Goal: Task Accomplishment & Management: Complete application form

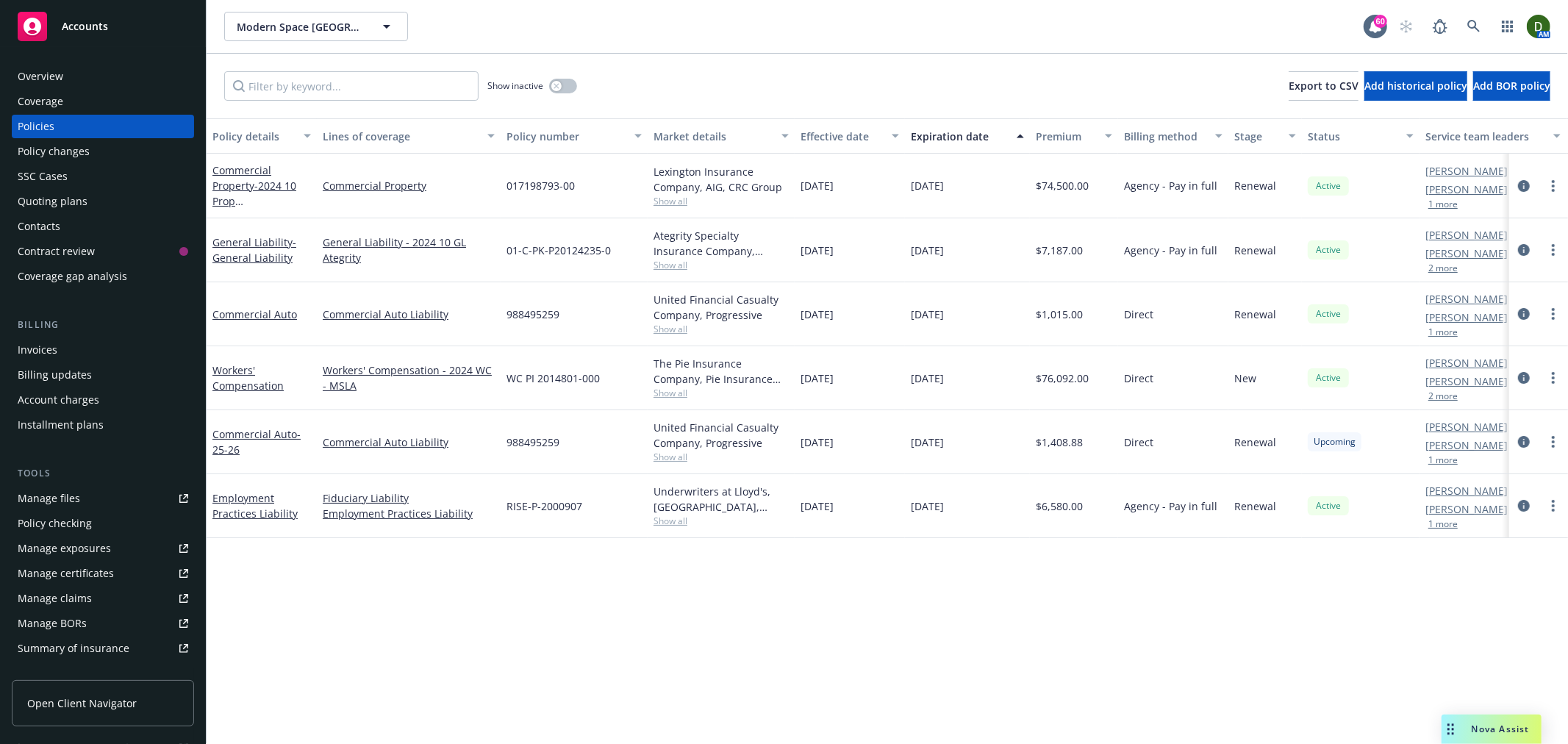
click at [124, 155] on div "Policy changes" at bounding box center [103, 151] width 171 height 24
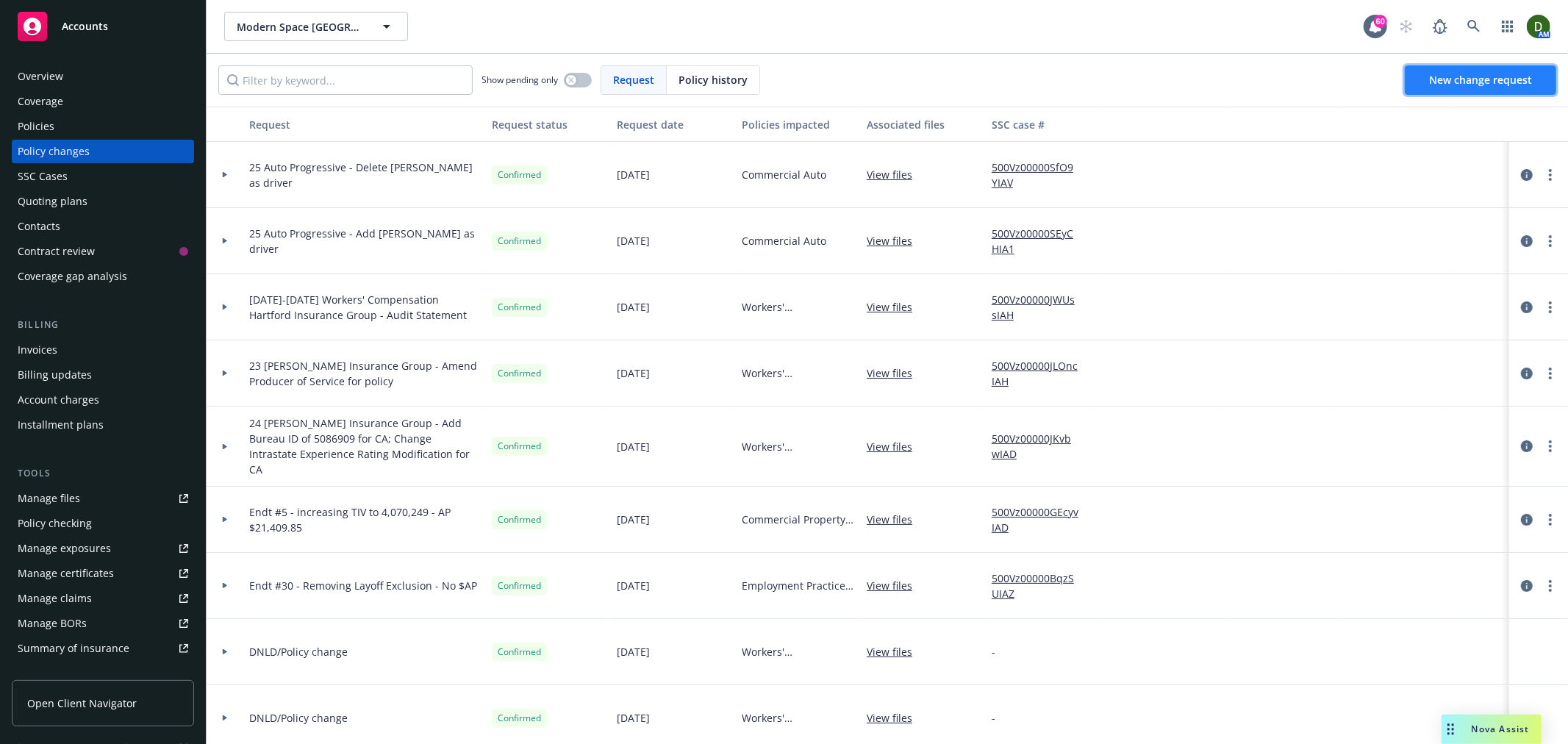
click at [1520, 86] on span "New change request" at bounding box center [1480, 80] width 103 height 14
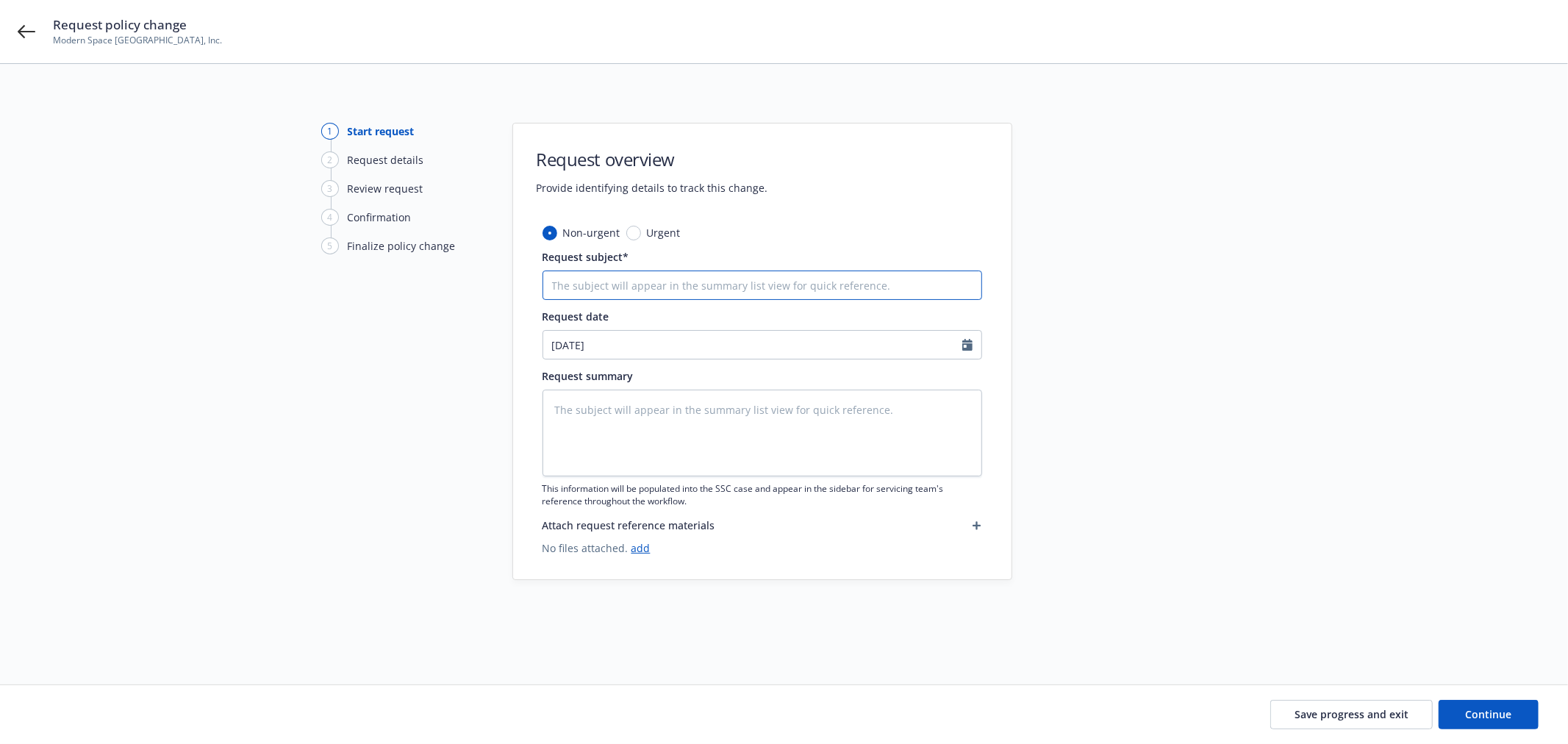
click at [671, 282] on input "Request subject*" at bounding box center [762, 285] width 440 height 29
paste input "25 Workers' Compensation Pie Insurance - Update"
type textarea "x"
type input "25 Workers' Compensation Pie Insurance - Update"
drag, startPoint x: 570, startPoint y: 283, endPoint x: 681, endPoint y: 283, distance: 111.0
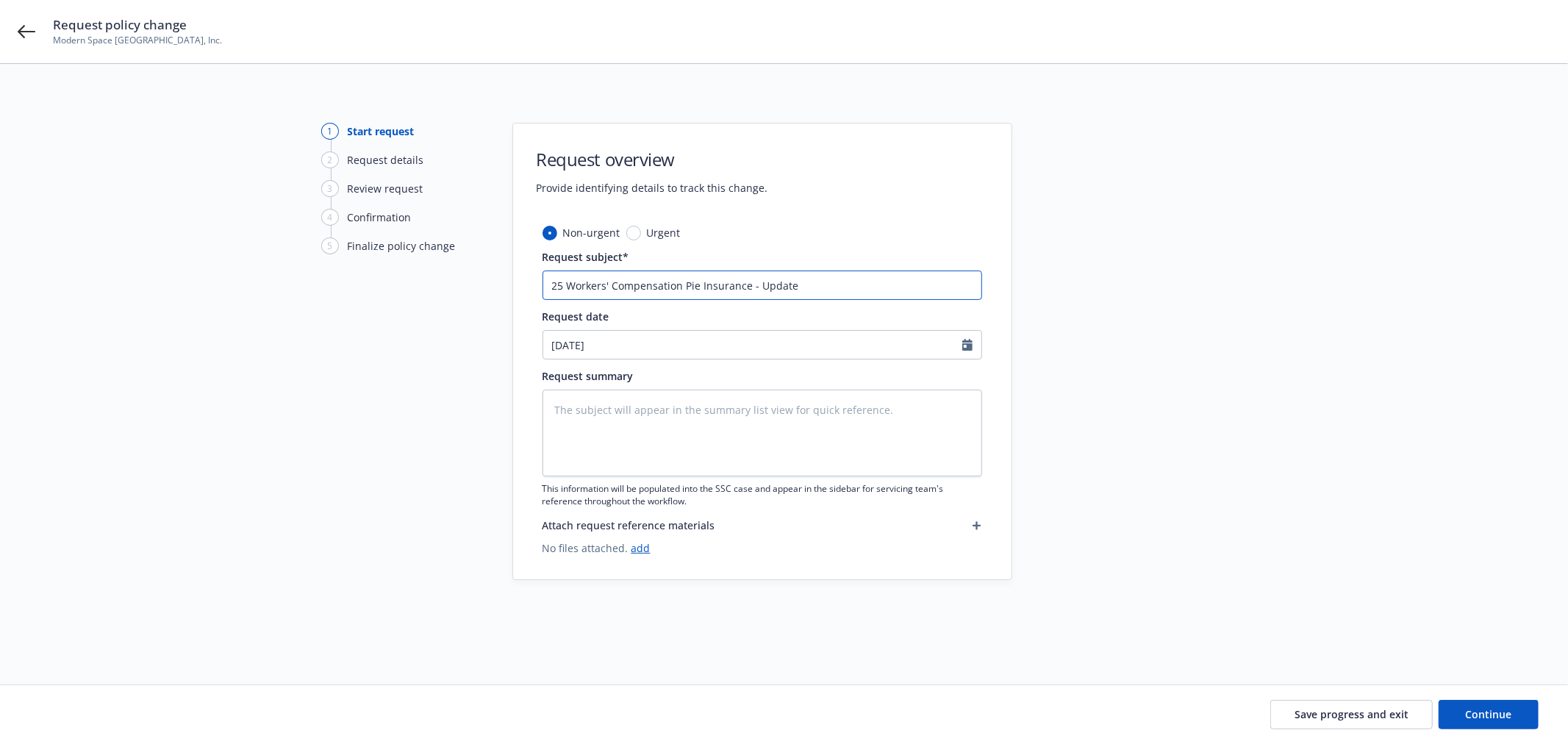
click at [681, 283] on input "25 Workers' Compensation Pie Insurance - Update" at bounding box center [762, 285] width 440 height 29
type textarea "x"
type input "25 W Pie Insurance - Update"
type textarea "x"
type input "25 WC Pie Insurance - Update"
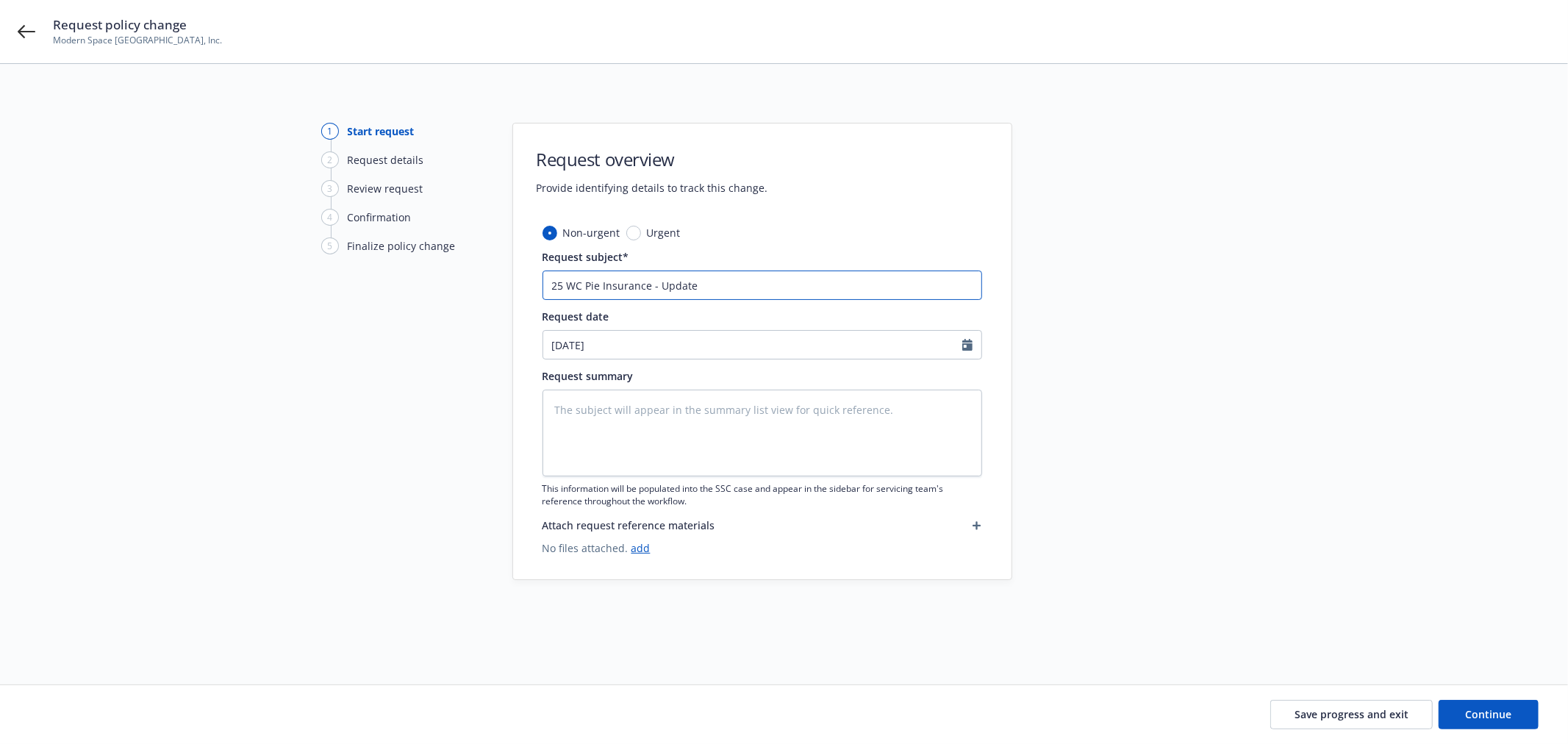
click at [801, 294] on input "25 WC Pie Insurance - Update" at bounding box center [762, 285] width 440 height 29
type textarea "x"
type input "25 WC Pie Insurance - Update C"
type textarea "x"
type input "25 WC Pie Insurance - Update Cl"
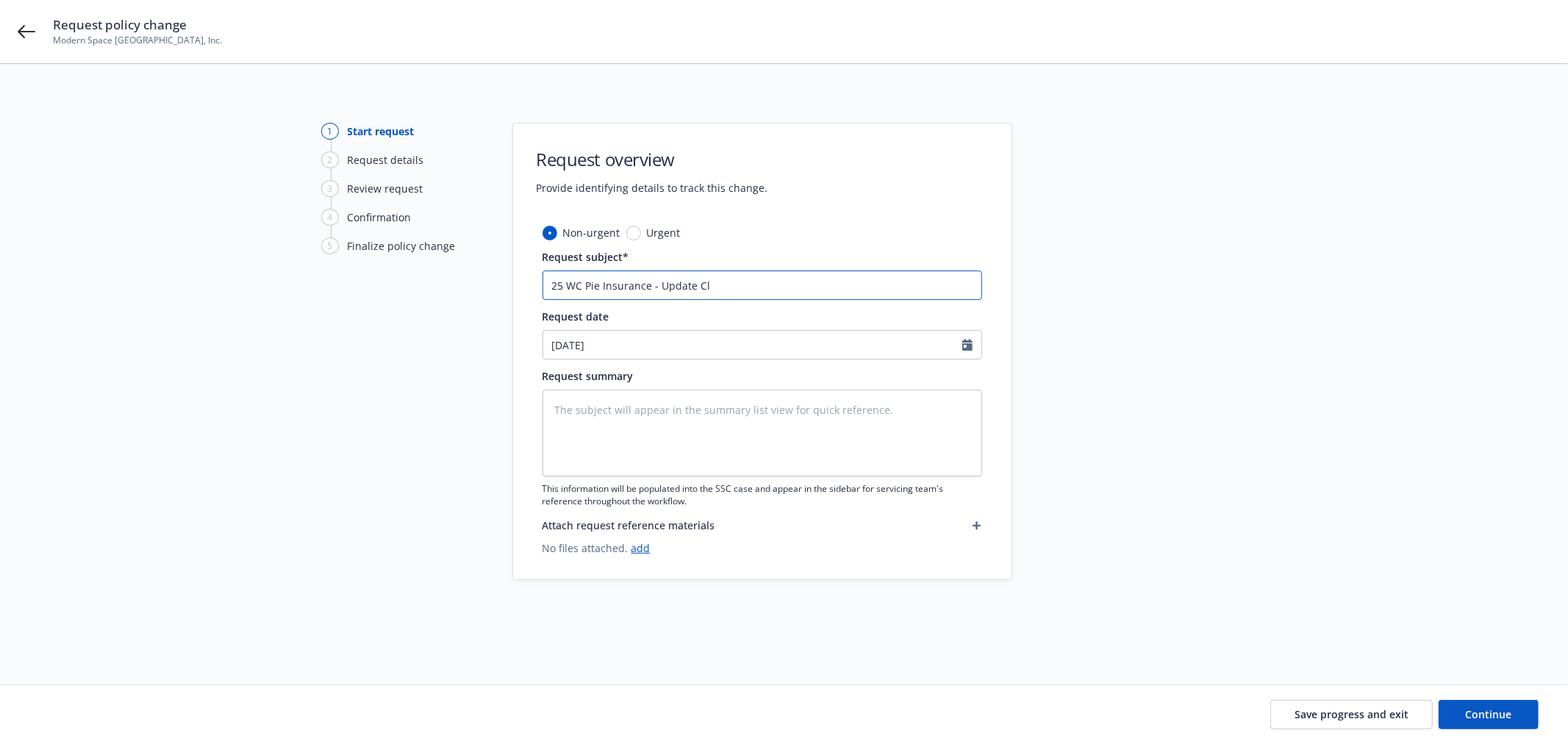
type textarea "x"
type input "25 WC Pie Insurance - Update Cla"
type textarea "x"
type input "25 WC Pie Insurance - Update Clas"
type textarea "x"
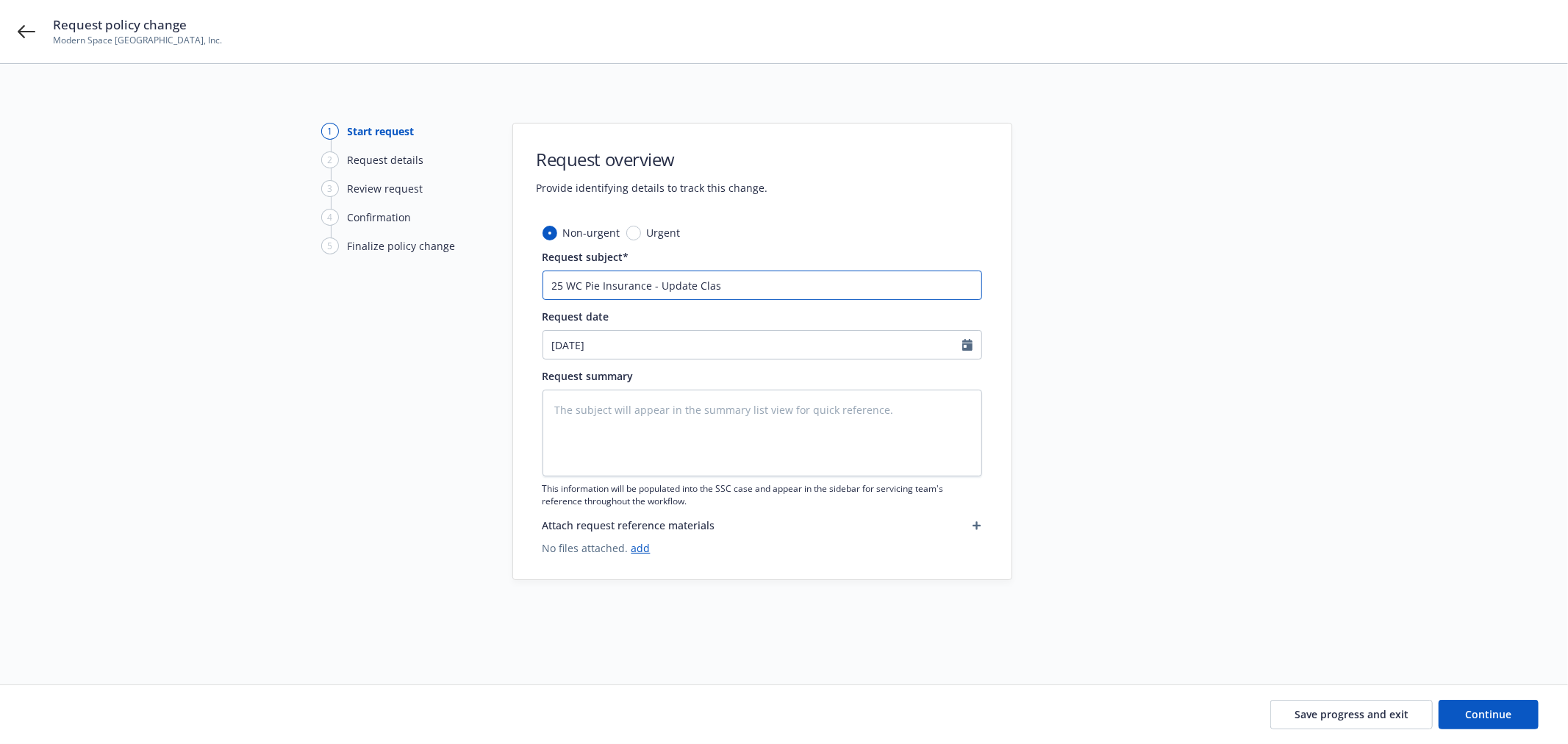
type input "25 WC Pie Insurance - Update Class"
type textarea "x"
type input "25 WC Pie Insurance - Update Class"
type textarea "x"
type input "25 WC Pie Insurance - Update Class c"
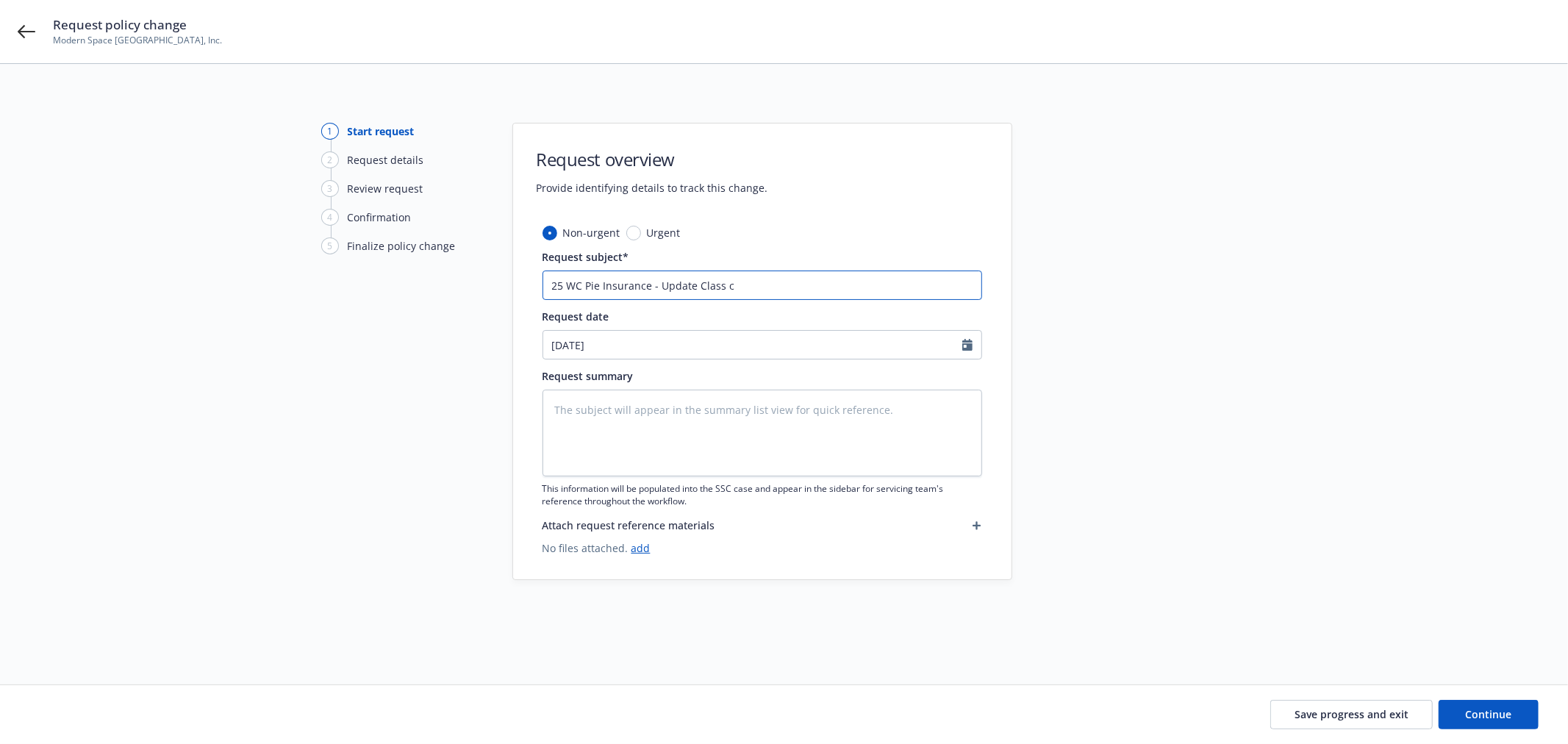
type textarea "x"
type input "25 WC Pie Insurance - Update Class co"
type textarea "x"
type input "25 WC Pie Insurance - Update Class cod"
type textarea "x"
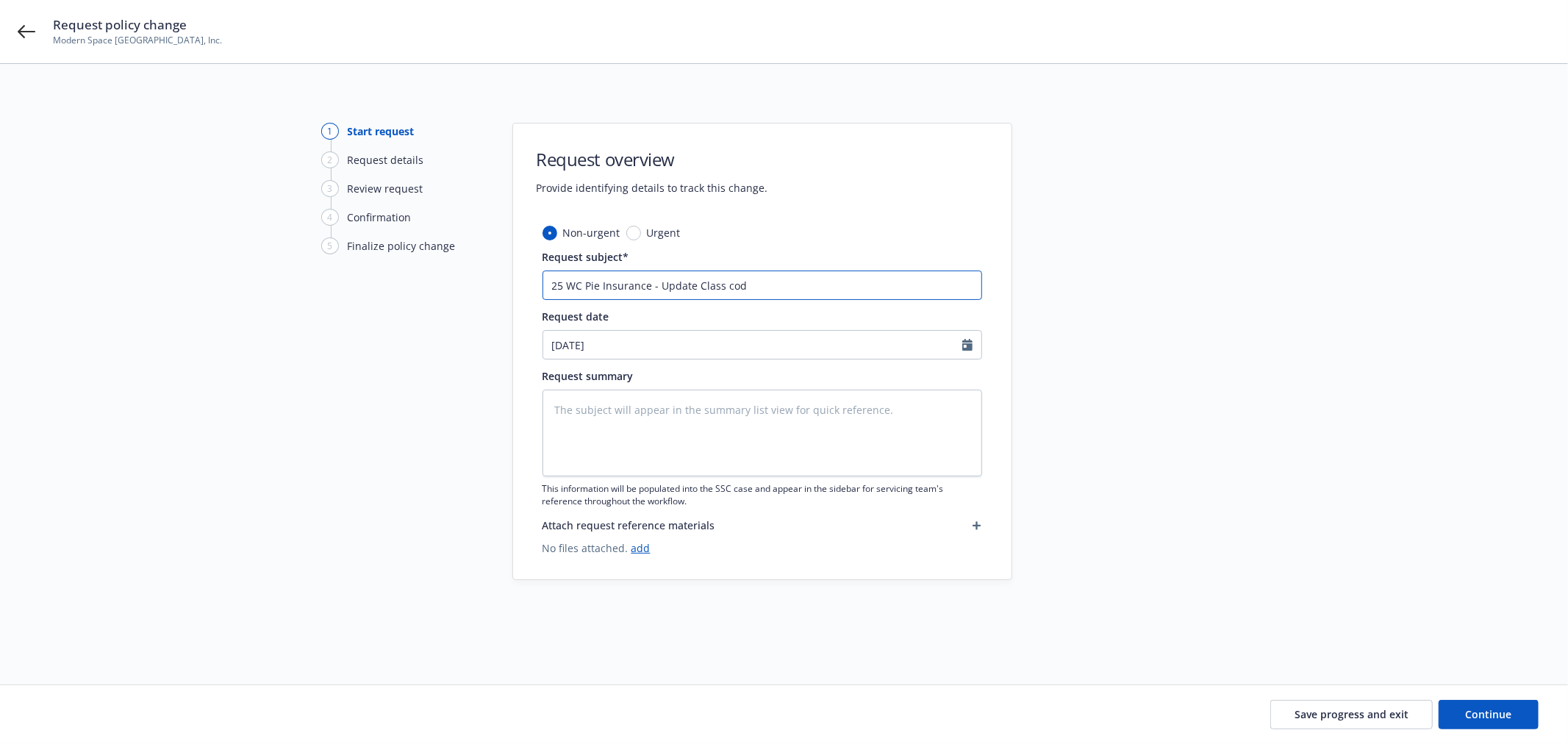
type input "25 WC Pie Insurance - Update Class code"
type textarea "x"
type input "25 WC Pie Insurance - Update Class code"
type textarea "x"
type input "25 WC Pie Insurance - Update Class code 8"
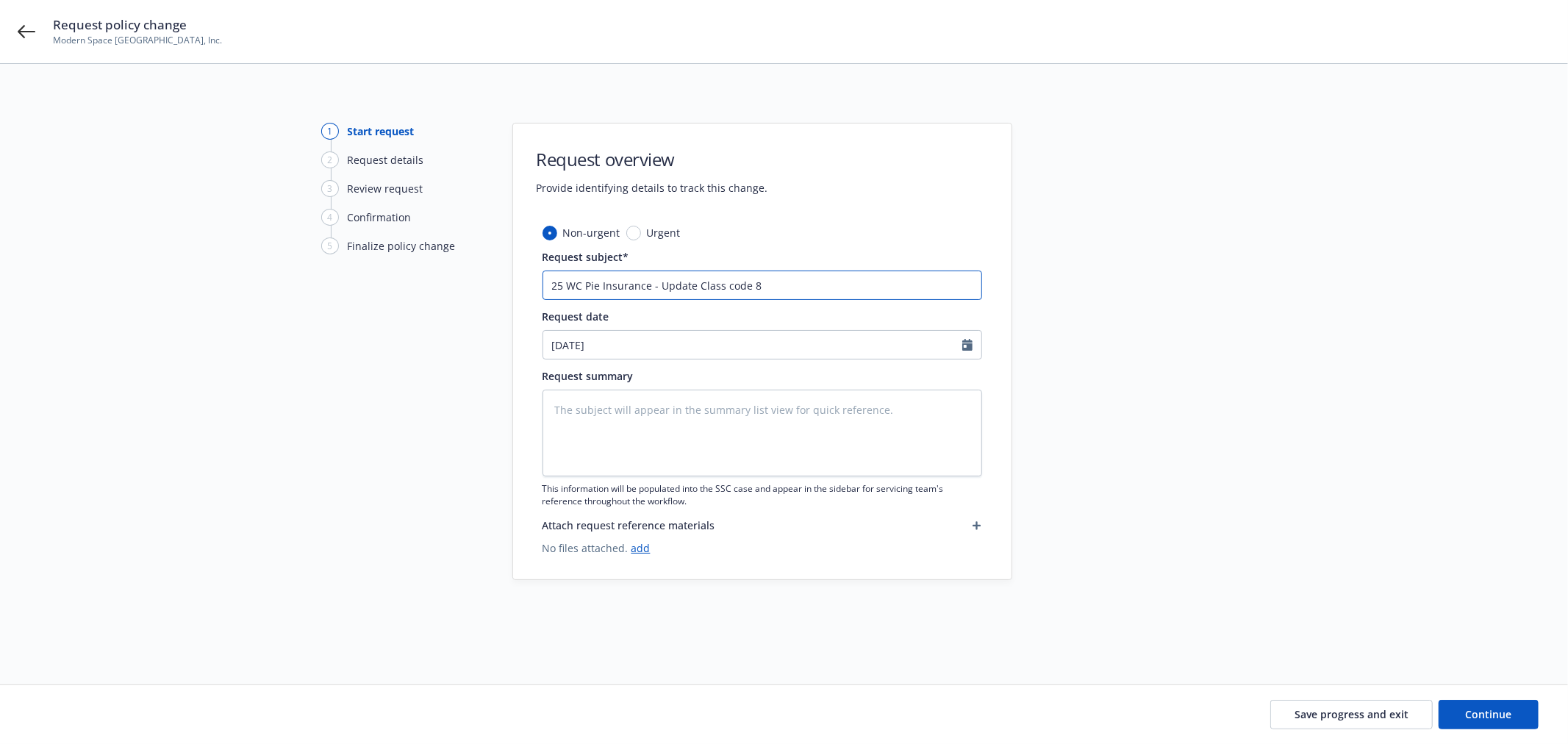
type textarea "x"
type input "25 WC Pie Insurance - Update Class code 80"
type textarea "x"
type input "25 WC Pie Insurance - Update Class code 801"
type textarea "x"
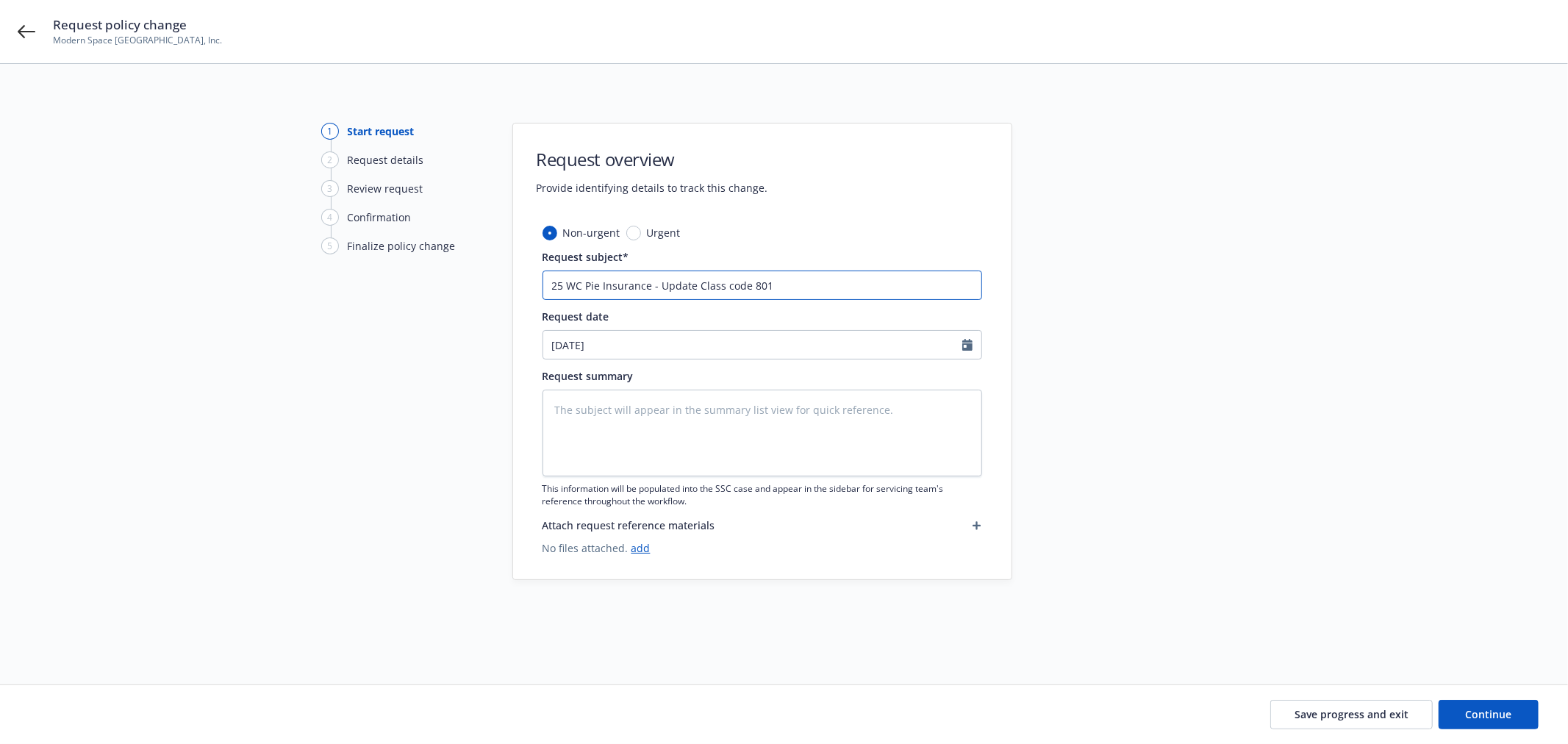
type input "25 WC Pie Insurance - Update Class code 8015"
type textarea "x"
type input "25 WC Pie Insurance - Update Class code 8015"
type textarea "x"
type input "25 WC Pie Insurance - Update Class code 8015 p"
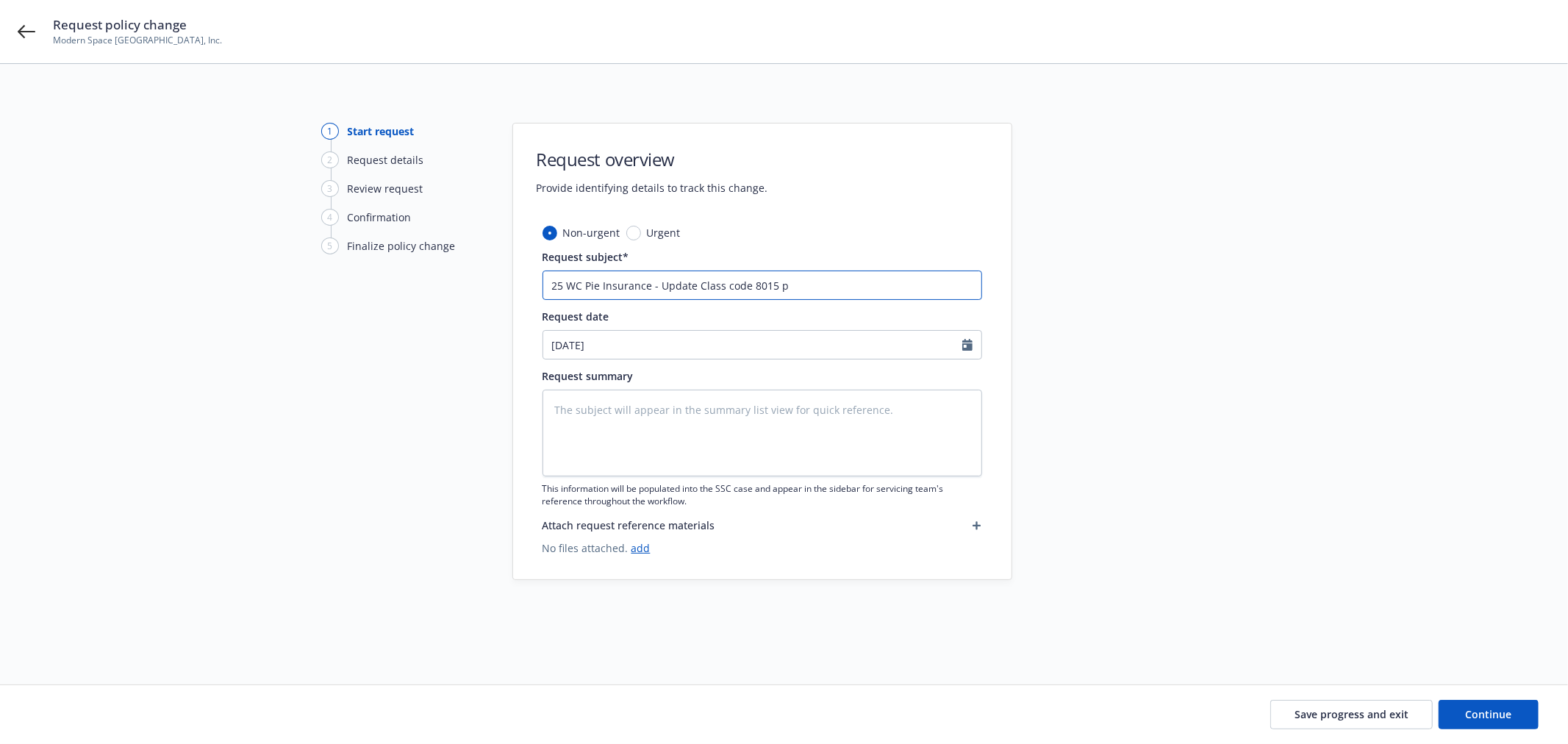
type textarea "x"
type input "25 WC Pie Insurance - Update Class code 8015 pa"
type textarea "x"
type input "25 WC Pie Insurance - Update Class code 8015 pay"
type textarea "x"
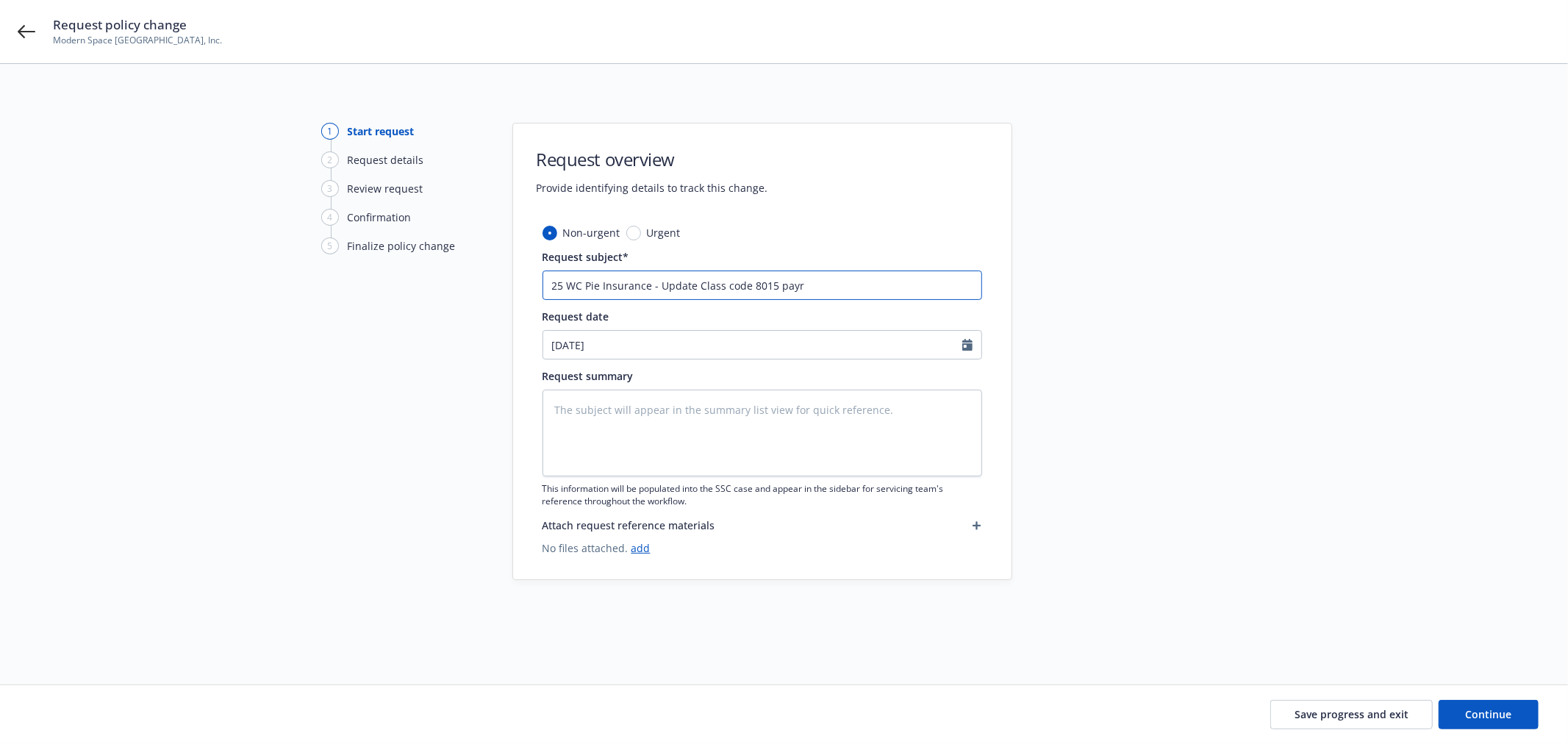
type input "25 WC Pie Insurance - Update Class code 8015 payro"
type textarea "x"
type input "25 WC Pie Insurance - Update Class code 8015 payrol"
type textarea "x"
type input "25 WC Pie Insurance - Update Class code 8015 payroll"
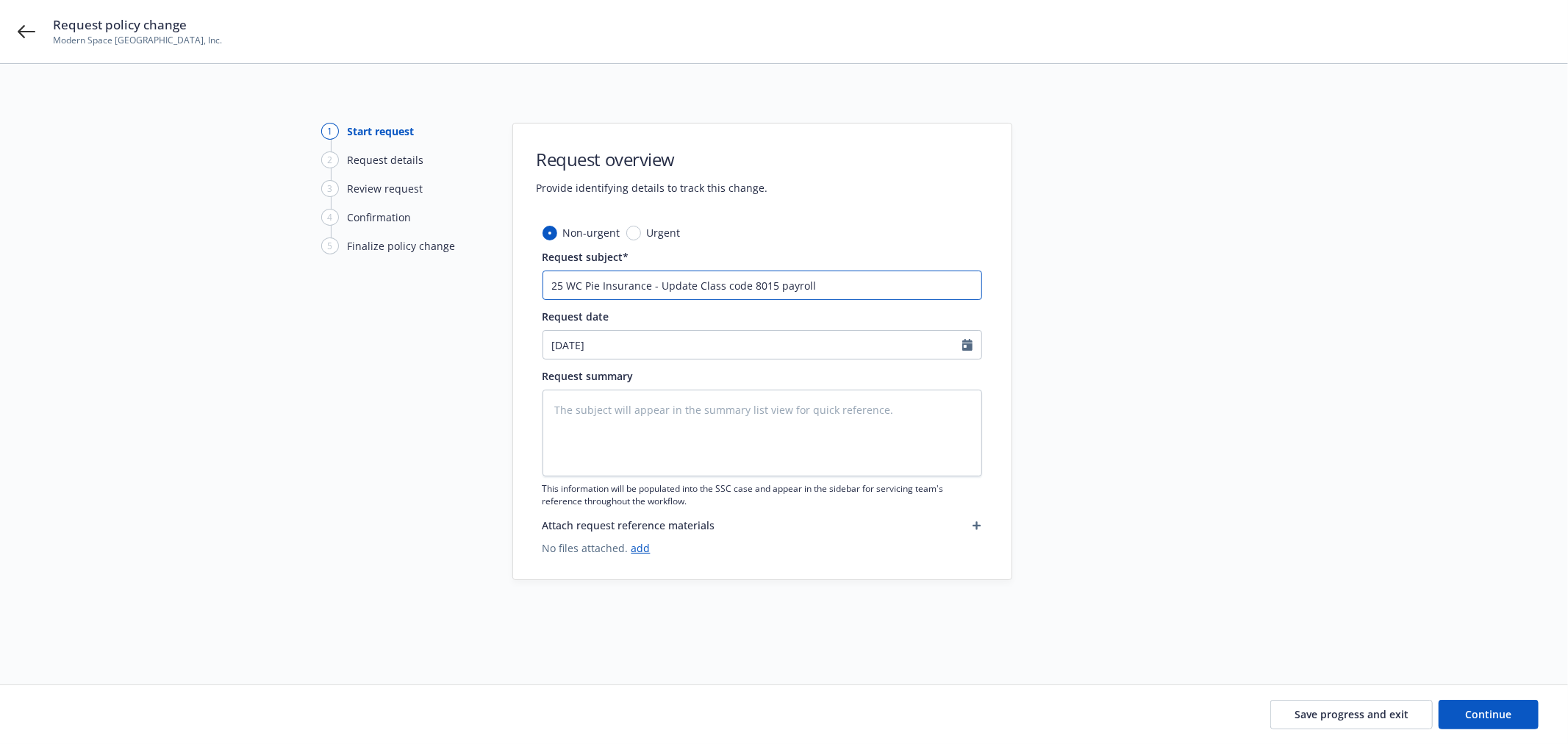
type textarea "x"
type input "25 WC Pie Insurance - Update Class code 8015 payroll"
type textarea "x"
type input "25 WC Pie Insurance - Update Class code 8015 payroll t"
type textarea "x"
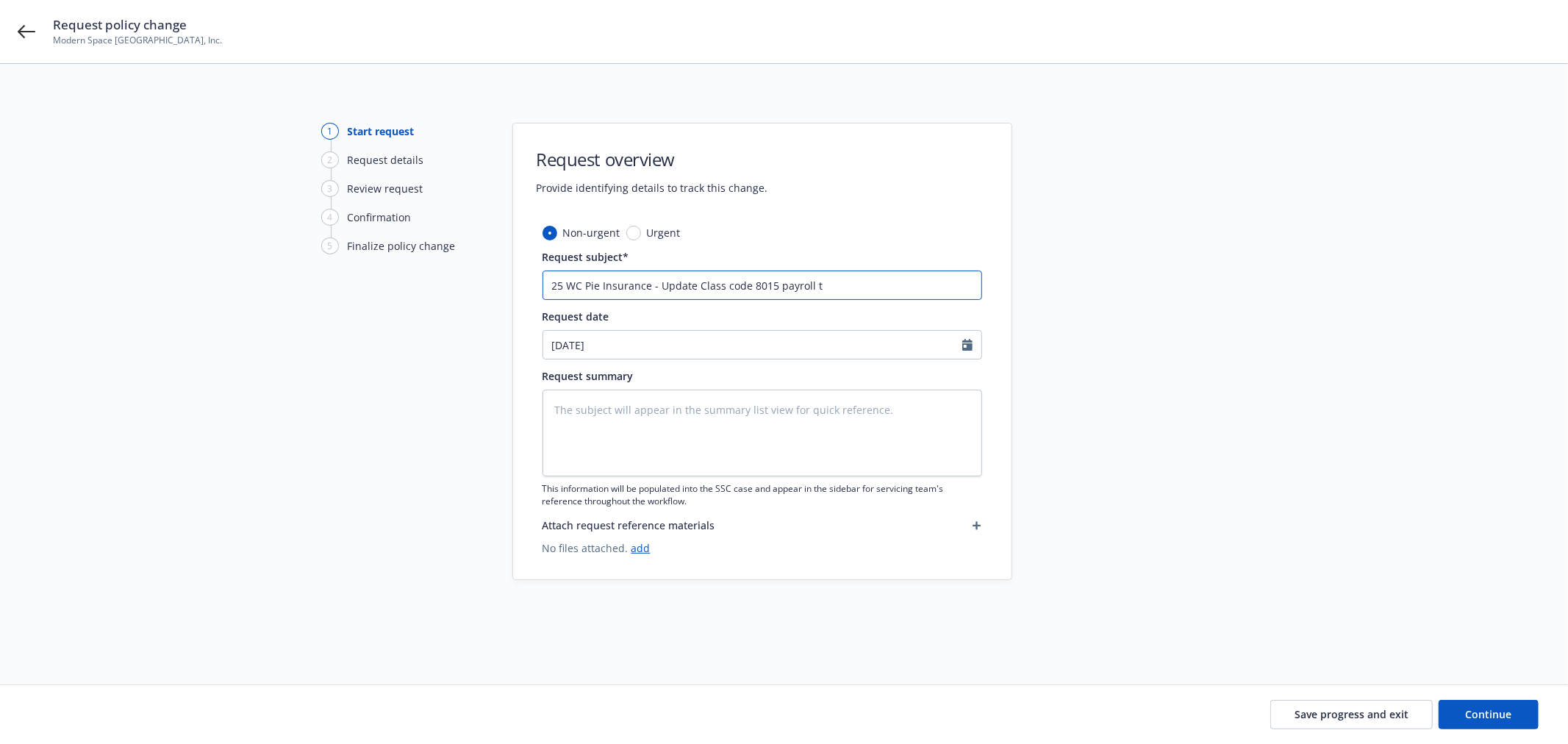
type input "25 WC Pie Insurance - Update Class code 8015 payroll to"
type textarea "x"
type input "25 WC Pie Insurance - Update Class code 8015 payroll to"
type textarea "x"
type input "25 WC Pie Insurance - Update Class code 8015 payroll to $"
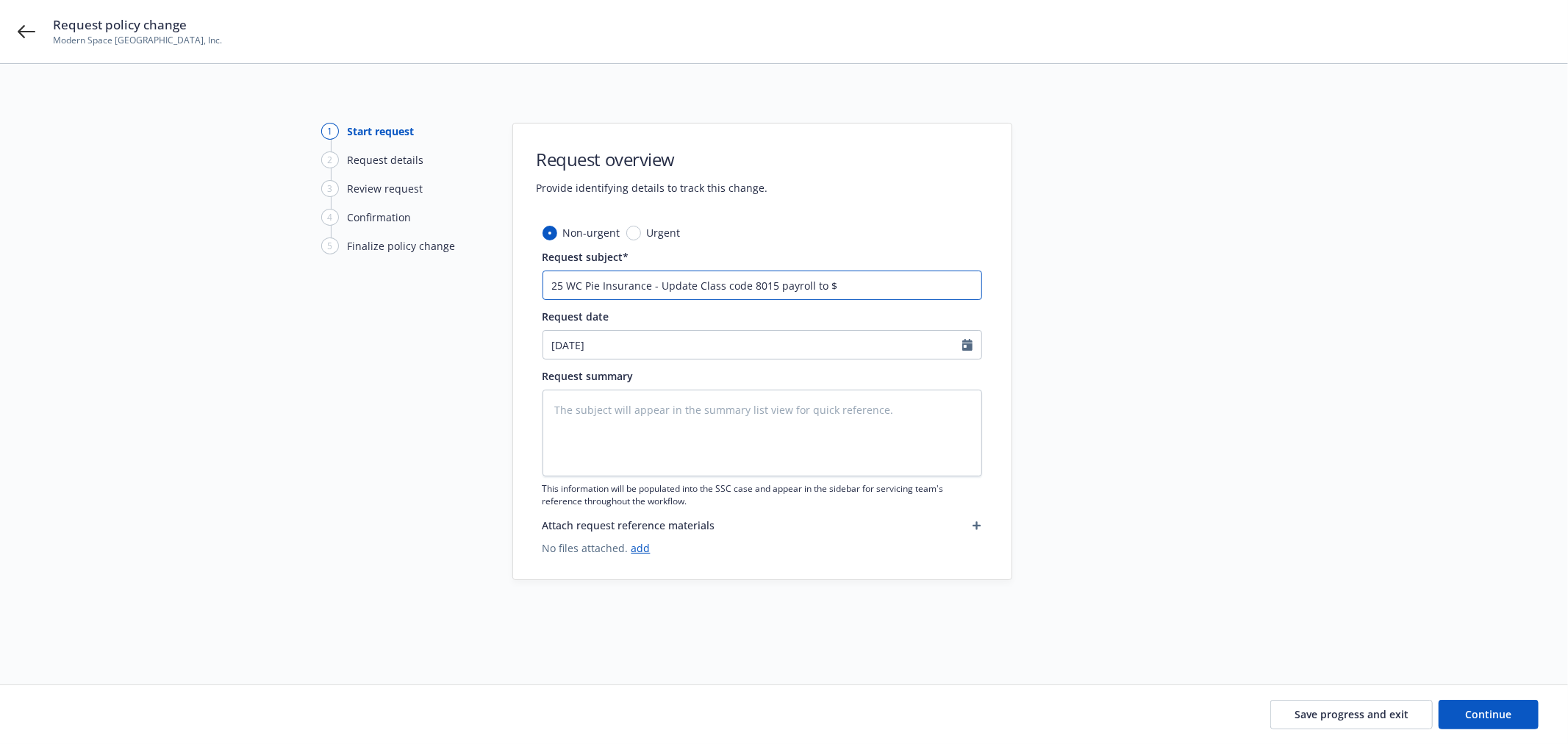
type textarea "x"
type input "25 WC Pie Insurance - Update Class code 8015 payroll to $2"
type textarea "x"
type input "25 WC Pie Insurance - Update Class code 8015 payroll to $22"
type textarea "x"
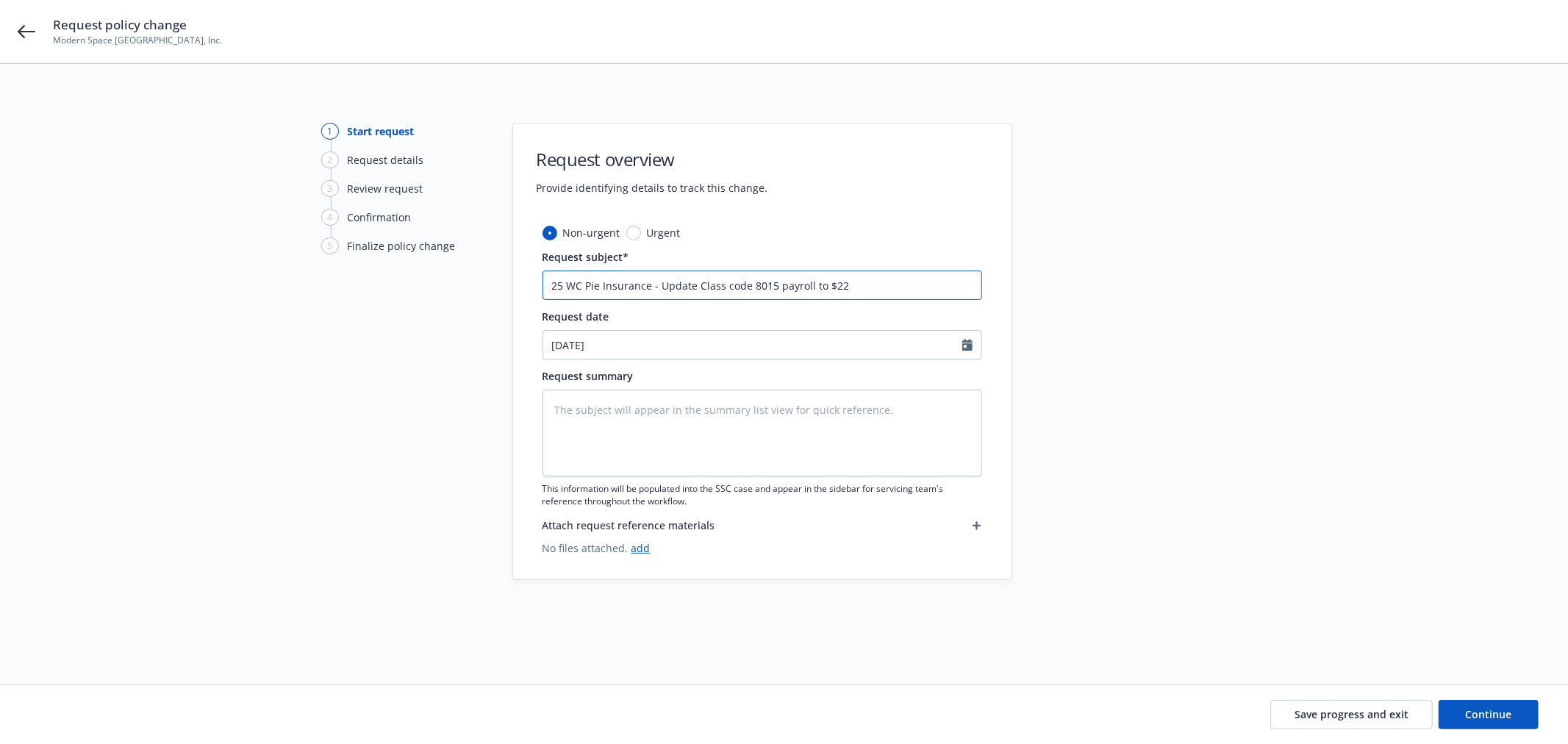
type input "25 WC Pie Insurance - Update Class code 8015 payroll to $222"
type textarea "x"
type input "25 WC Pie Insurance - Update Class code 8015 payroll to $222,"
type textarea "x"
type input "25 WC Pie Insurance - Update Class code 8015 payroll to $222,4"
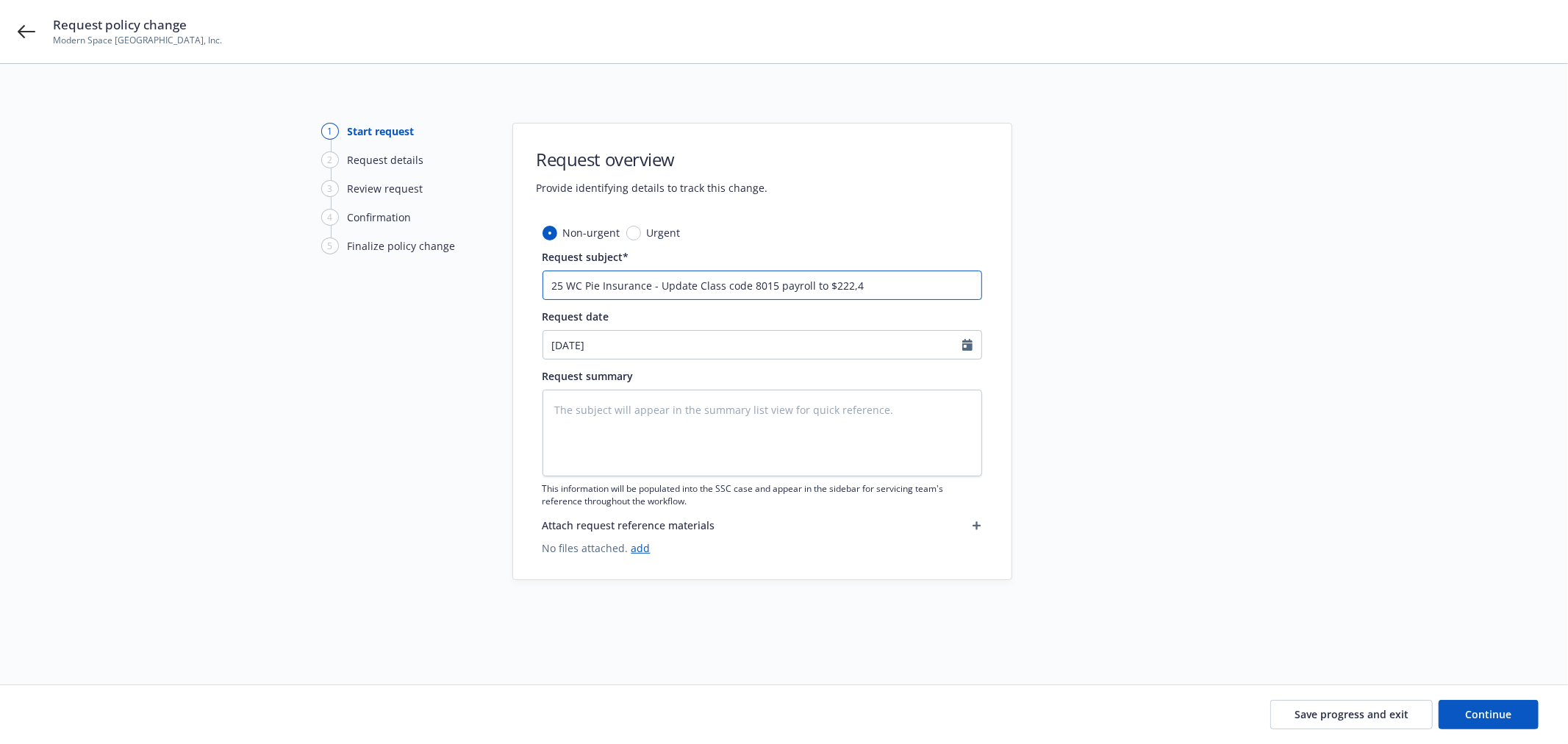
type textarea "x"
type input "25 WC Pie Insurance - Update Class code 8015 payroll to $222,48"
type textarea "x"
type input "25 WC Pie Insurance - Update Class code 8015 payroll to $222,480"
type textarea "x"
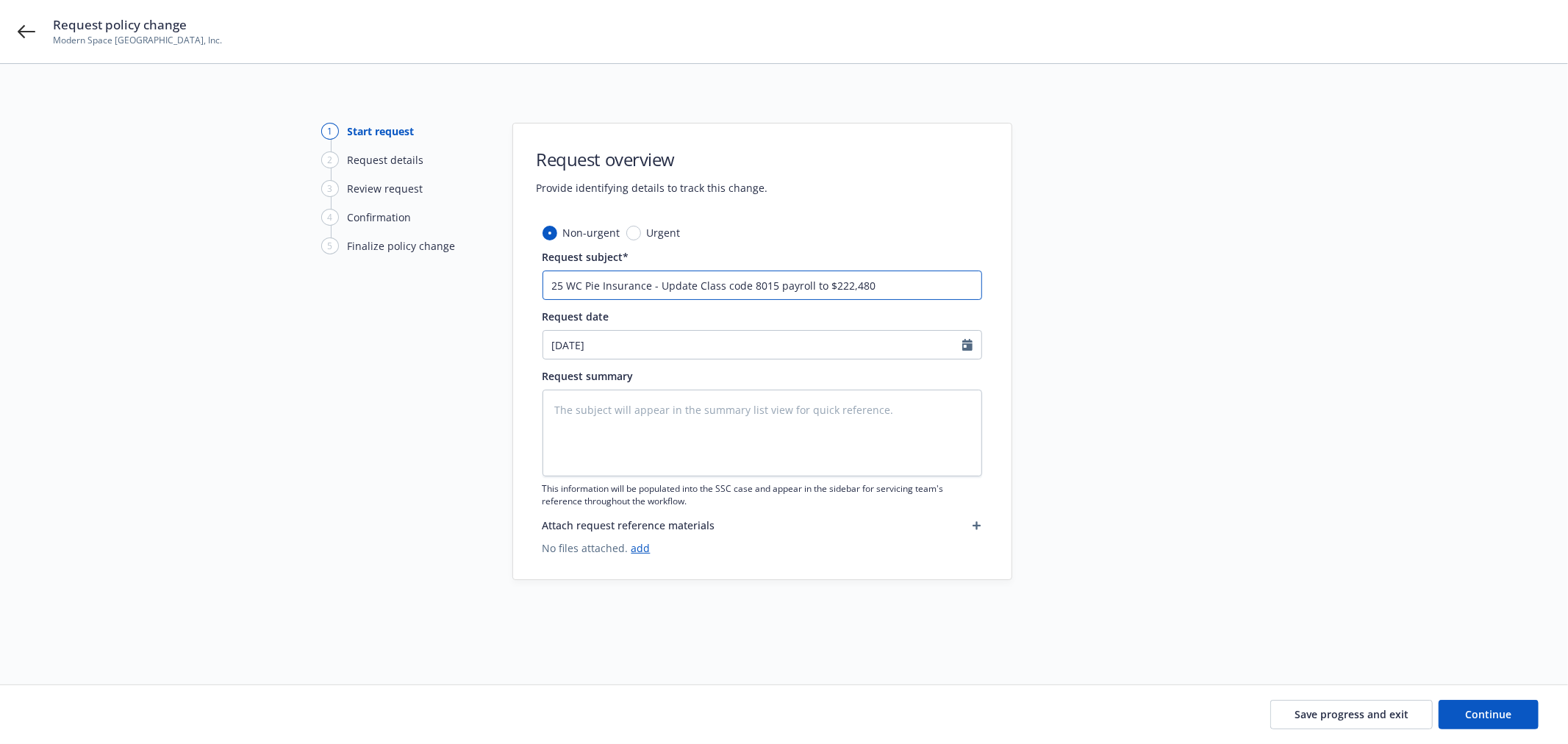
type input "25 WC Pie Insurance - Update Class code 8015 payroll to $222,480"
type textarea "x"
type input "25 WC Pie Insurance - Update Class code 8015 payroll to $222,480 a"
type textarea "x"
type input "25 WC Pie Insurance - Update Class code 8015 payroll to $222,480 and"
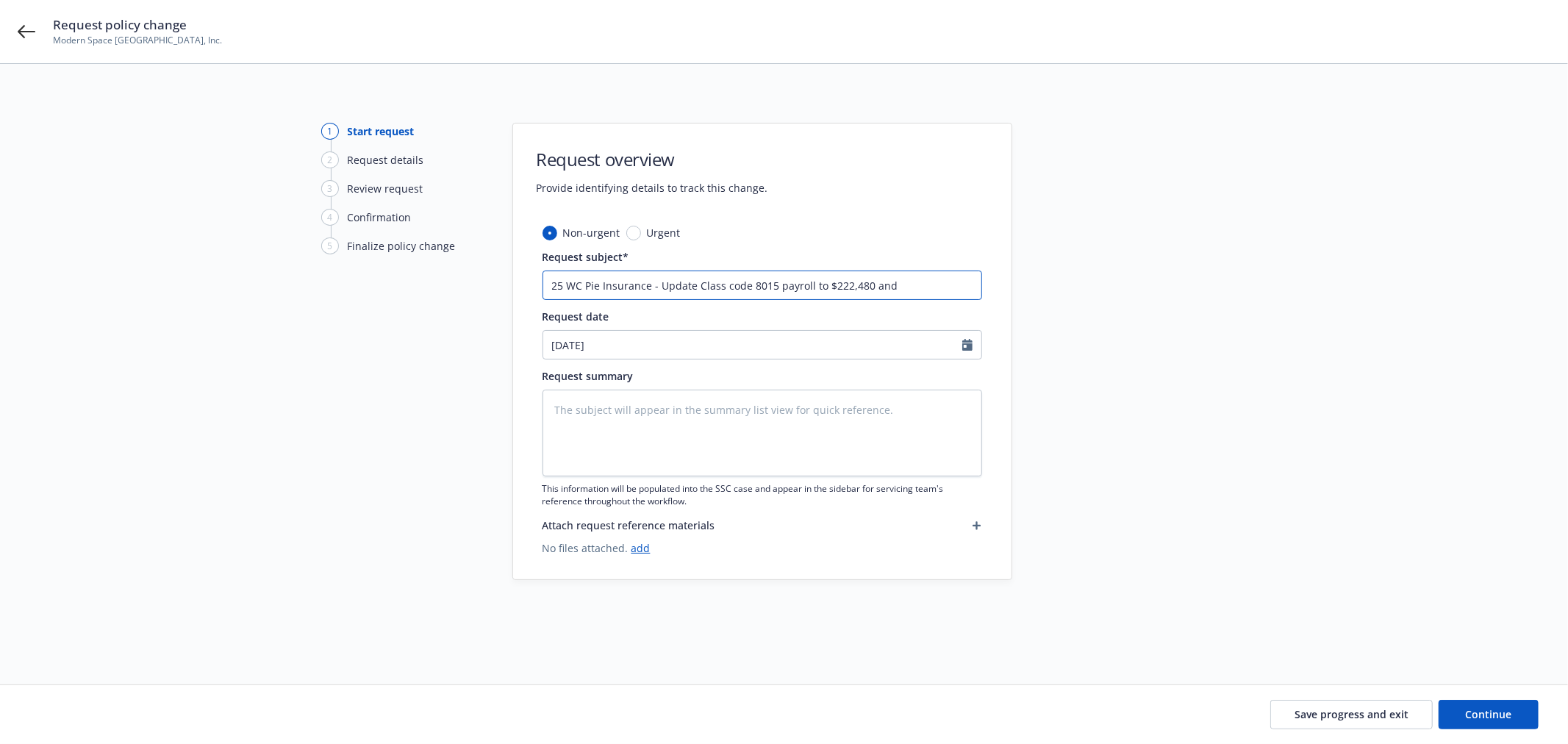
type textarea "x"
type input "25 WC Pie Insurance - Update Class code 8015 payroll to $222,480 and"
type textarea "x"
type input "25 WC Pie Insurance - Update Class code 8015 payroll to $222,480 and c"
type textarea "x"
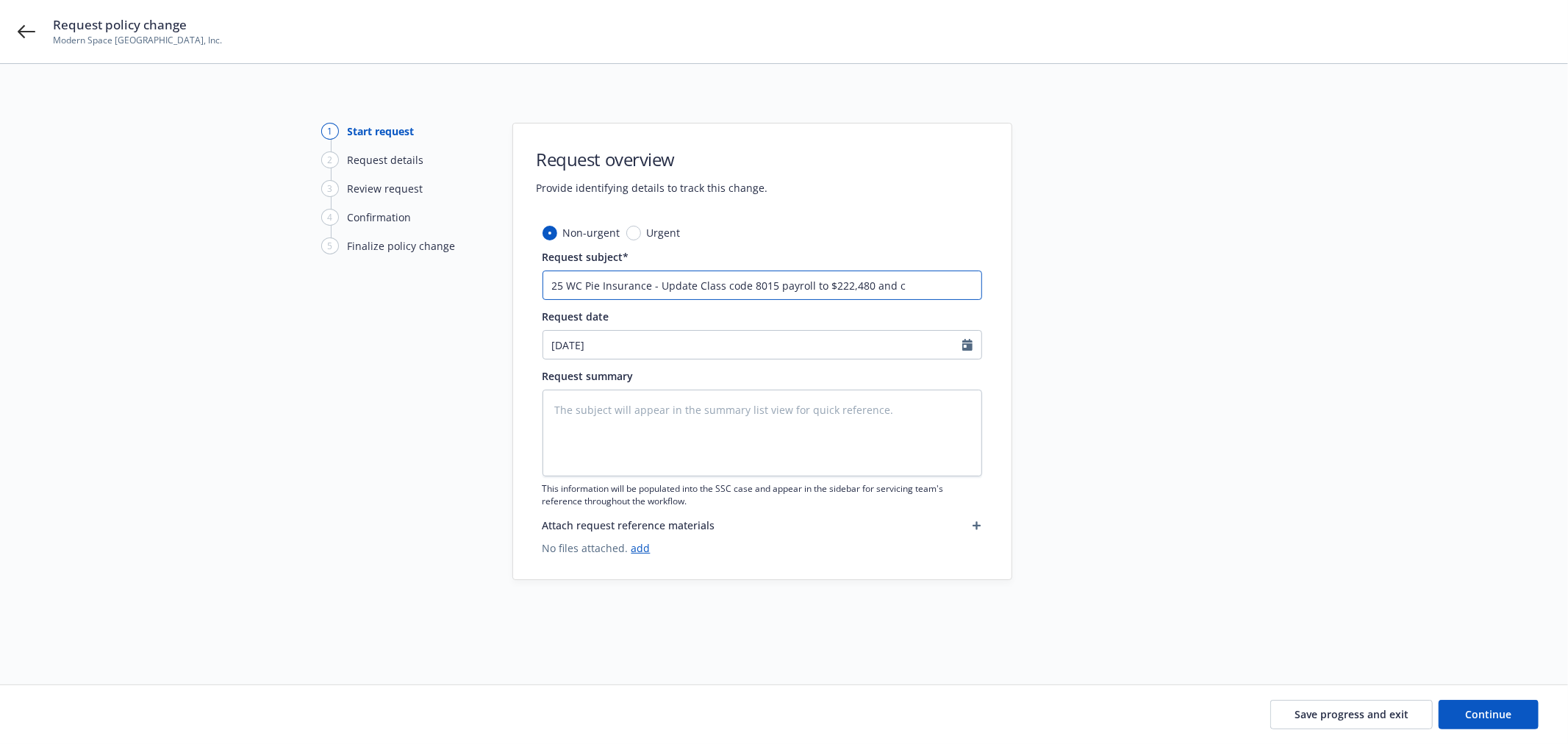
type input "25 WC Pie Insurance - Update Class code 8015 payroll to $222,480 and cl"
type textarea "x"
type input "25 WC Pie Insurance - Update Class code 8015 payroll to $222,480 and cla"
type textarea "x"
type input "25 WC Pie Insurance - Update Class code 8015 payroll to $222,480 and clas"
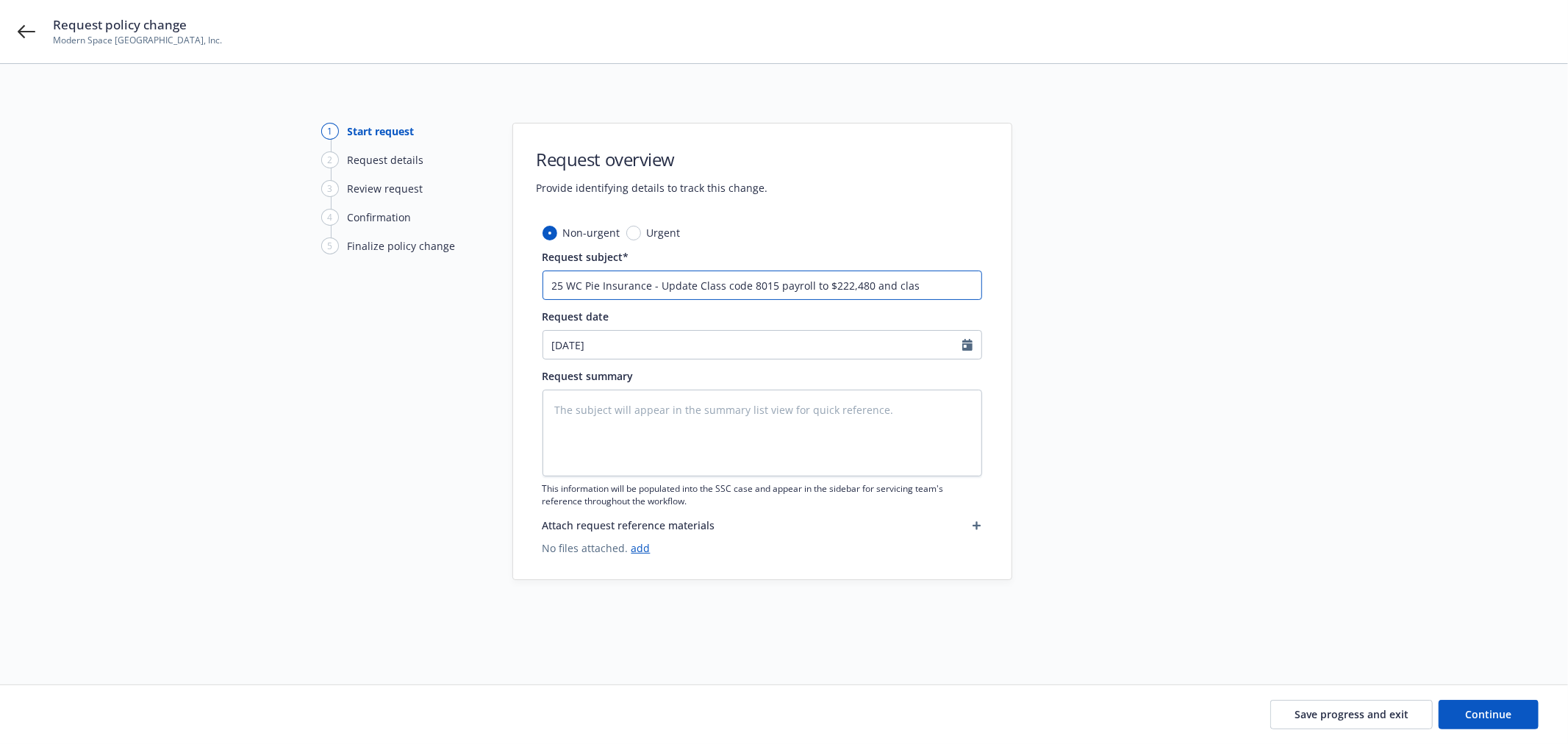
type textarea "x"
type input "25 WC Pie Insurance - Update Class code 8015 payroll to $222,480 and class"
type textarea "x"
type input "25 WC Pie Insurance - Update Class code 8015 payroll to $222,480 and class"
type textarea "x"
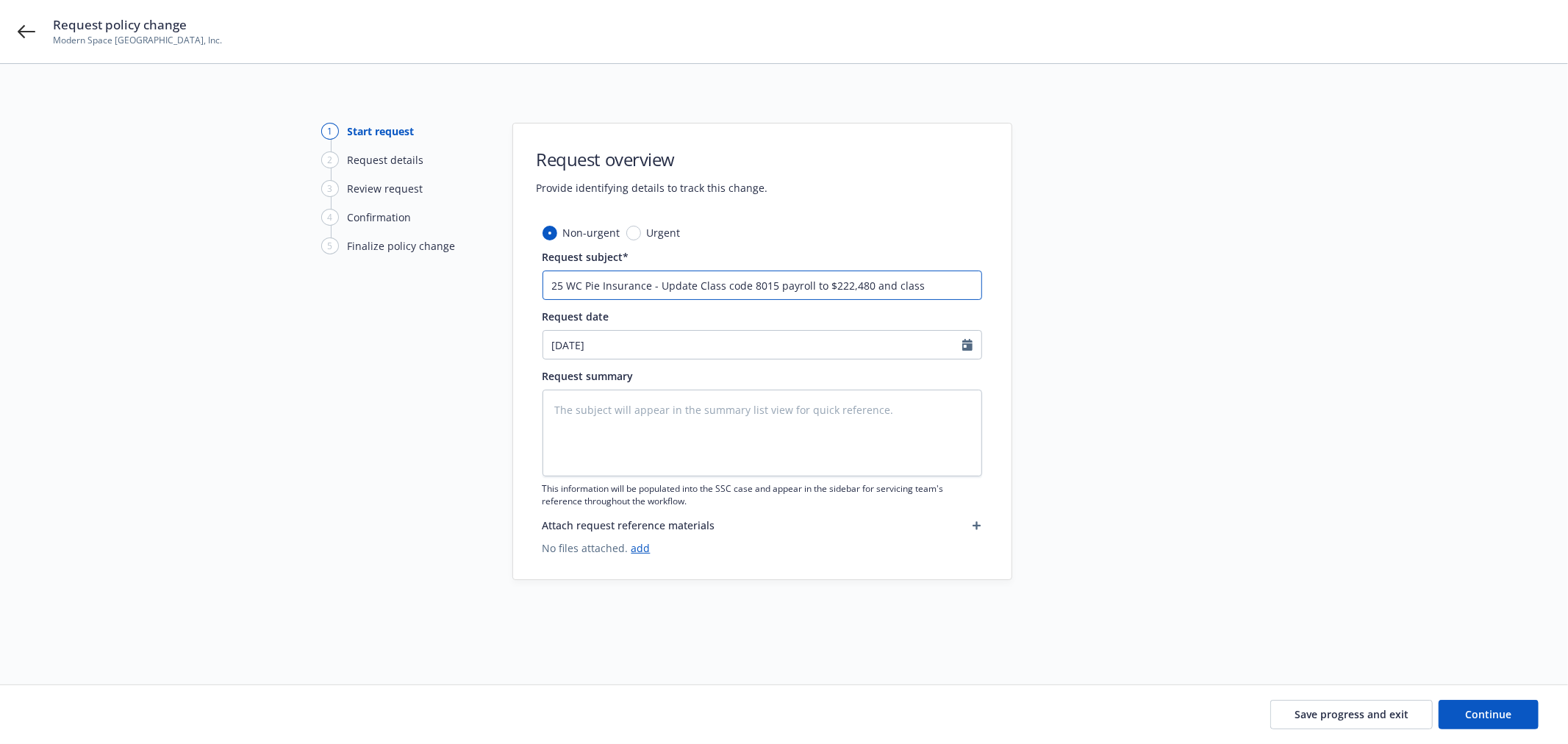
type input "25 WC Pie Insurance - Update Class code 8015 payroll to $222,480 and class c"
type textarea "x"
type input "25 WC Pie Insurance - Update Class code 8015 payroll to $222,480 and class co"
type textarea "x"
type input "25 WC Pie Insurance - Update Class code 8015 payroll to $222,480 and class cod"
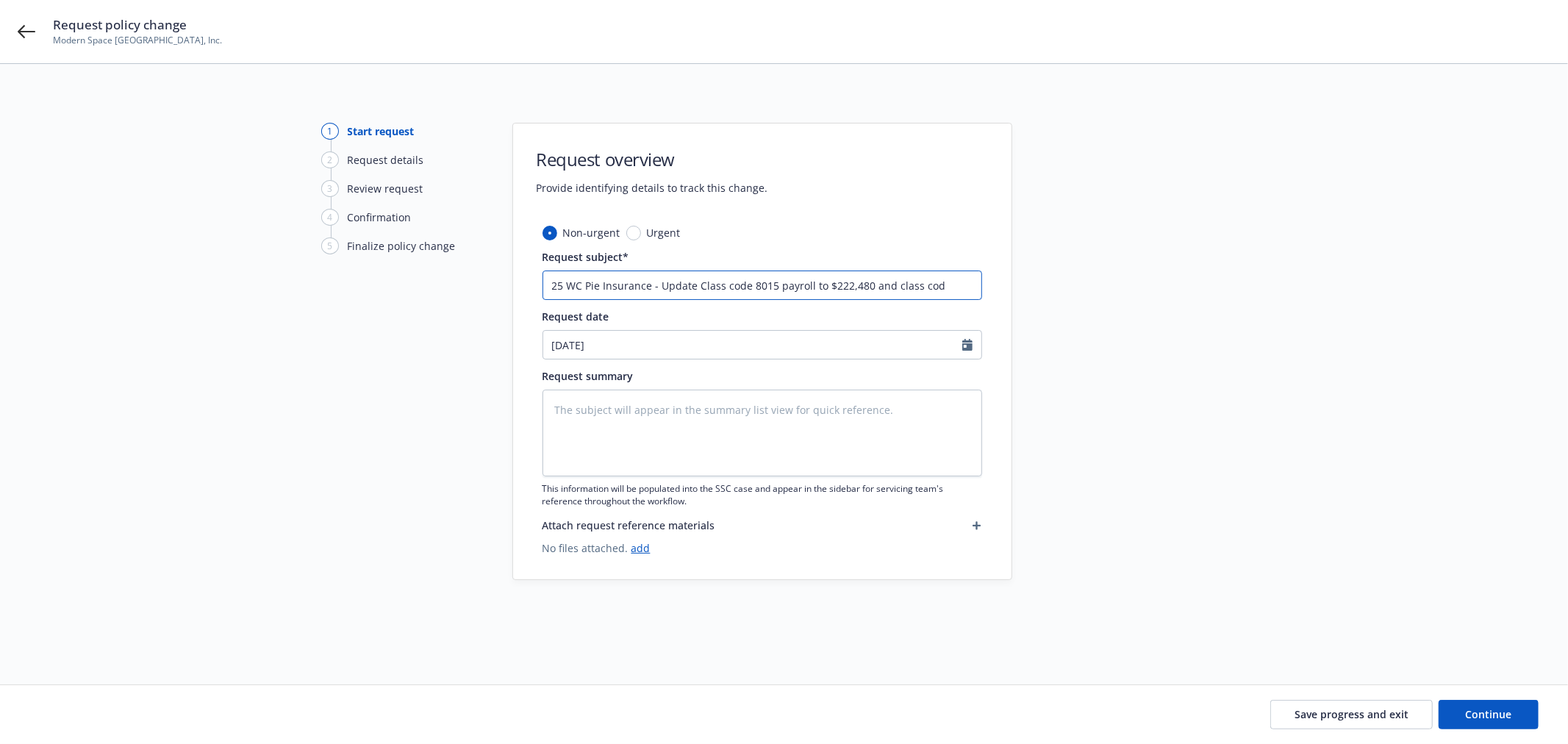
type textarea "x"
type input "25 WC Pie Insurance - Update Class code 8015 payroll to $222,480 and class code"
type textarea "x"
type input "25 WC Pie Insurance - Update Class code 8015 payroll to $222,480 and class code"
type textarea "x"
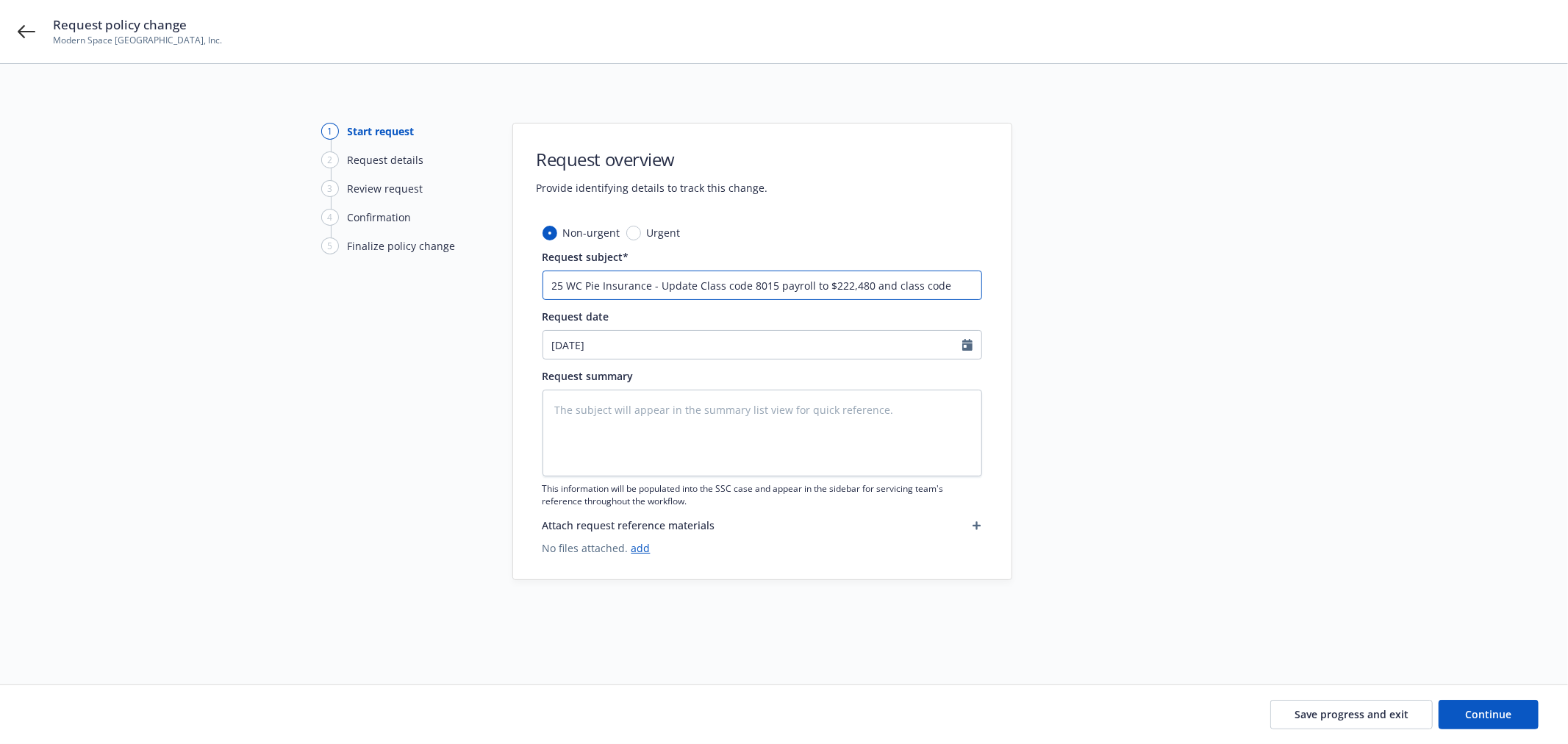
type input "25 WC Pie Insurance - Update Class code 8015 payroll to $222,480 and class code…"
type textarea "x"
type input "25 WC Pie Insurance - Update Class code 8015 payroll to $222,480 and class code…"
type textarea "x"
type input "25 WC Pie Insurance - Update Class code 8015 payroll to $222,480 and class code…"
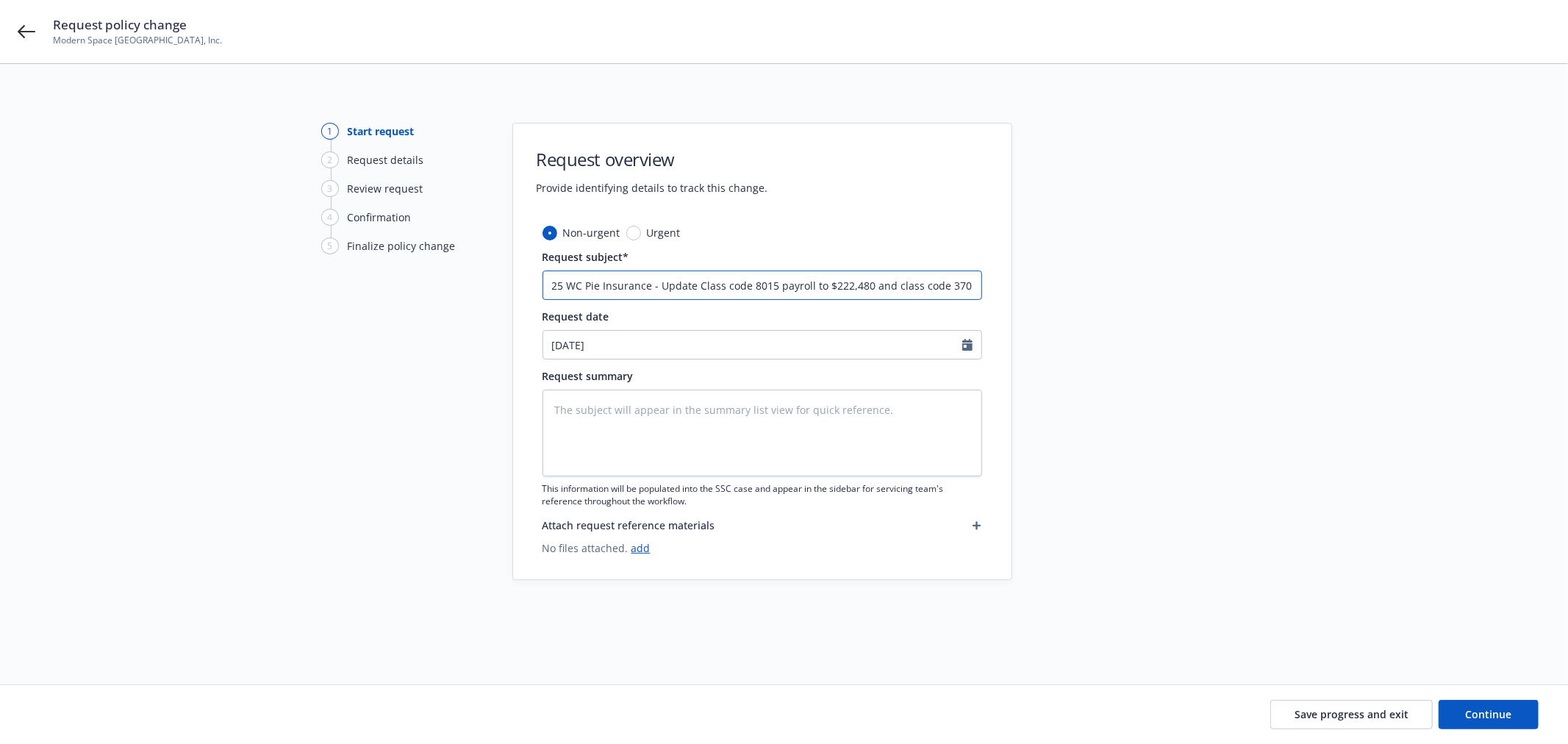
type textarea "x"
type input "25 WC Pie Insurance - Update Class code 8015 payroll to $222,480 and class code…"
type textarea "x"
type input "25 WC Pie Insurance - Update Class code 8015 payroll to $222,480 and class code…"
type textarea "x"
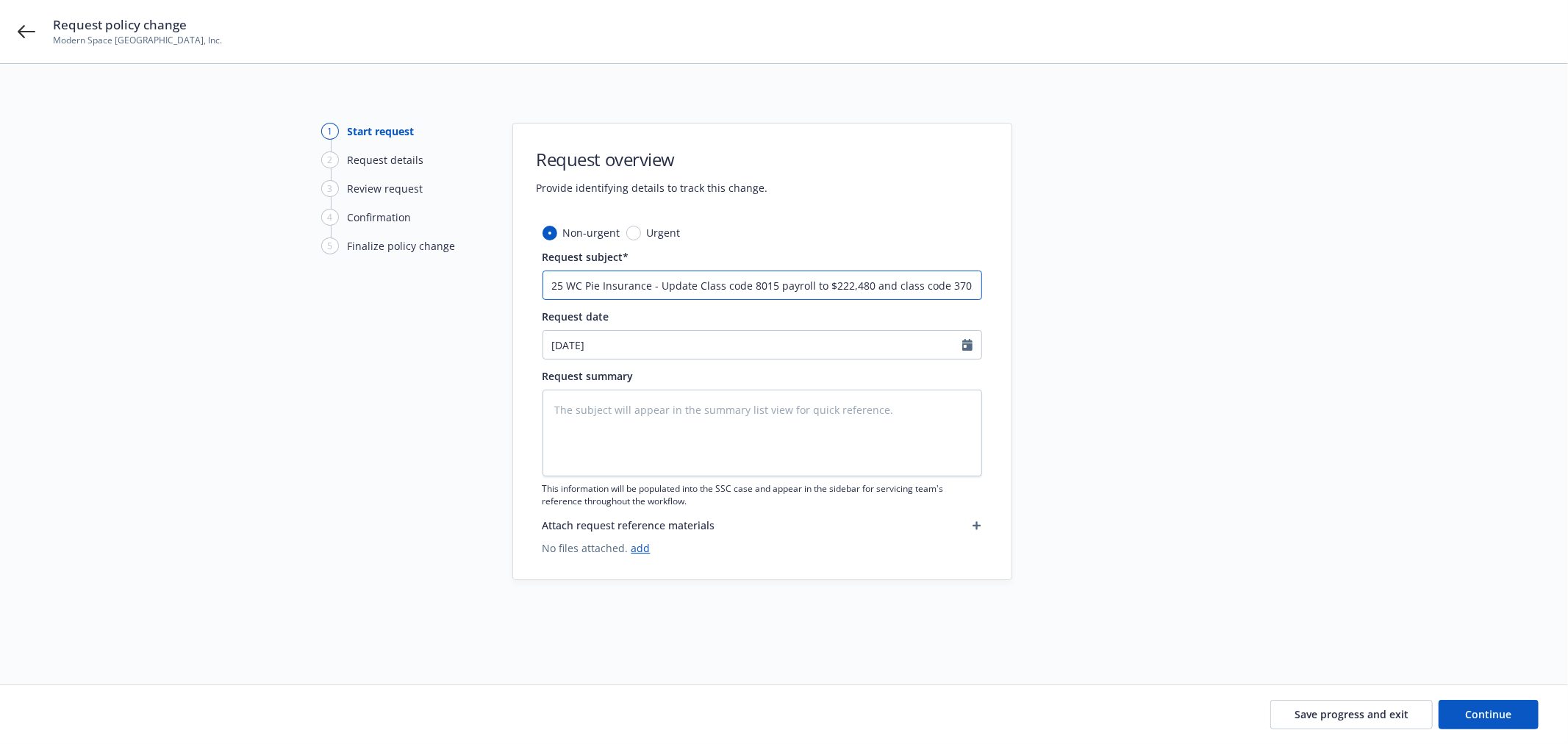
type input "25 WC Pie Insurance - Update Class code 8015 payroll to $222,480 and class code…"
type textarea "x"
type input "25 WC Pie Insurance - Update Class code 8015 payroll to $222,480 and class code…"
type textarea "x"
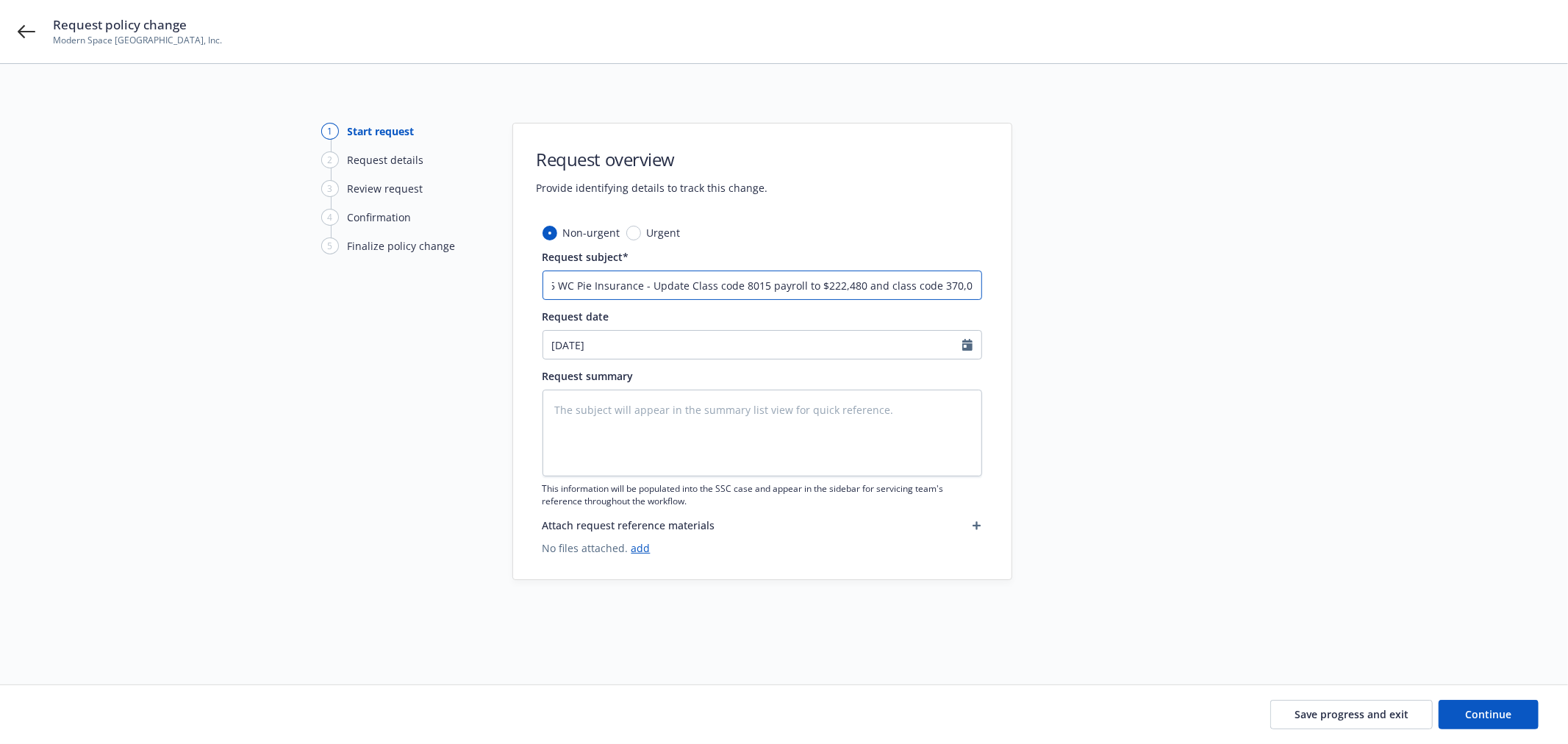
type input "25 WC Pie Insurance - Update Class code 8015 payroll to $222,480 and class code…"
type textarea "x"
type input "25 WC Pie Insurance - Update Class code 8015 payroll to $222,480 and class code…"
type textarea "x"
type input "25 WC Pie Insurance - Update Class code 8015 payroll to $222,480 and class code…"
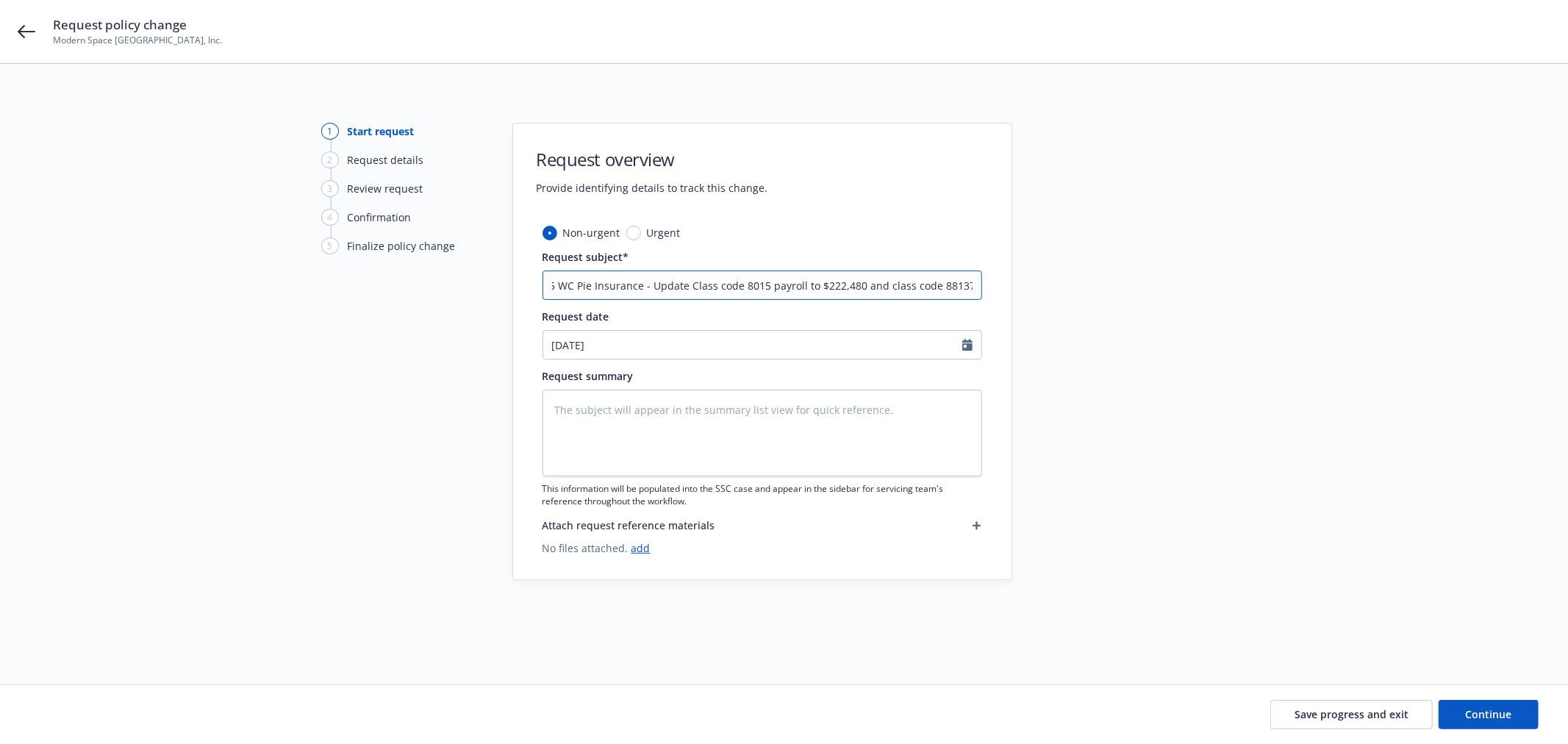
type textarea "x"
type input "25 WC Pie Insurance - Update Class code 8015 payroll to $222,480 and class code…"
type textarea "x"
type input "25 WC Pie Insurance - Update Class code 8015 payroll to $222,480 and class code…"
type textarea "x"
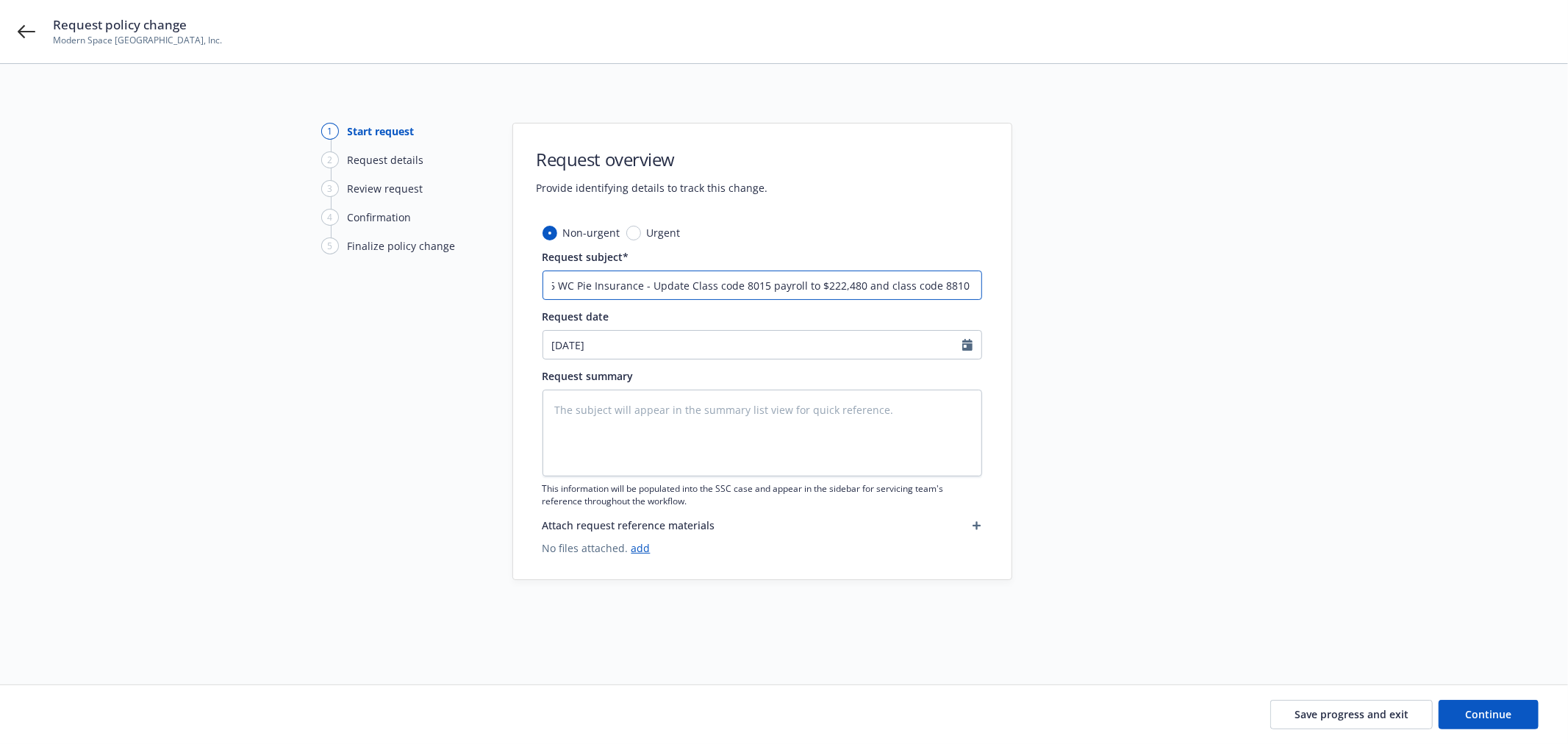
type input "25 WC Pie Insurance - Update Class code 8015 payroll to $222,480 and class code…"
type textarea "x"
type input "25 WC Pie Insurance - Update Class code 8015 payroll to $222,480 and class code…"
type textarea "x"
type input "25 WC Pie Insurance - Update Class code 8015 payroll to $222,480 and class code…"
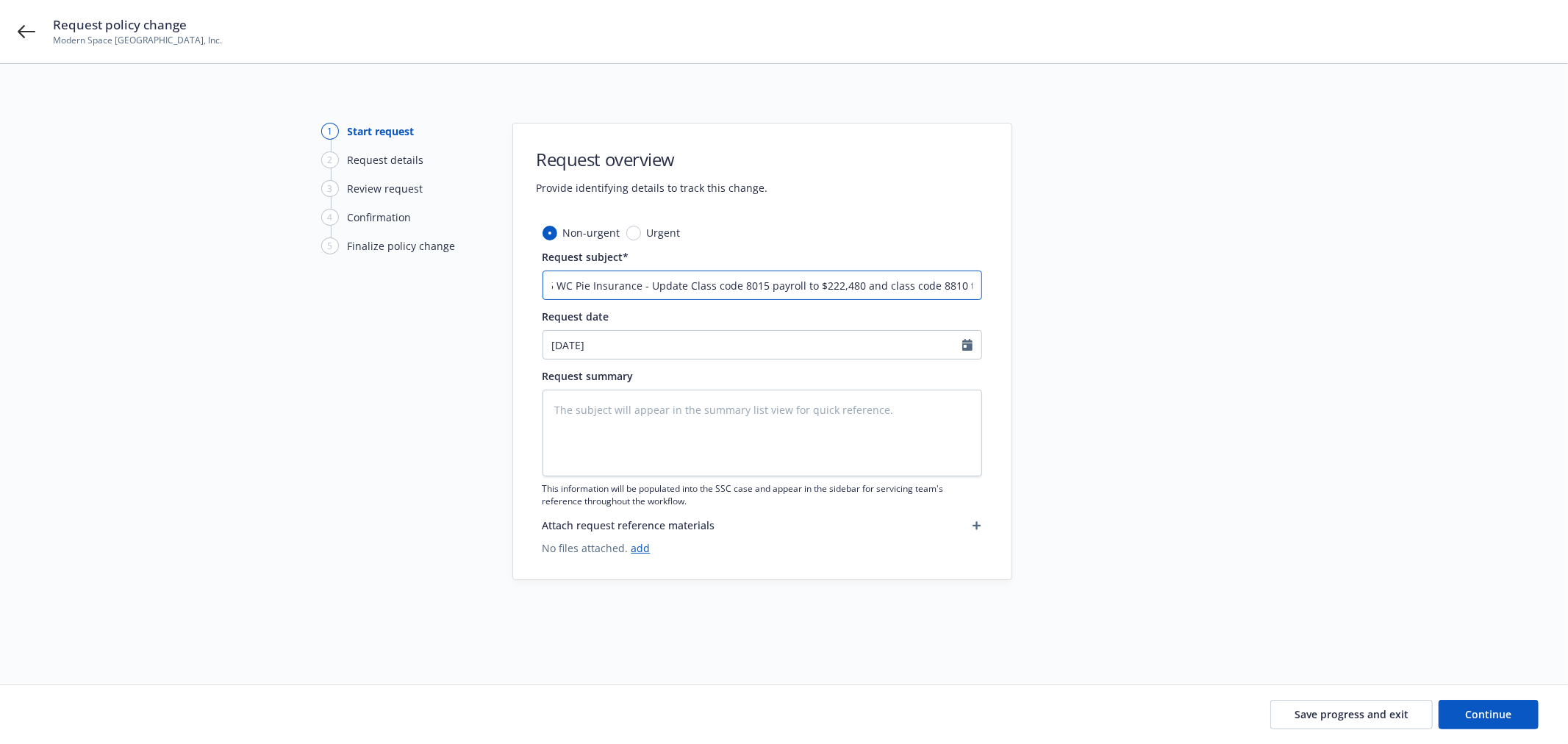
type textarea "x"
click at [821, 288] on input "25 WC Pie Insurance - Update Class code 8015 payroll to $222,480 and class code…" at bounding box center [762, 285] width 440 height 29
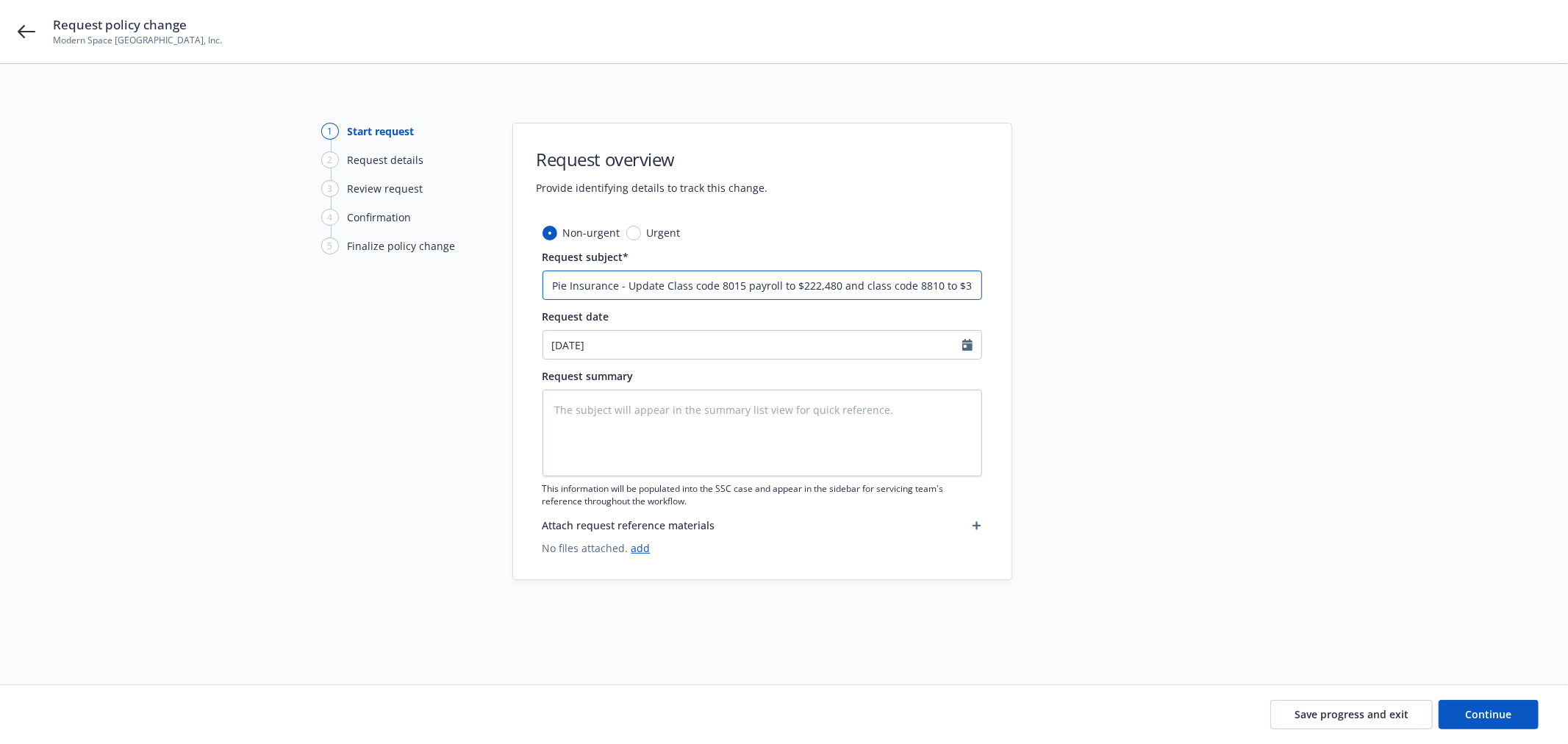
click at [821, 288] on input "25 WC Pie Insurance - Update Class code 8015 payroll to $222,480 and class code…" at bounding box center [762, 285] width 440 height 29
type input "25 WC Pie Insurance - Update Class code 8015 payroll to $222,480 and class code…"
click at [728, 447] on textarea at bounding box center [762, 433] width 440 height 86
paste textarea "25 WC Pie Insurance - Update Class code 8015 payroll to $222,480 and class code…"
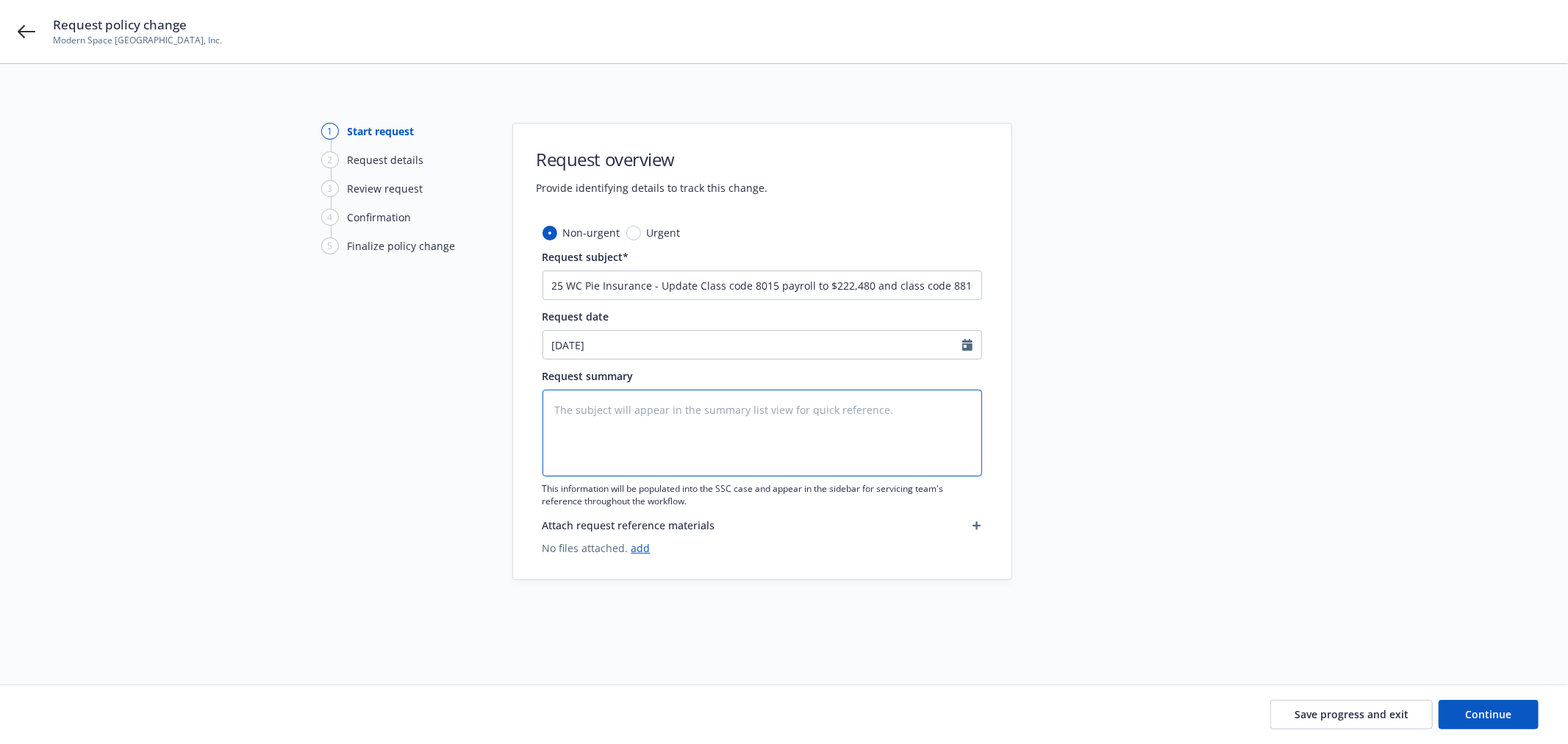
type textarea "x"
type textarea "25 WC Pie Insurance - Update Class code 8015 payroll to $222,480 and class code…"
click at [642, 545] on link "add" at bounding box center [641, 548] width 19 height 14
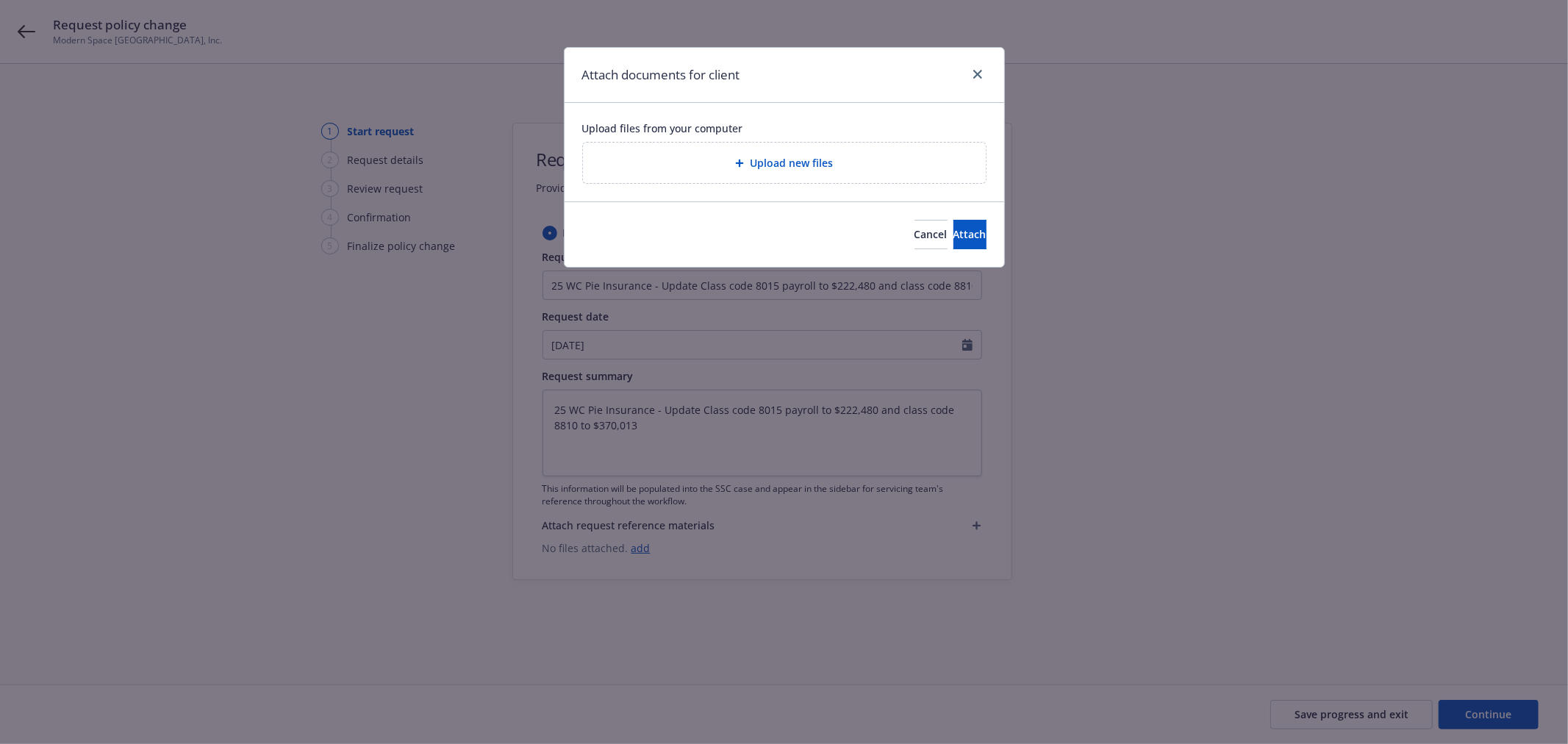
type textarea "x"
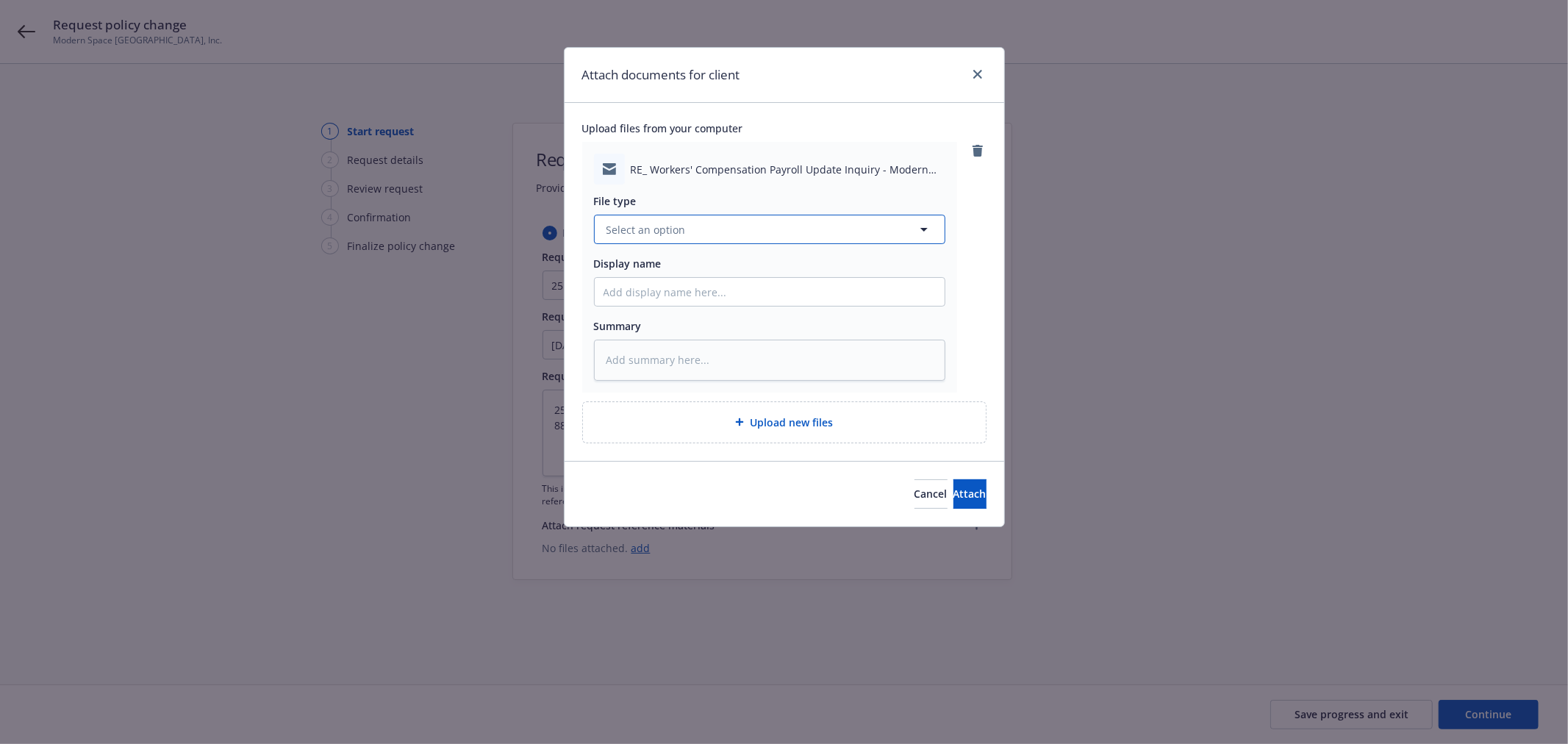
click at [682, 223] on span "Select an option" at bounding box center [646, 230] width 80 height 16
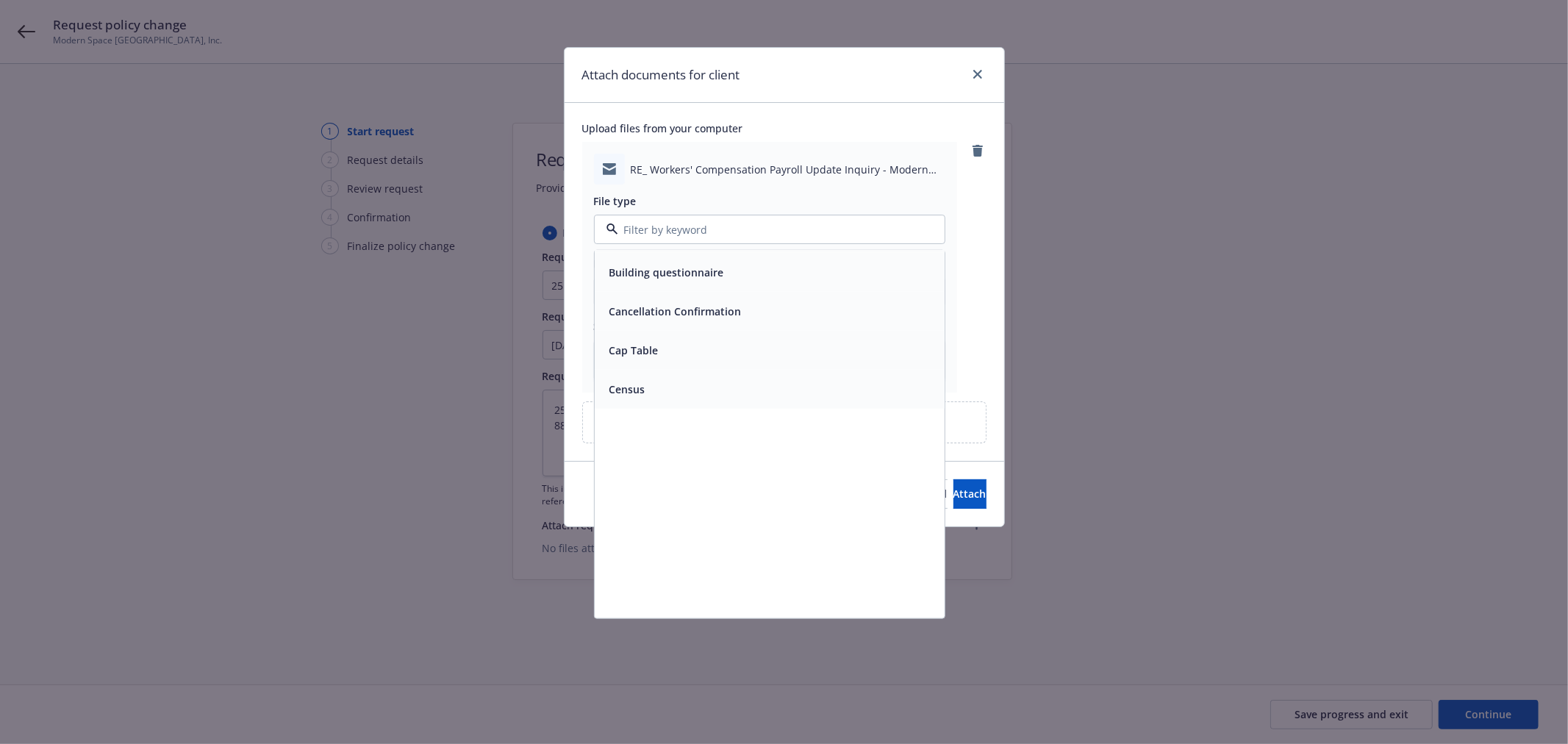
scroll to position [1307, 0]
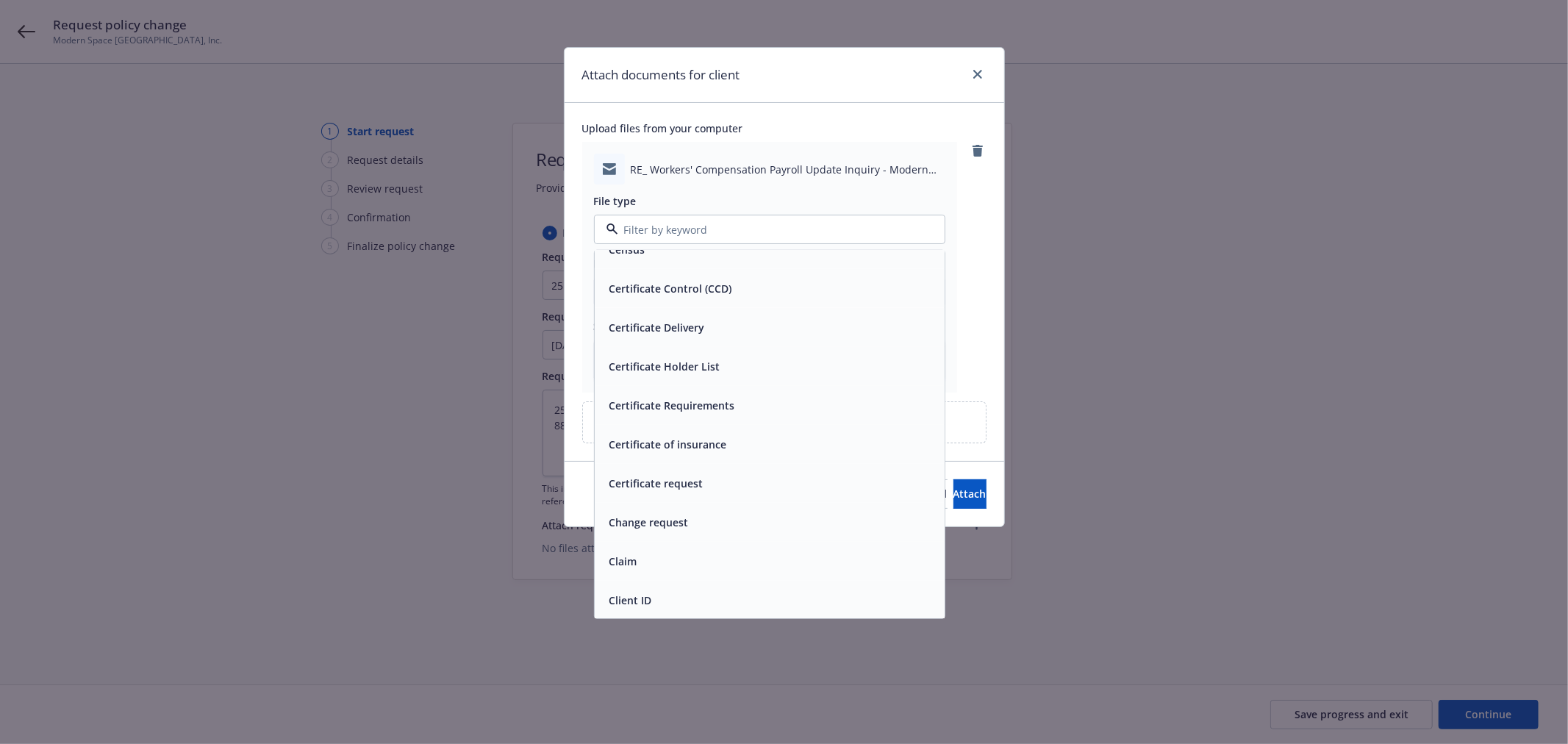
click at [723, 216] on div at bounding box center [769, 229] width 351 height 29
click at [724, 221] on div at bounding box center [769, 229] width 351 height 29
click at [704, 228] on input at bounding box center [766, 230] width 297 height 16
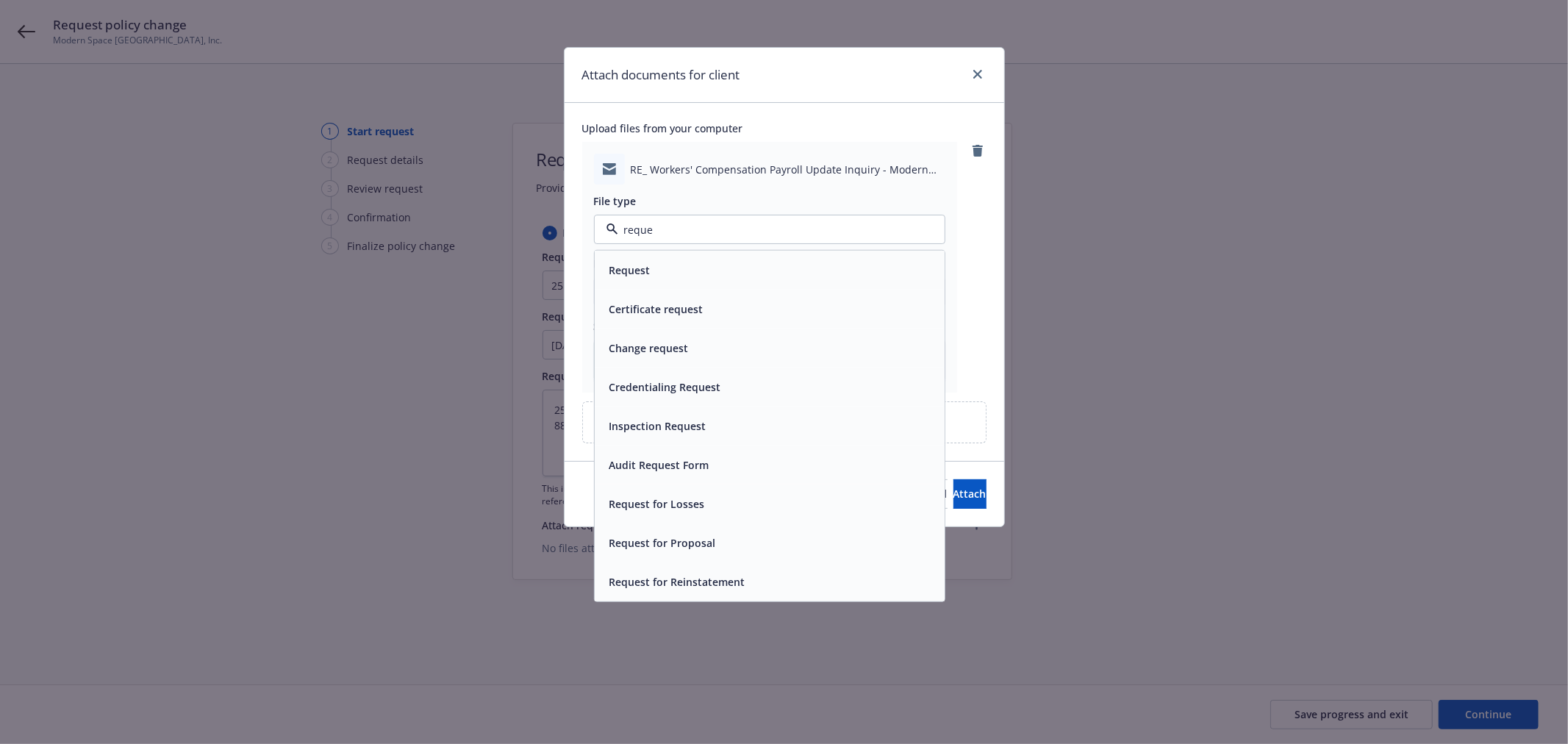
scroll to position [0, 0]
type input "reques"
click at [748, 267] on div "Request" at bounding box center [770, 270] width 332 height 22
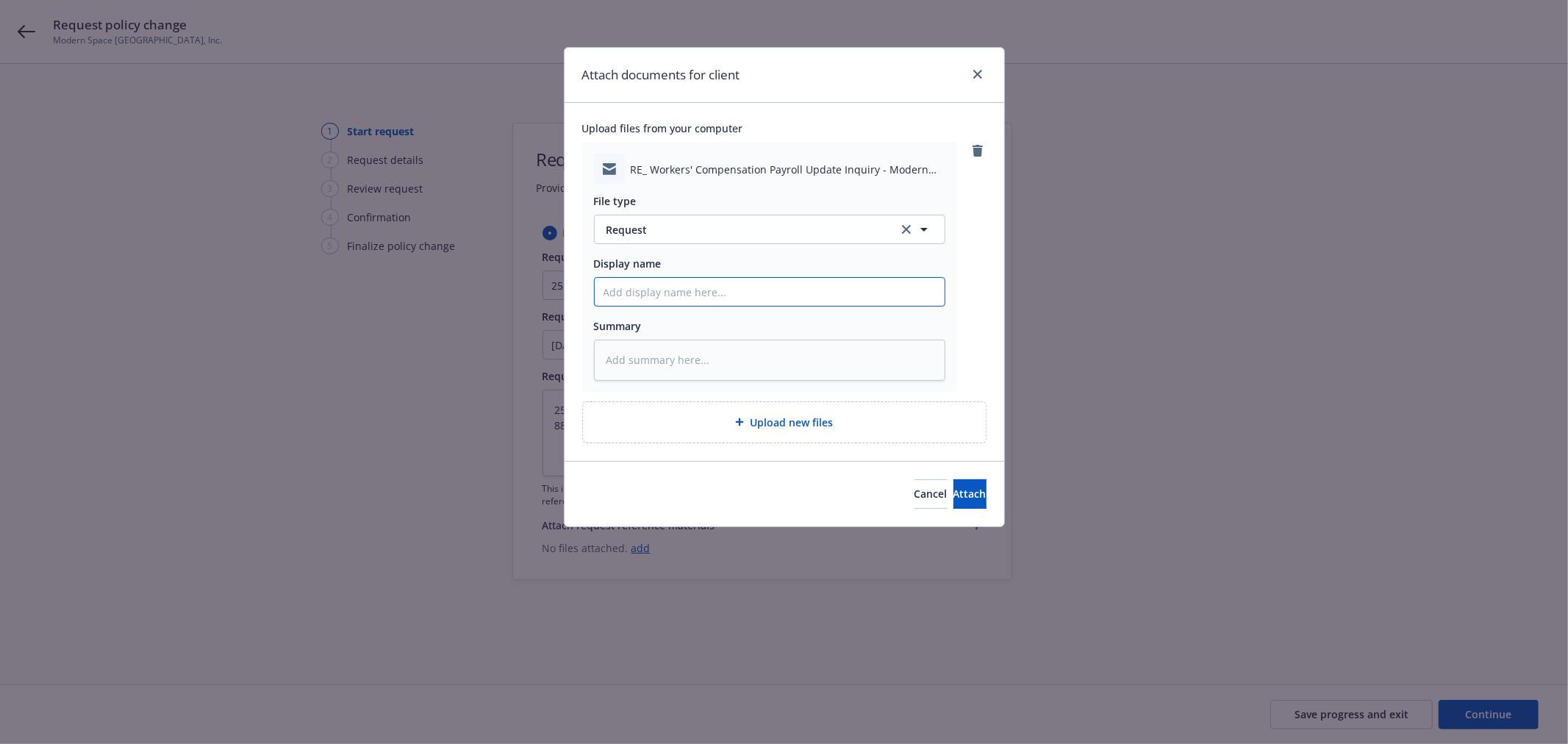
click at [747, 292] on input "Display name" at bounding box center [769, 291] width 350 height 28
type textarea "x"
type input "2"
type textarea "x"
type input "25"
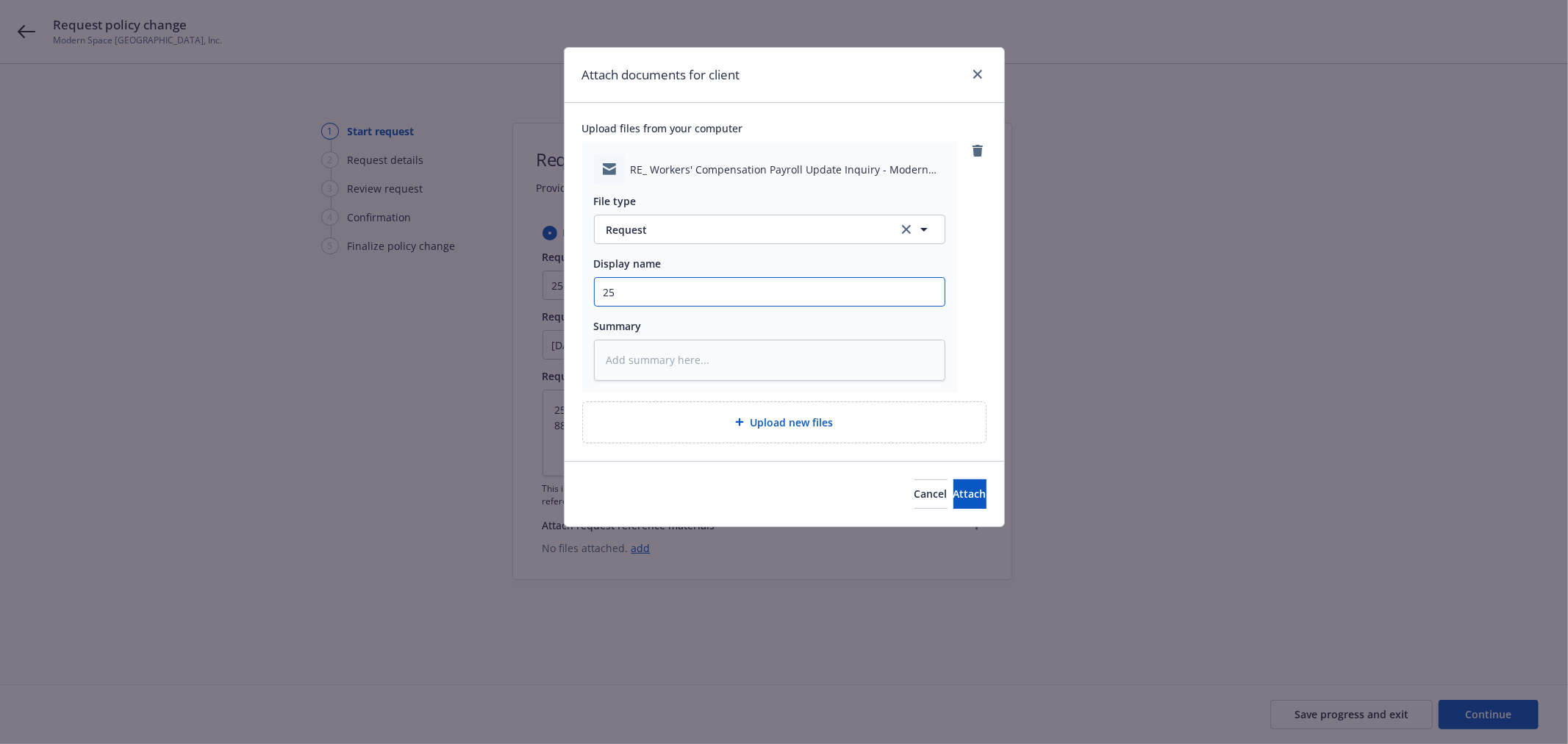
type textarea "x"
type input "25-"
type textarea "x"
type input "25-2"
type textarea "x"
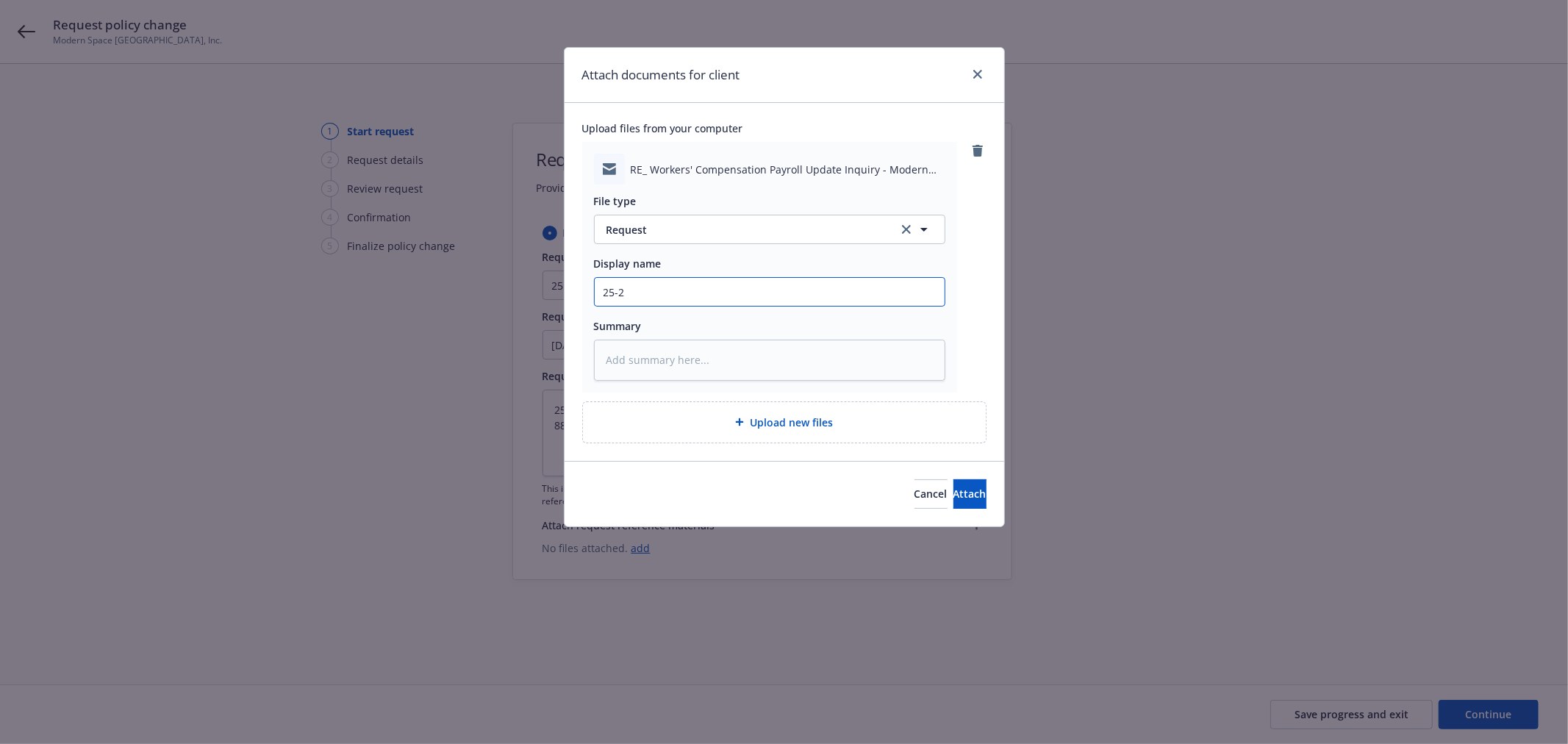
type input "25-26"
type textarea "x"
type input "25-26"
type textarea "x"
type input "25-26 W"
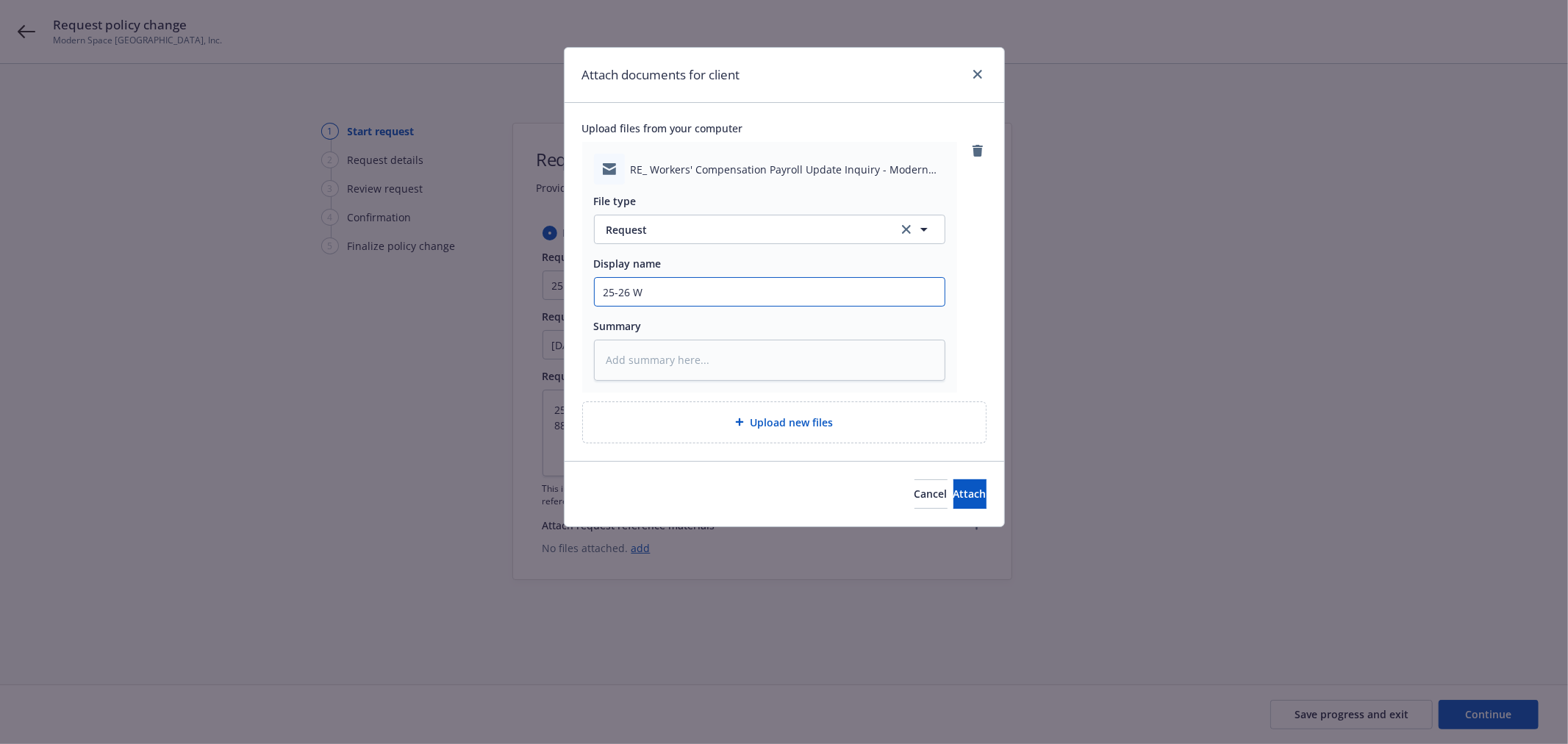
type textarea "x"
type input "25-26 WC"
type textarea "x"
type input "25-26 WC -"
type textarea "x"
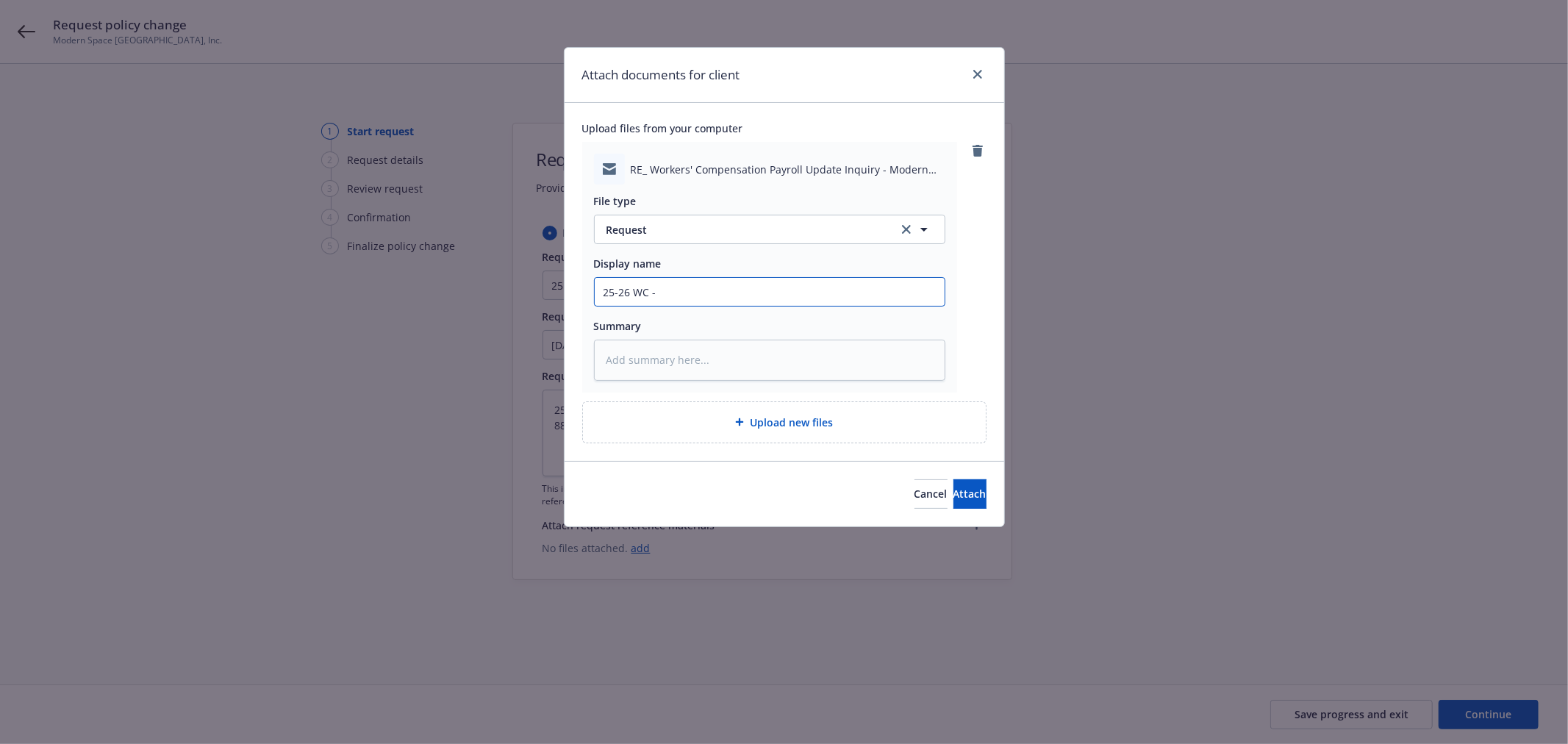
type input "25-26 WC -"
type textarea "x"
type input "25-26 WC - F"
type textarea "x"
type input "25-26 WC - Fr"
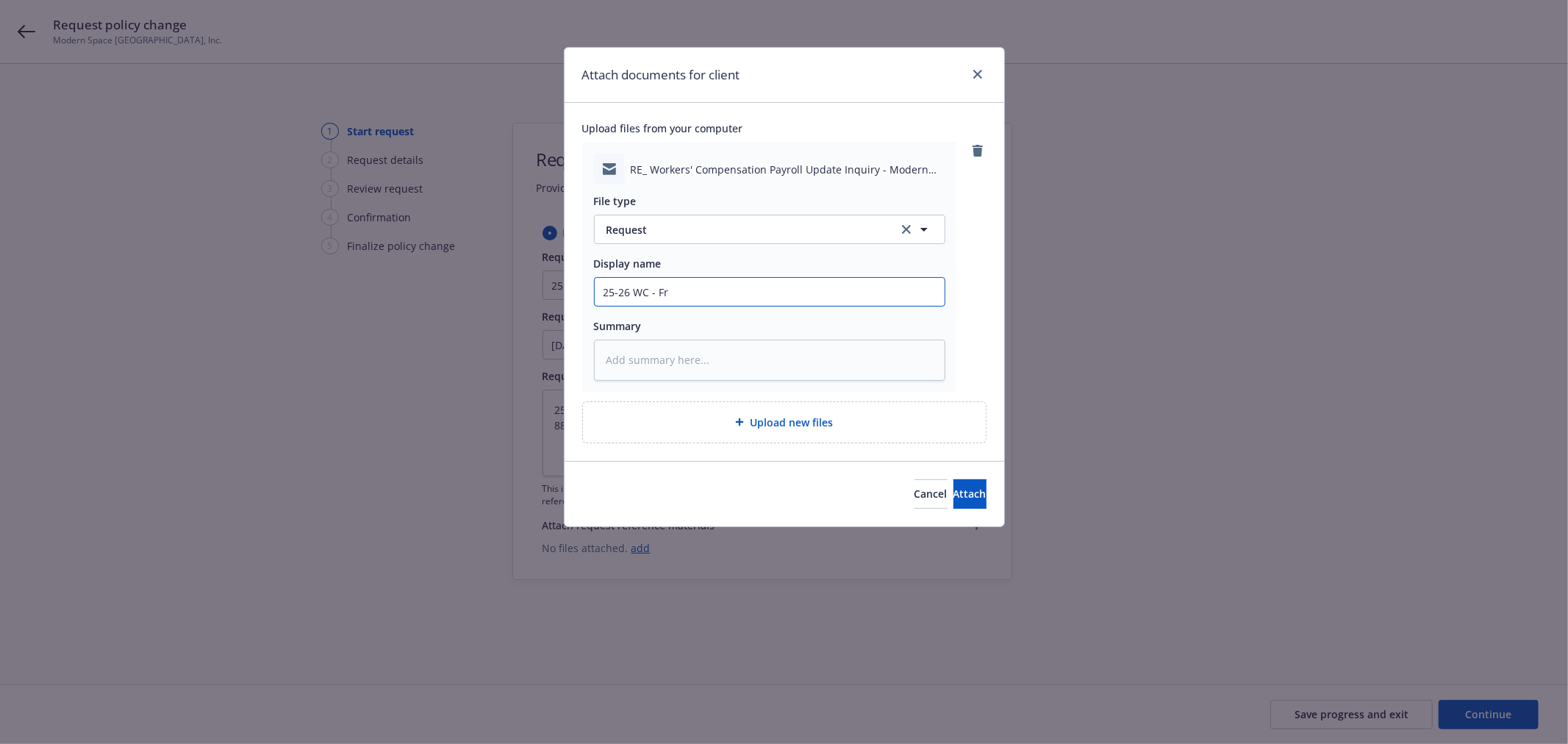
type textarea "x"
type input "25-26 WC - Fro"
type textarea "x"
type input "25-26 WC - From"
type textarea "x"
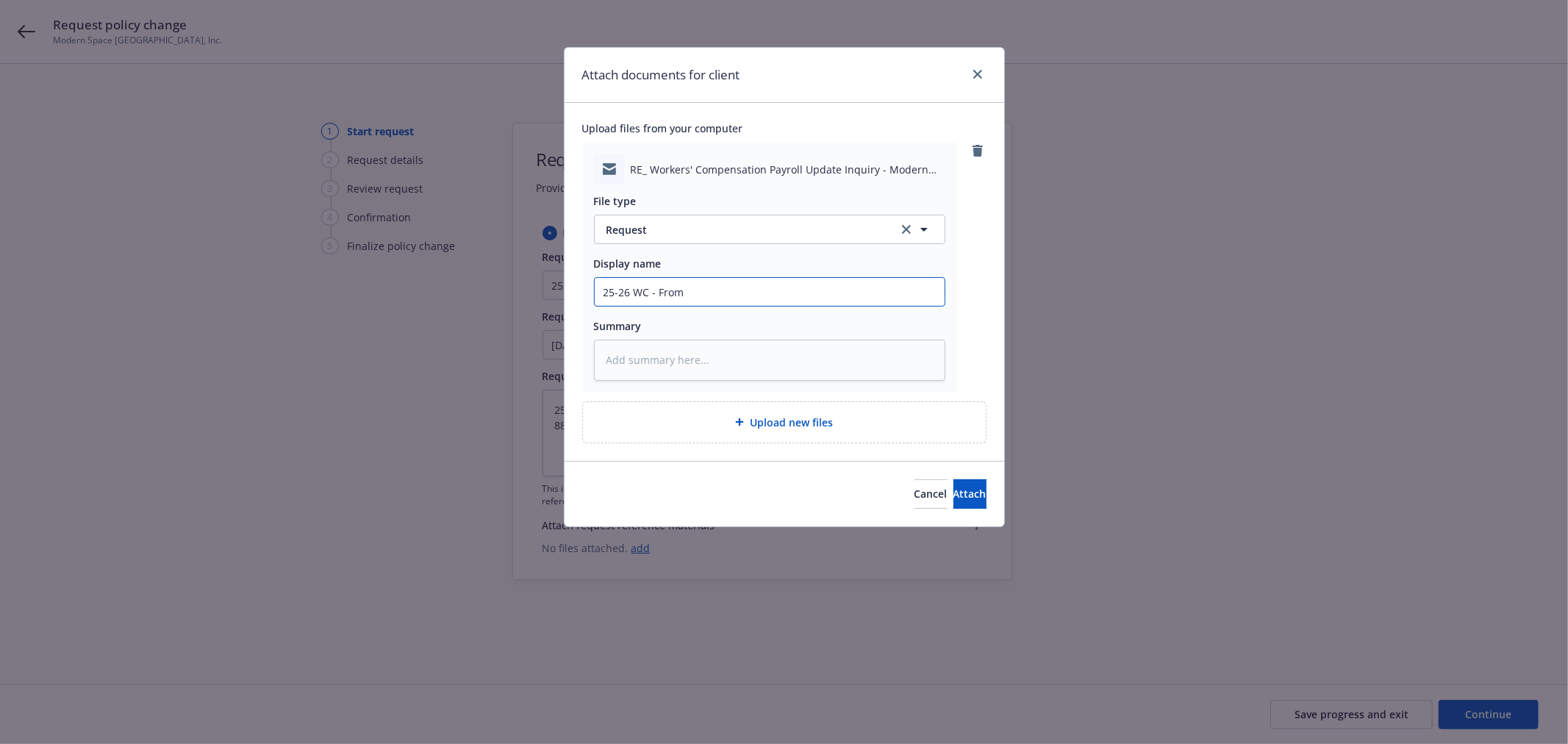
type input "25-26 WC - From"
type textarea "x"
type input "25-26 WC - From I"
type textarea "x"
type input "25-26 WC - From IN"
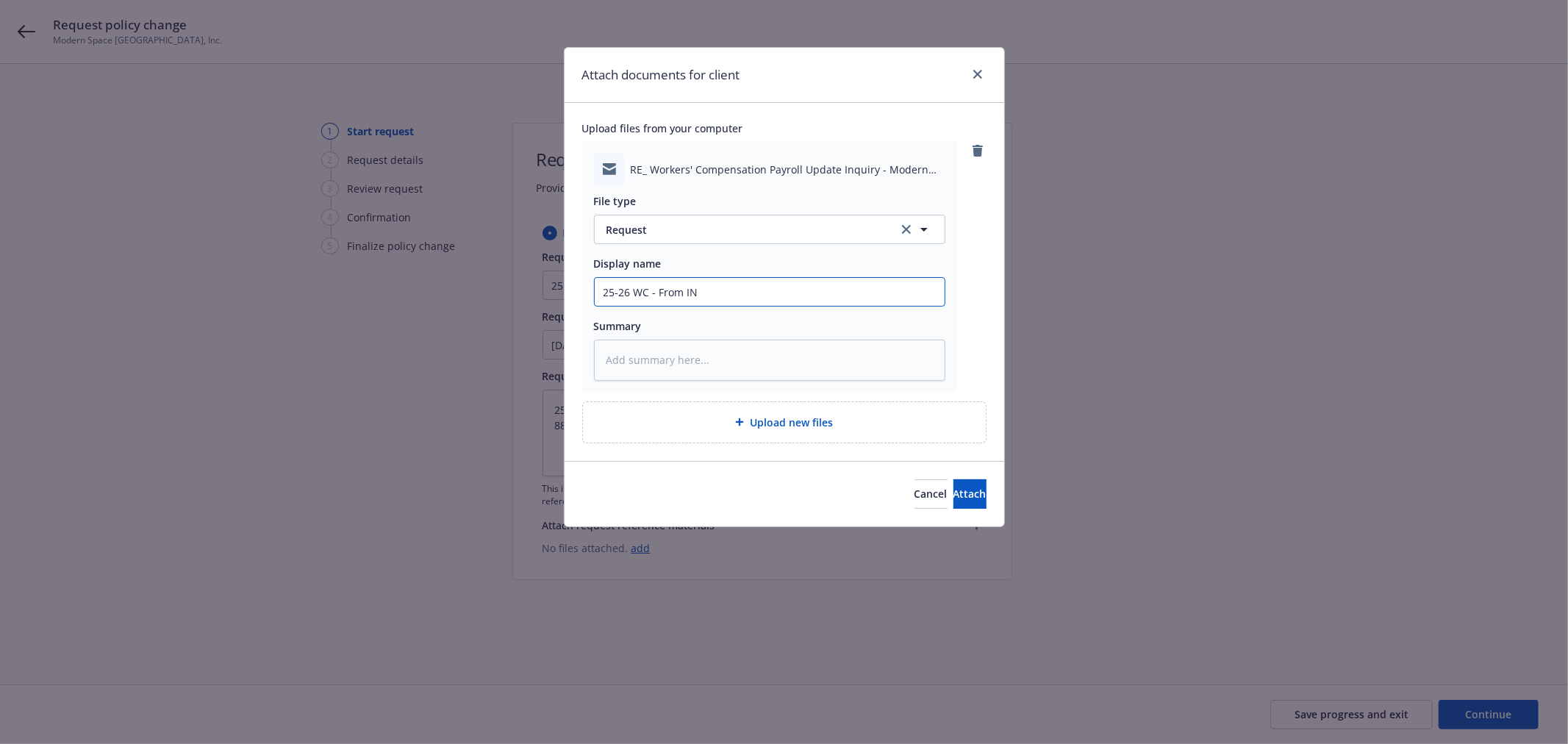
type textarea "x"
type input "25-26 WC - From INs"
type textarea "x"
type input "25-26 WC - From IN"
type textarea "x"
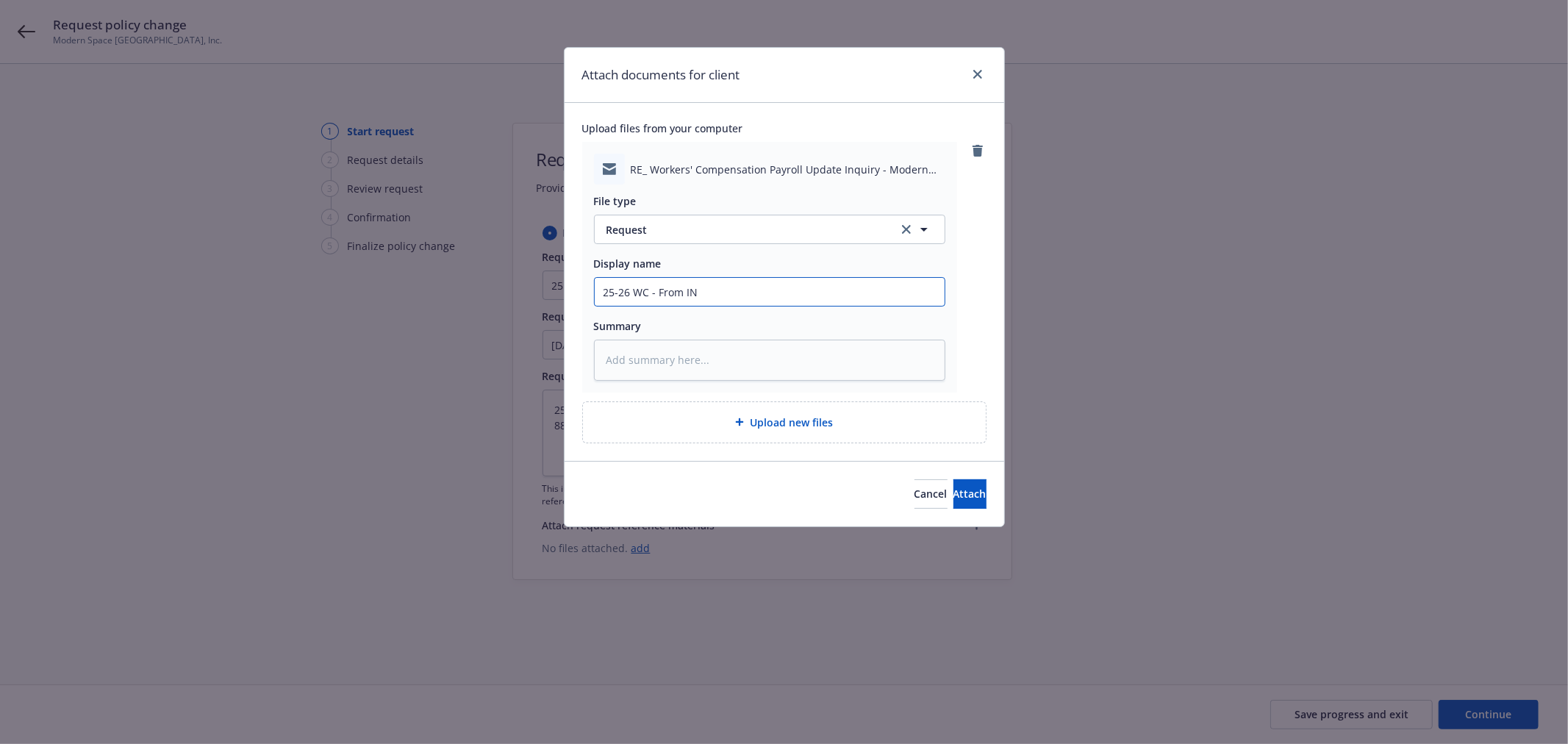
type input "25-26 WC - From I"
type textarea "x"
type input "25-26 WC - From"
type textarea "x"
type input "25-26 WC - From i"
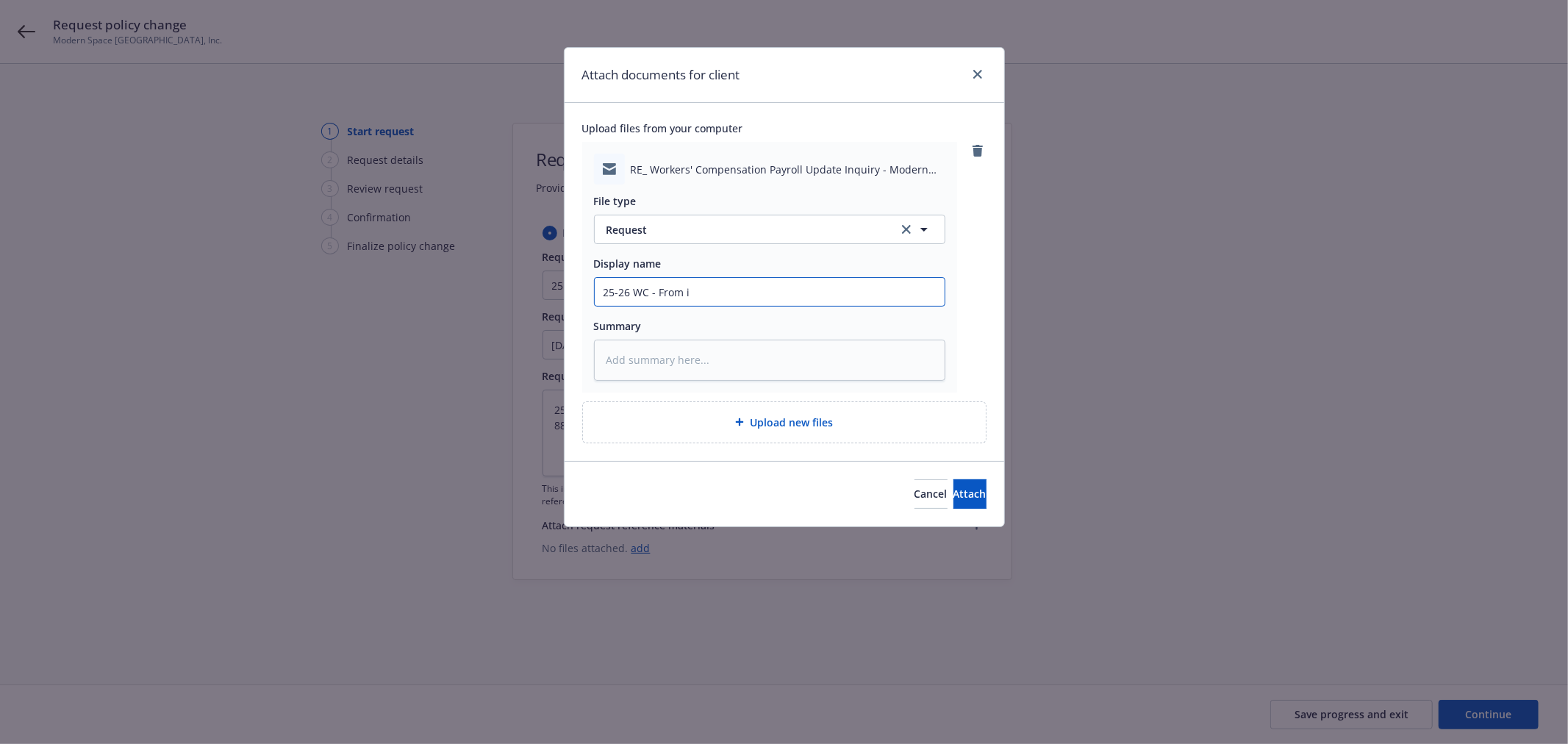
type textarea "x"
type input "25-26 WC - From in"
type textarea "x"
type input "25-26 WC - From ins"
type textarea "x"
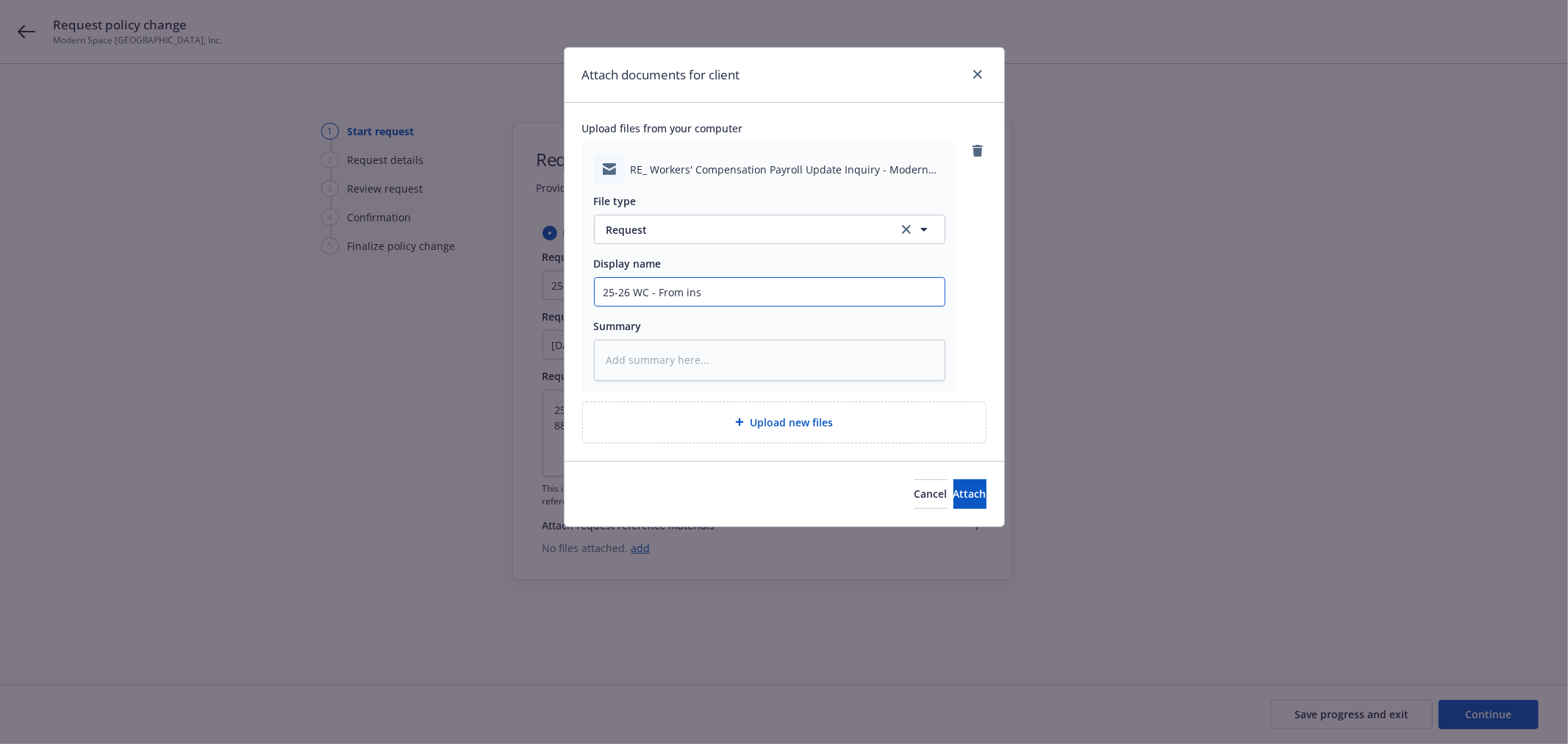
type input "25-26 WC - From insd"
type textarea "x"
type input "25-26 WC - From insd"
type textarea "x"
type input "25-26 WC - From insd -"
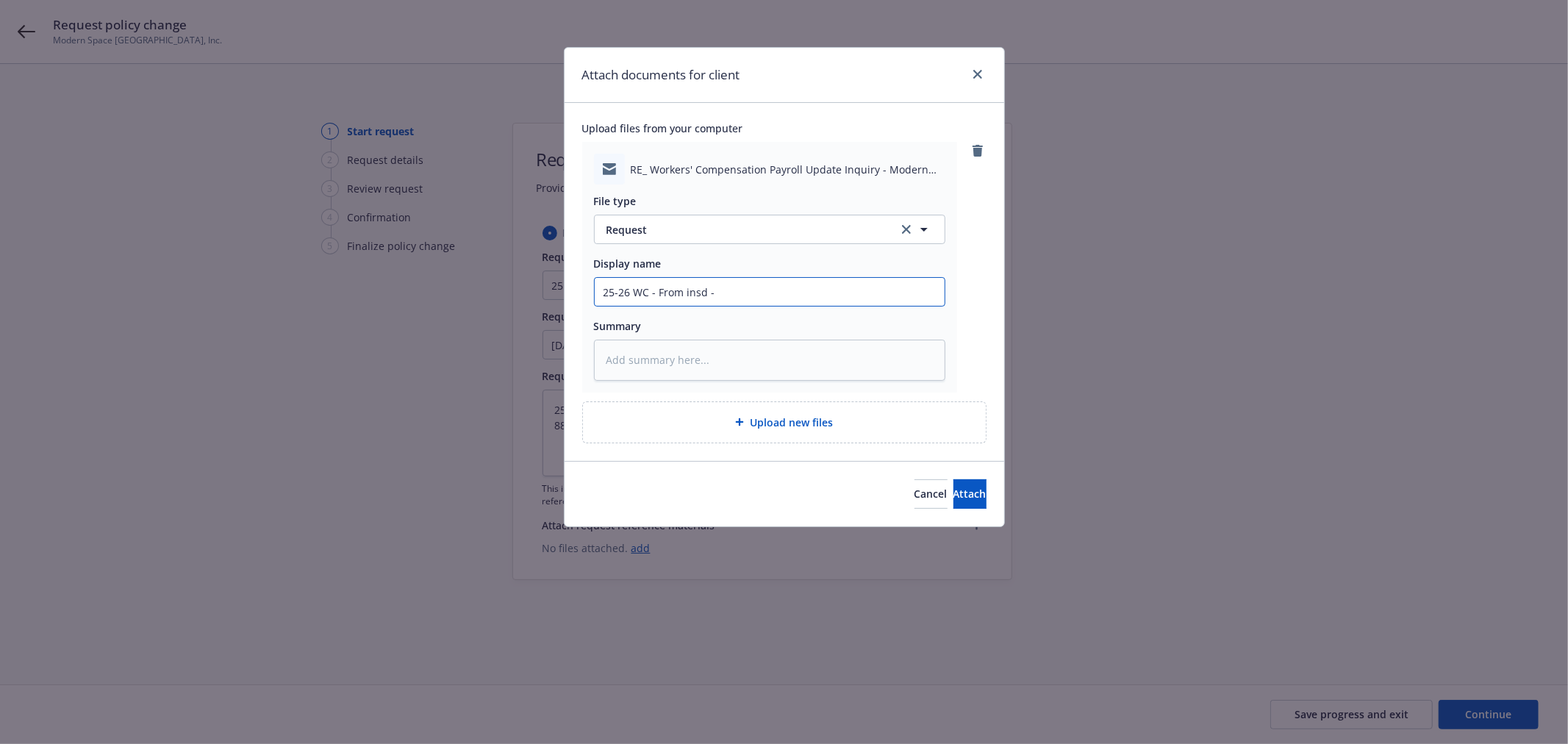
type textarea "x"
type input "25-26 WC - From insd -"
type textarea "x"
type input "25-26 WC - From insd - C"
type textarea "x"
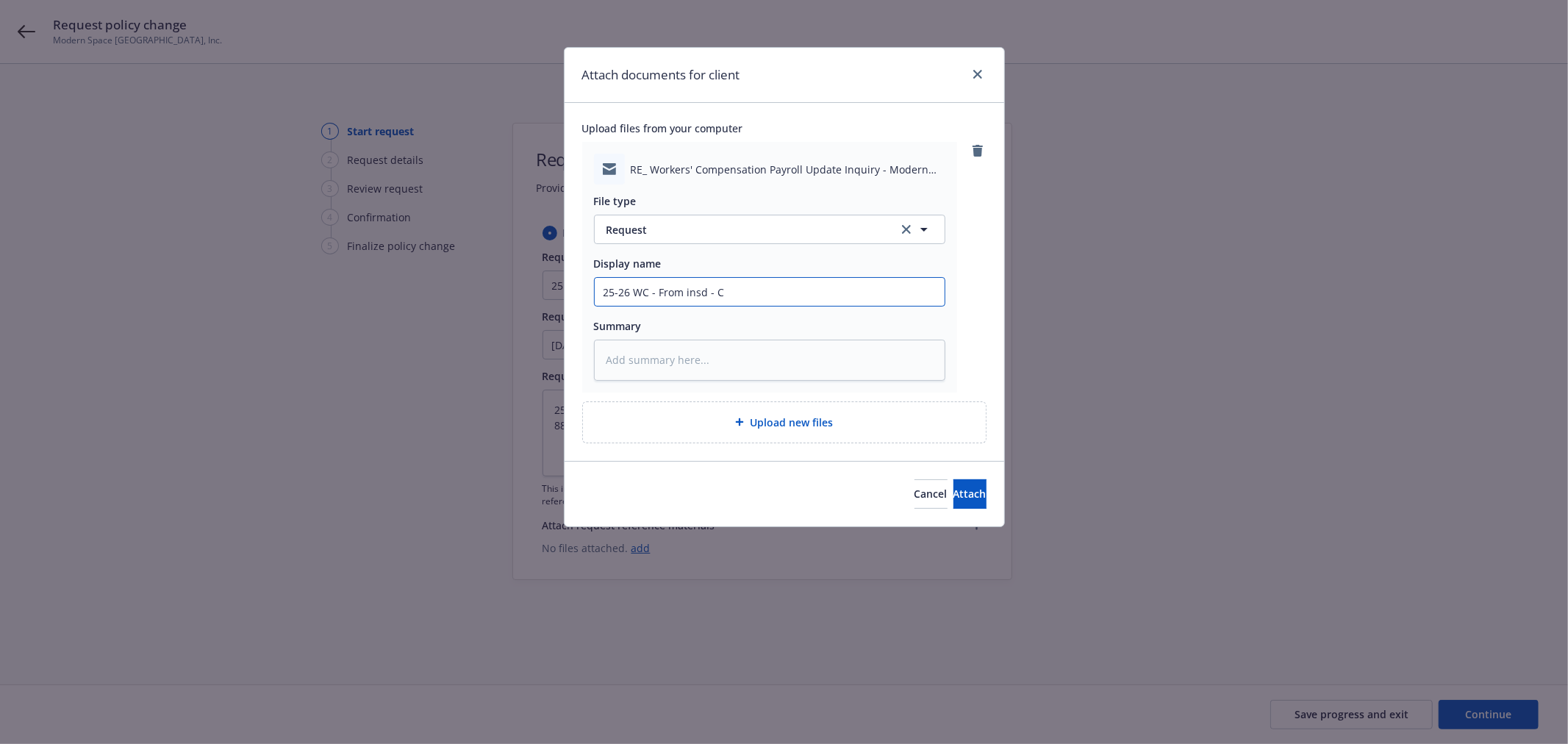
type input "25-26 WC - From insd - Co"
click at [956, 496] on span "Attach" at bounding box center [970, 494] width 33 height 14
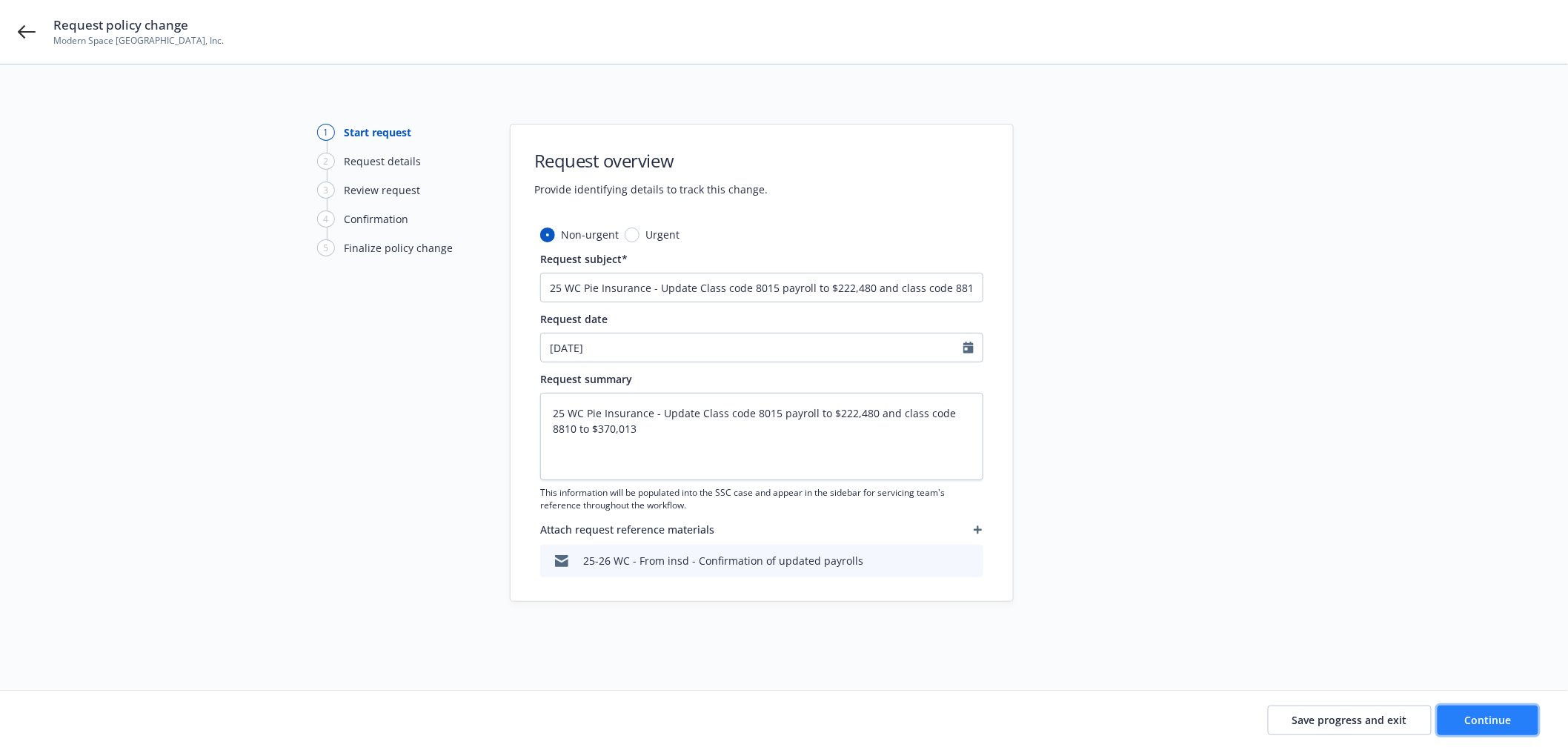
click at [1479, 714] on span "Continue" at bounding box center [1488, 720] width 47 height 14
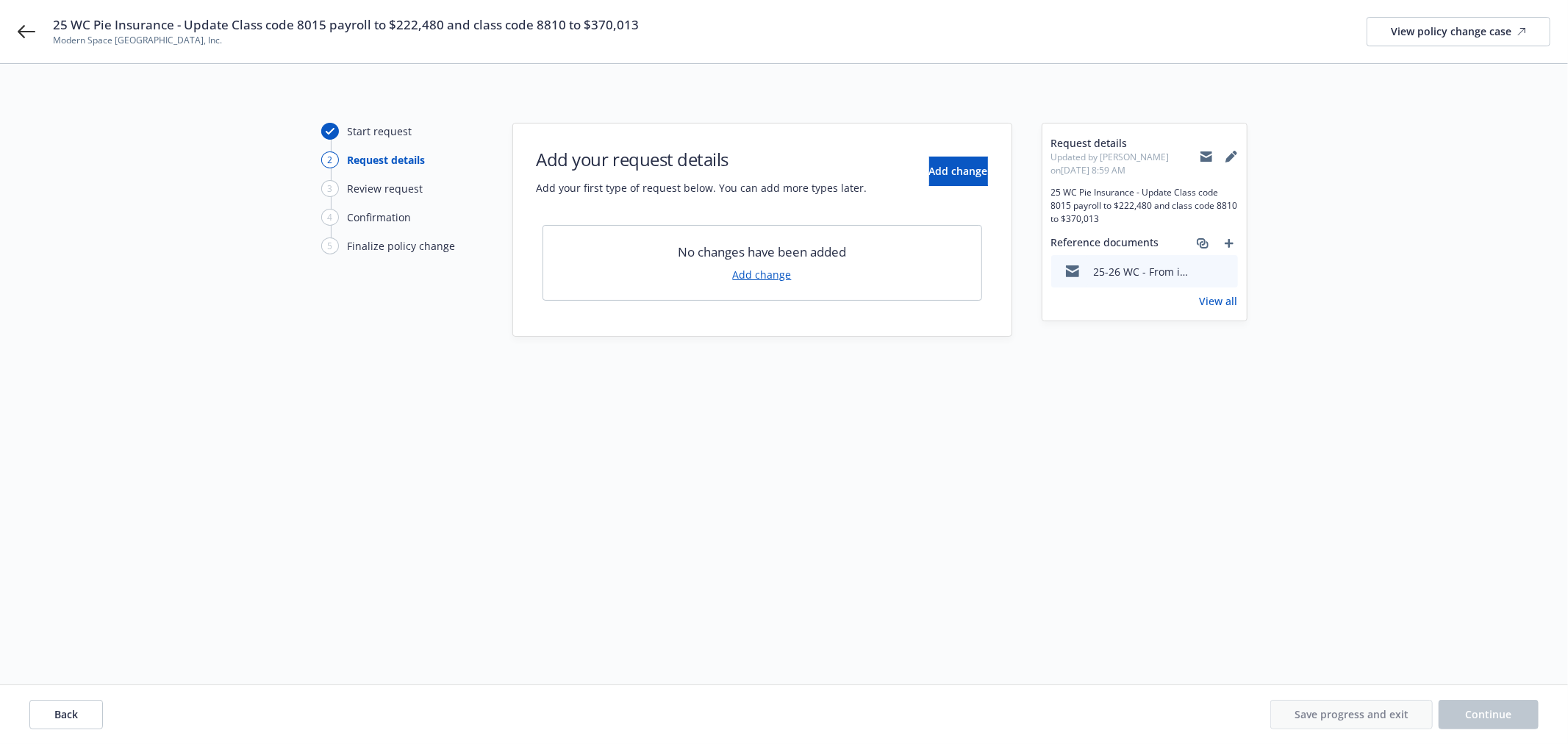
click at [765, 282] on div "No changes have been added Add change" at bounding box center [762, 263] width 440 height 76
click at [777, 270] on link "Add change" at bounding box center [762, 274] width 59 height 16
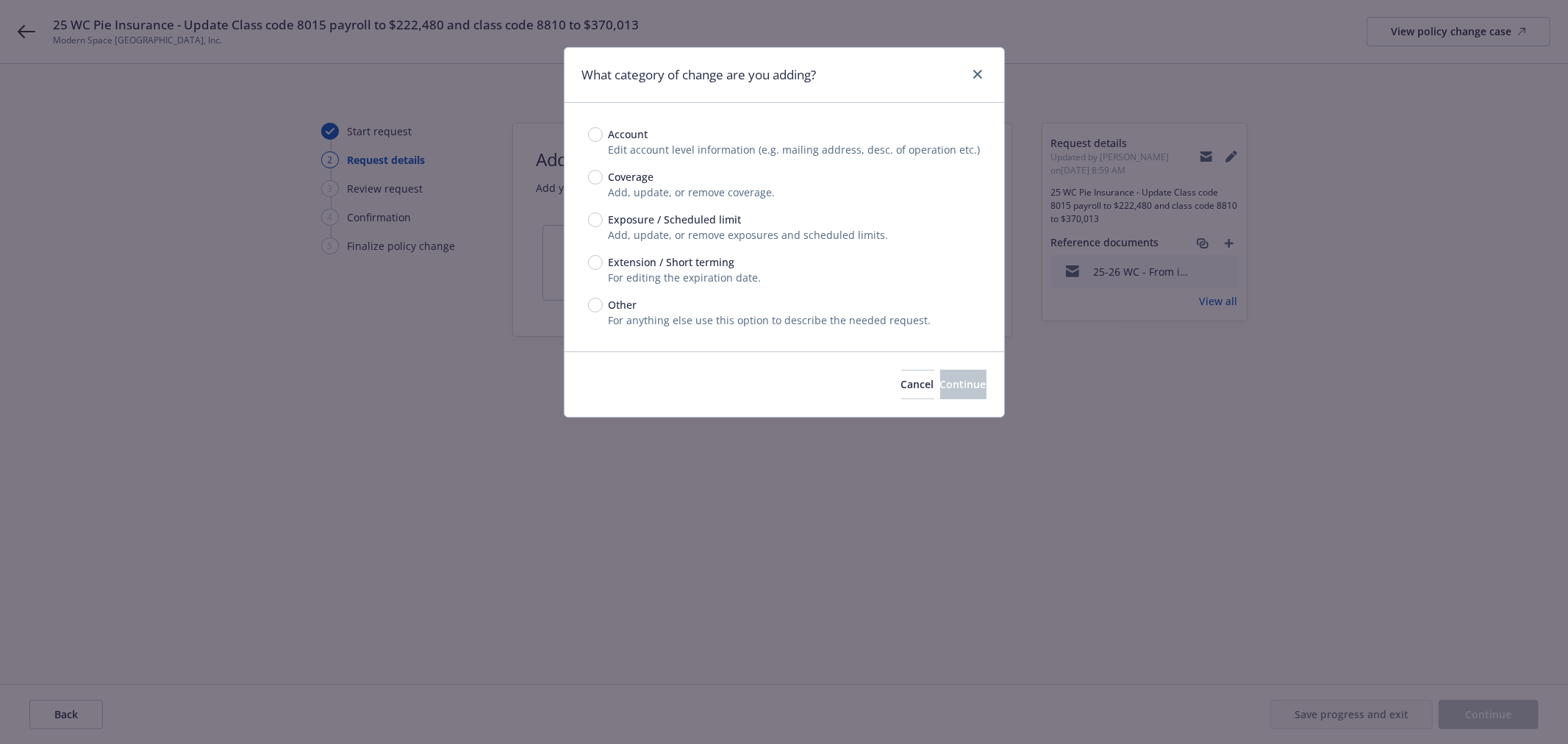
click at [735, 221] on span "Exposure / Scheduled limit" at bounding box center [675, 219] width 133 height 16
click at [603, 221] on input "Exposure / Scheduled limit" at bounding box center [595, 220] width 15 height 15
click at [940, 388] on span "Continue" at bounding box center [963, 384] width 46 height 14
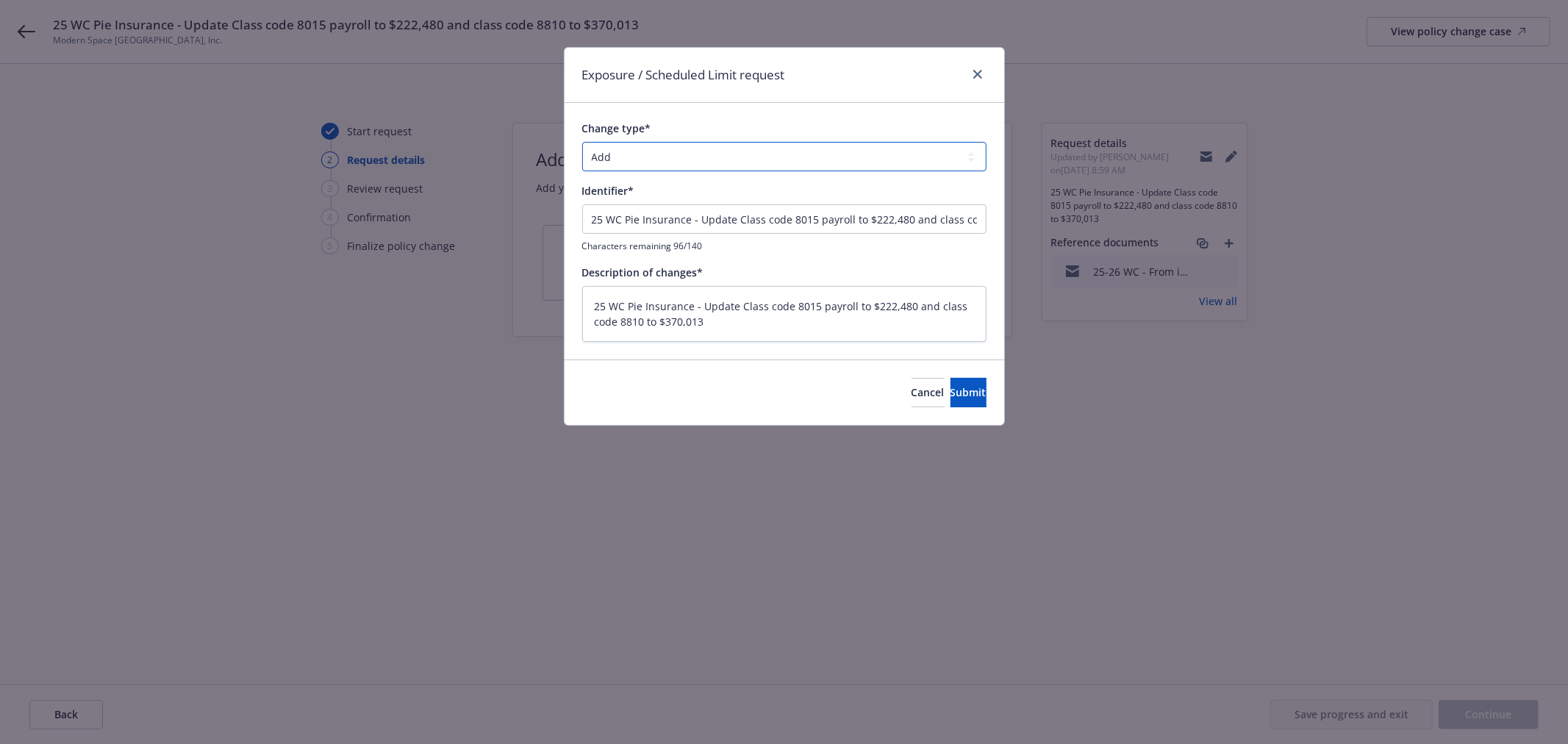
drag, startPoint x: 715, startPoint y: 143, endPoint x: 718, endPoint y: 156, distance: 13.3
click at [718, 156] on select "Add Audit Change Remove" at bounding box center [784, 156] width 404 height 29
click at [582, 142] on select "Add Audit Change Remove" at bounding box center [784, 156] width 404 height 29
click at [972, 394] on button "Submit" at bounding box center [968, 392] width 36 height 29
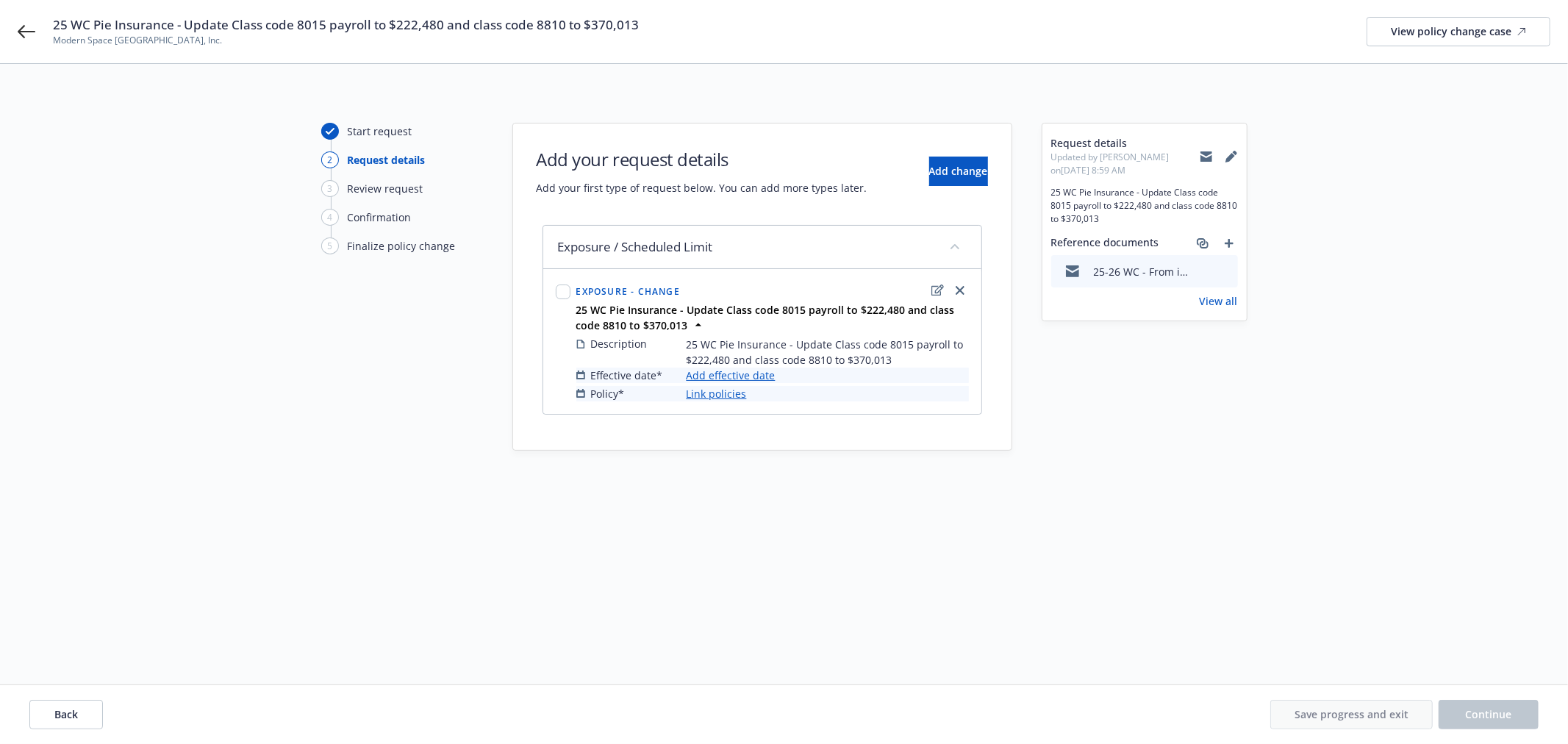
click at [759, 377] on link "Add effective date" at bounding box center [730, 375] width 89 height 16
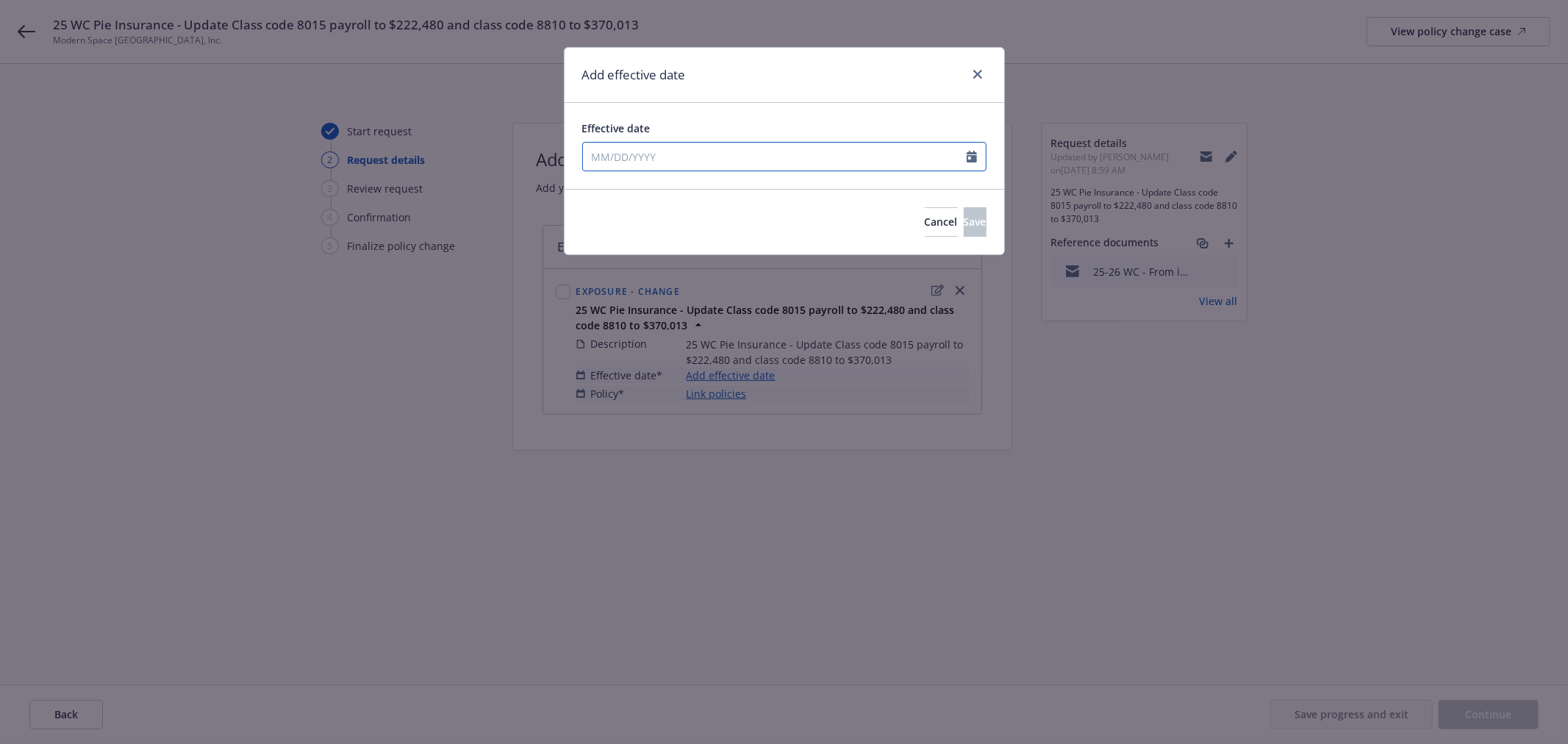
click at [754, 148] on input "Effective date" at bounding box center [774, 156] width 384 height 28
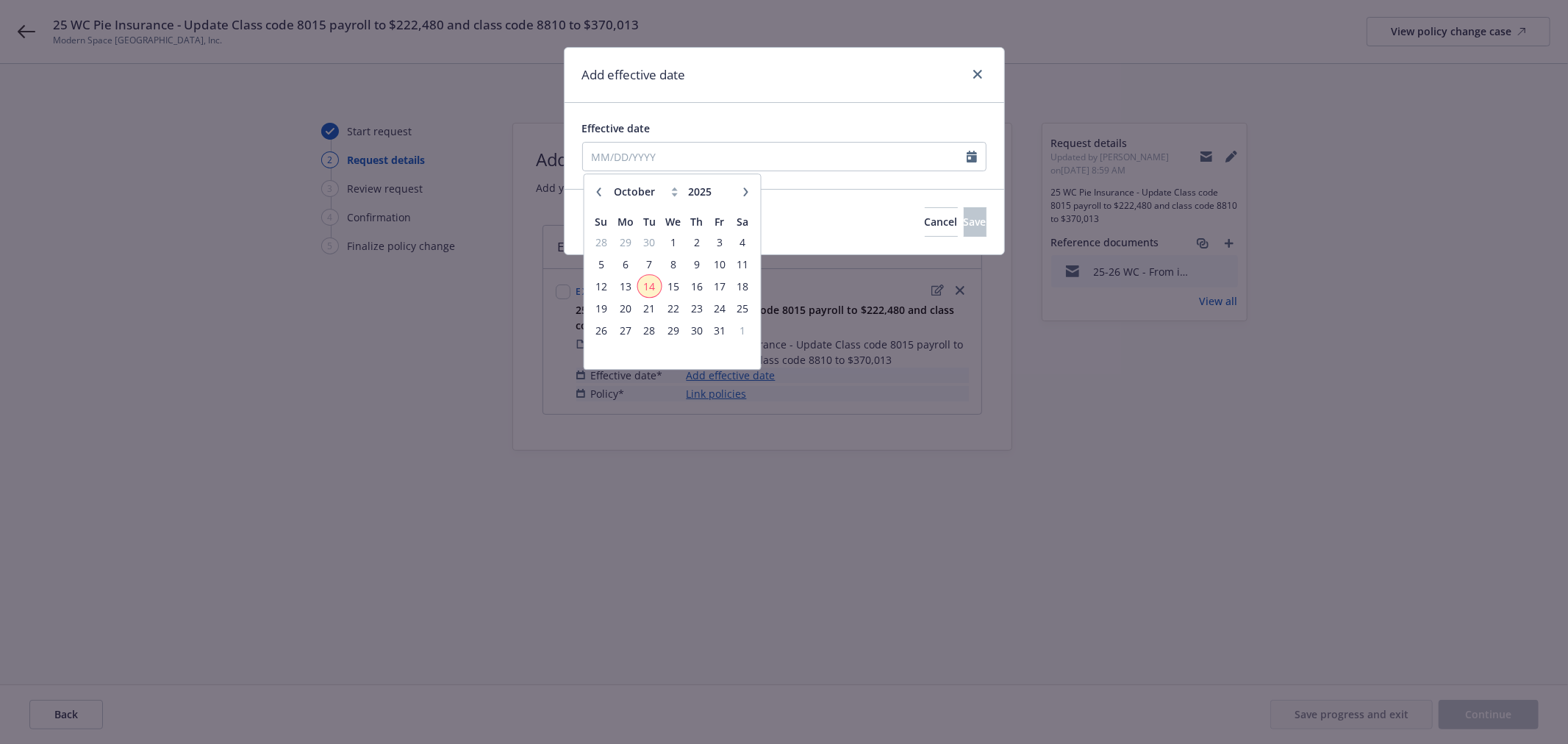
click at [658, 283] on span "14" at bounding box center [649, 286] width 20 height 19
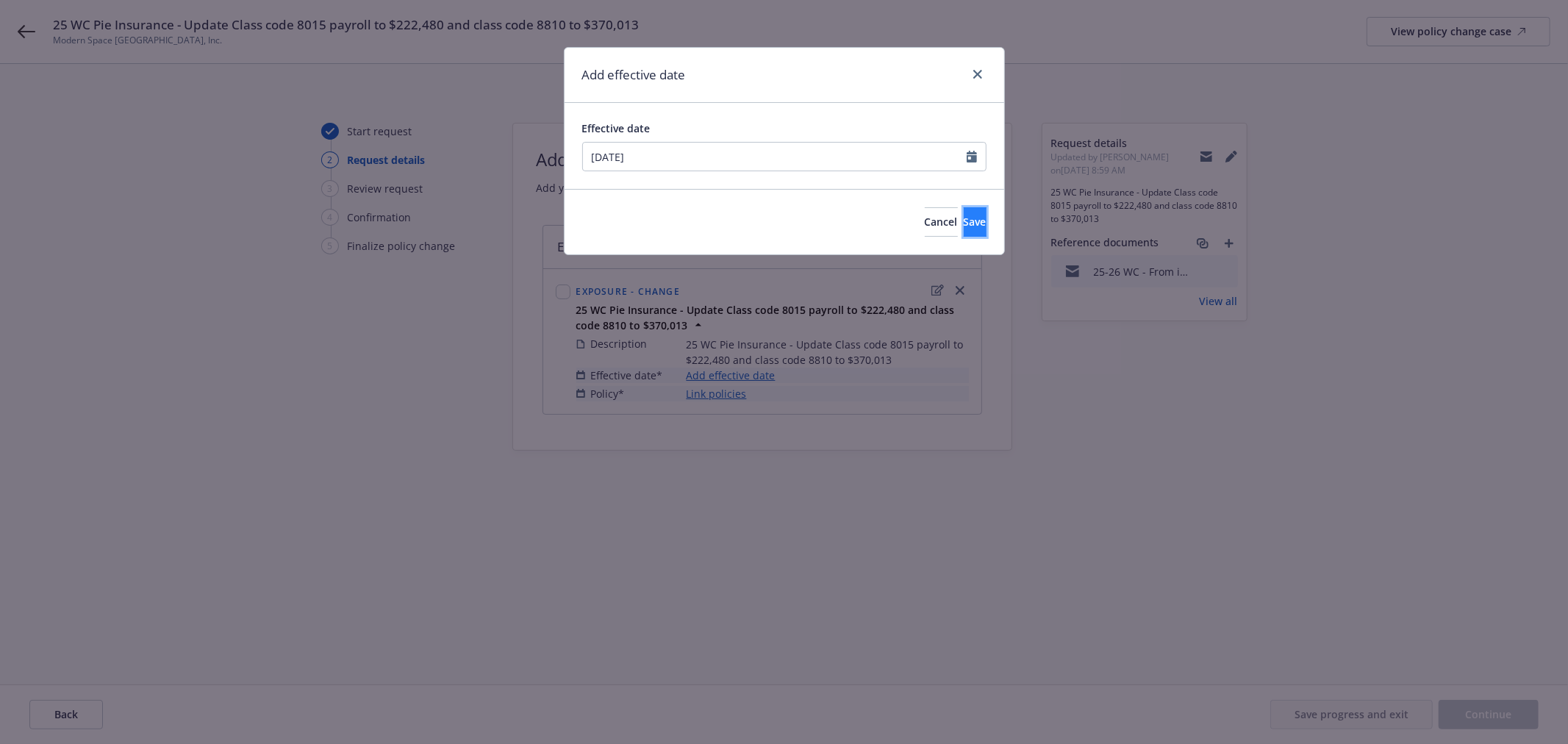
click at [964, 221] on span "Save" at bounding box center [975, 221] width 23 height 14
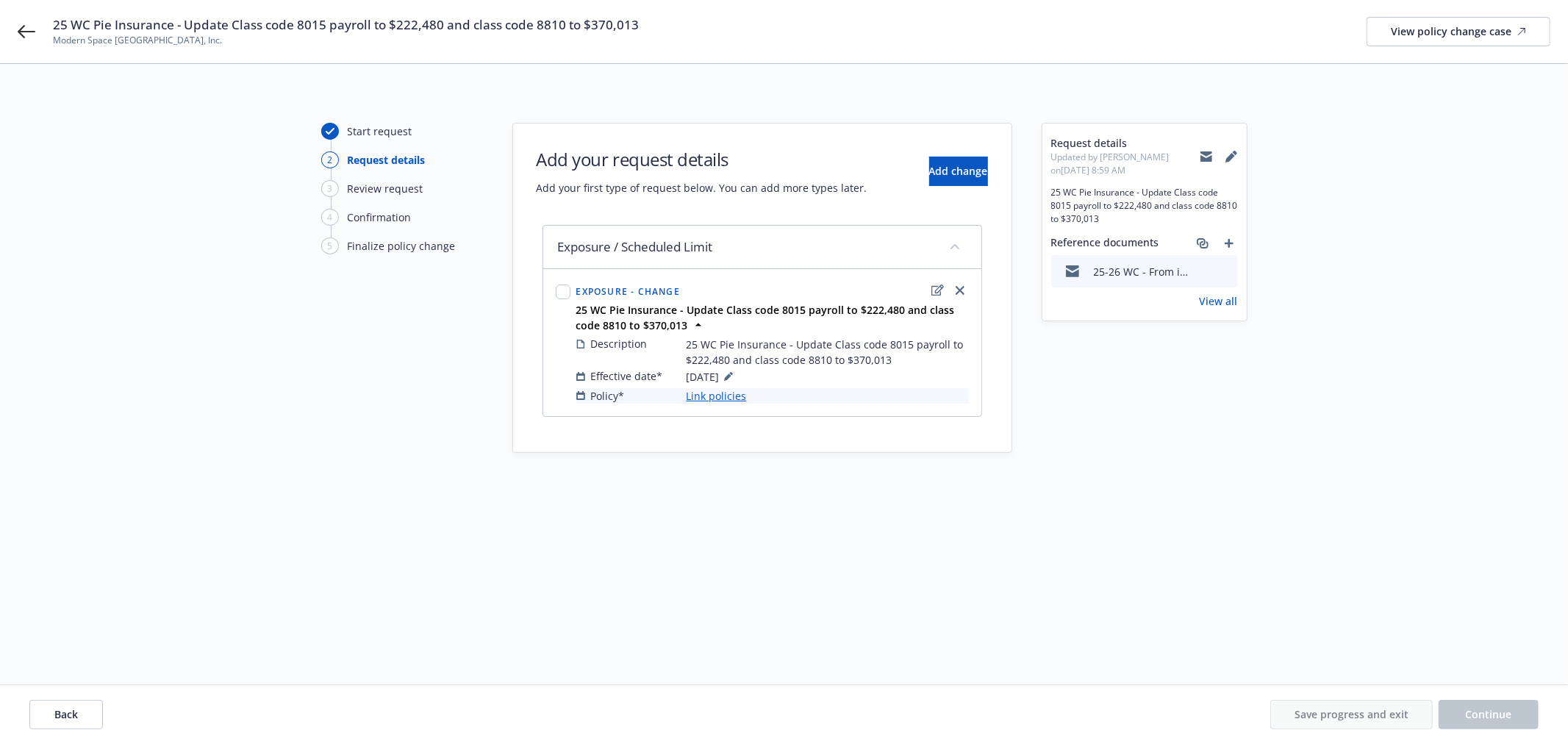
click at [727, 399] on link "Link policies" at bounding box center [716, 396] width 60 height 16
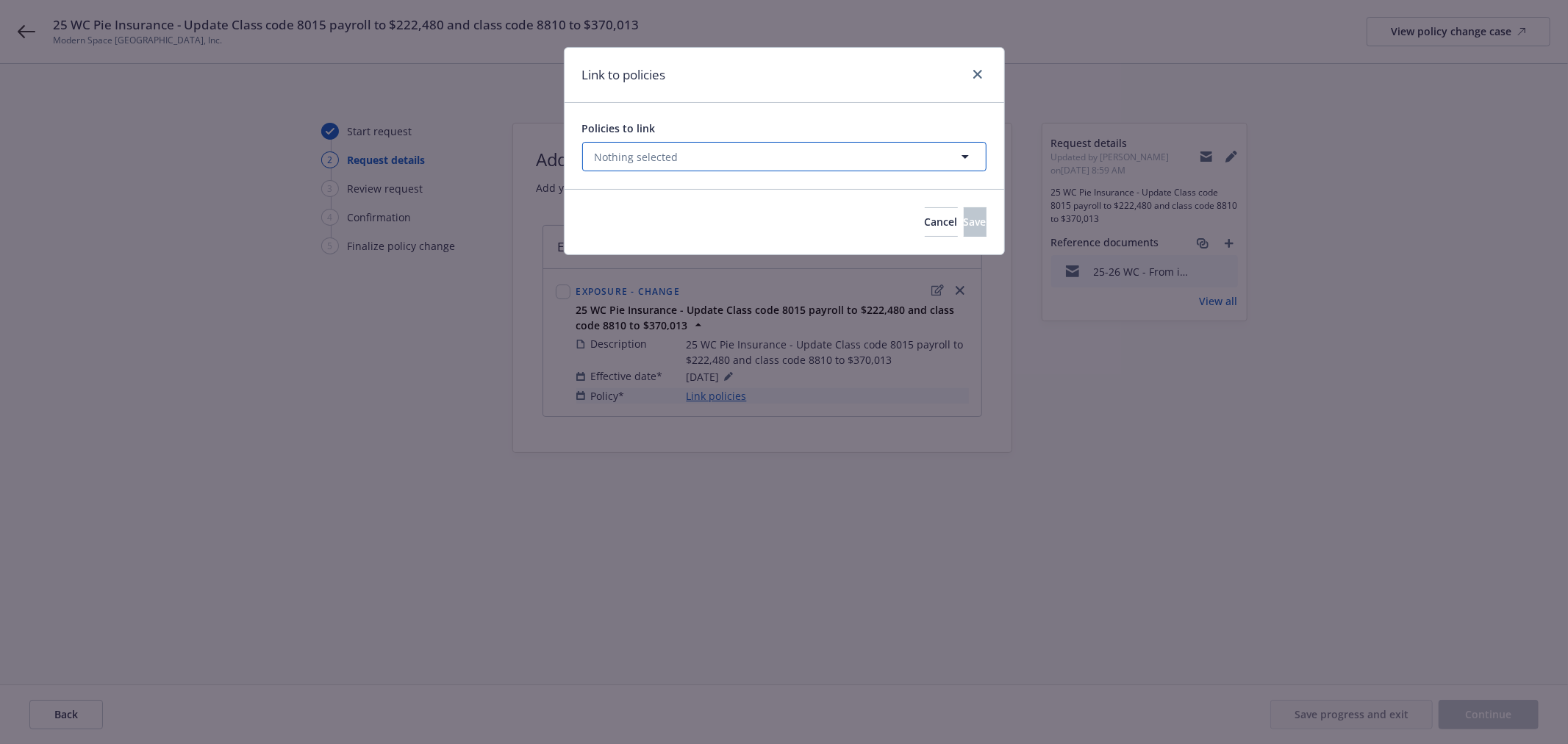
click at [686, 164] on button "Nothing selected" at bounding box center [784, 156] width 404 height 29
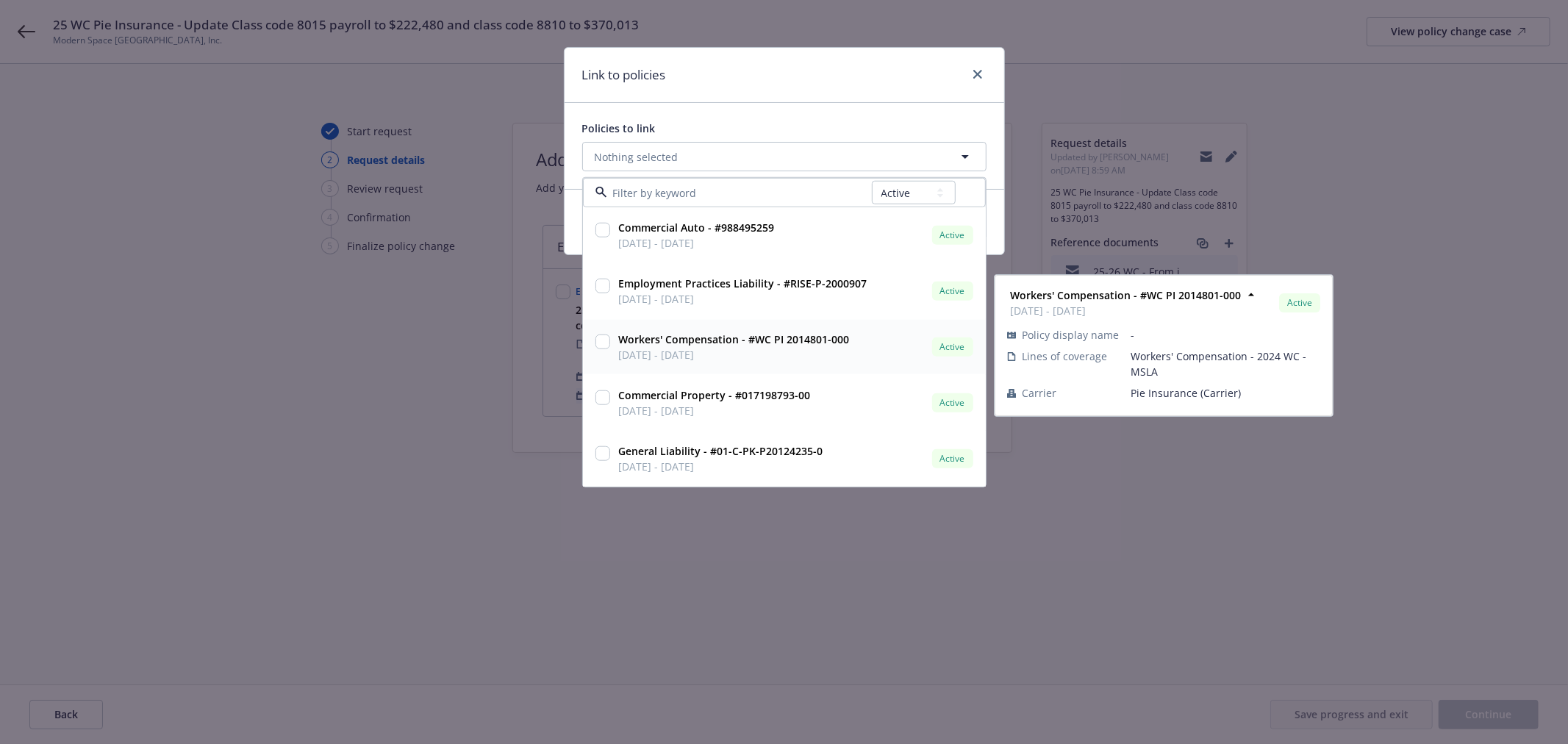
click at [794, 362] on span "02/06/2025 - 02/06/2026" at bounding box center [734, 355] width 231 height 16
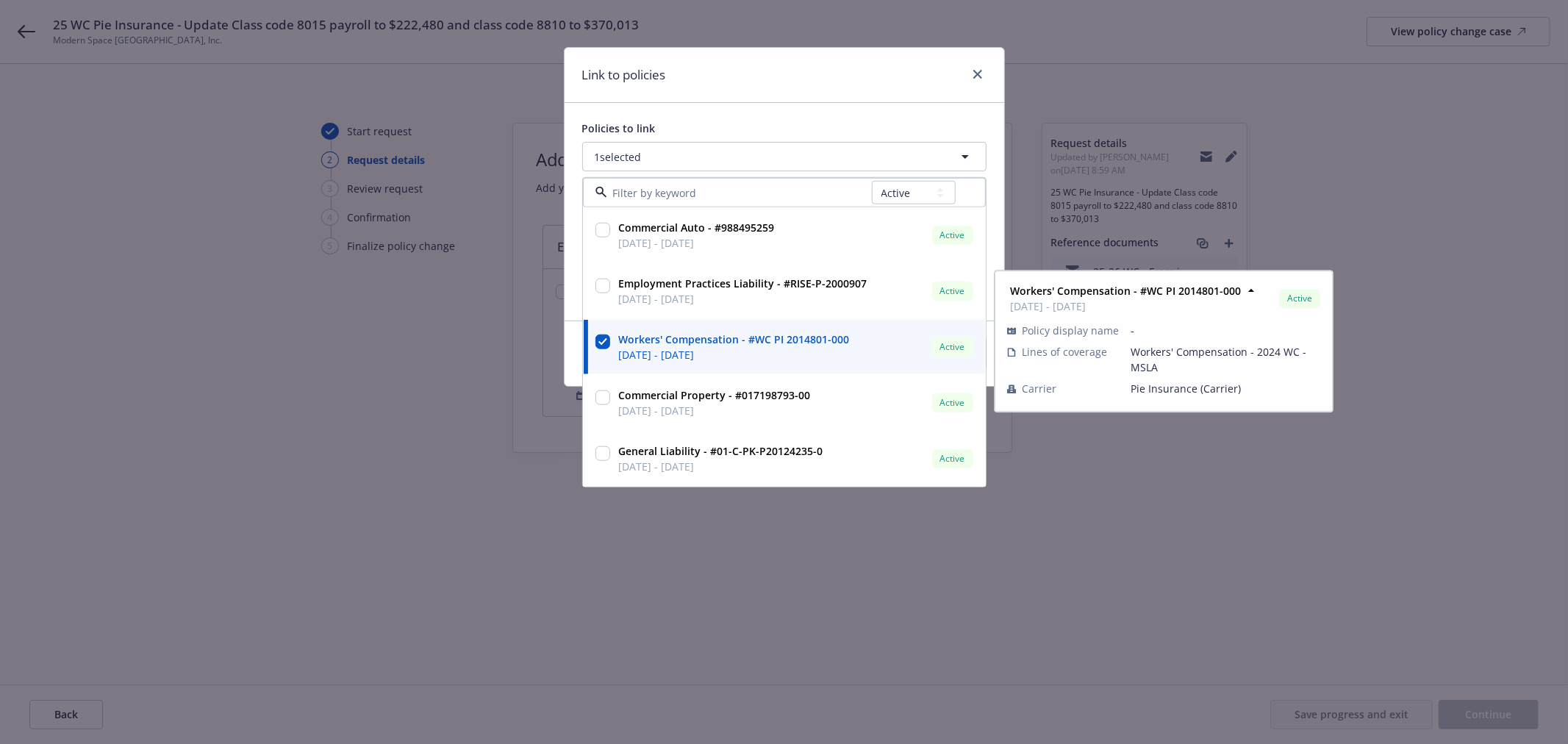
click at [883, 96] on div "Link to policies" at bounding box center [784, 75] width 440 height 55
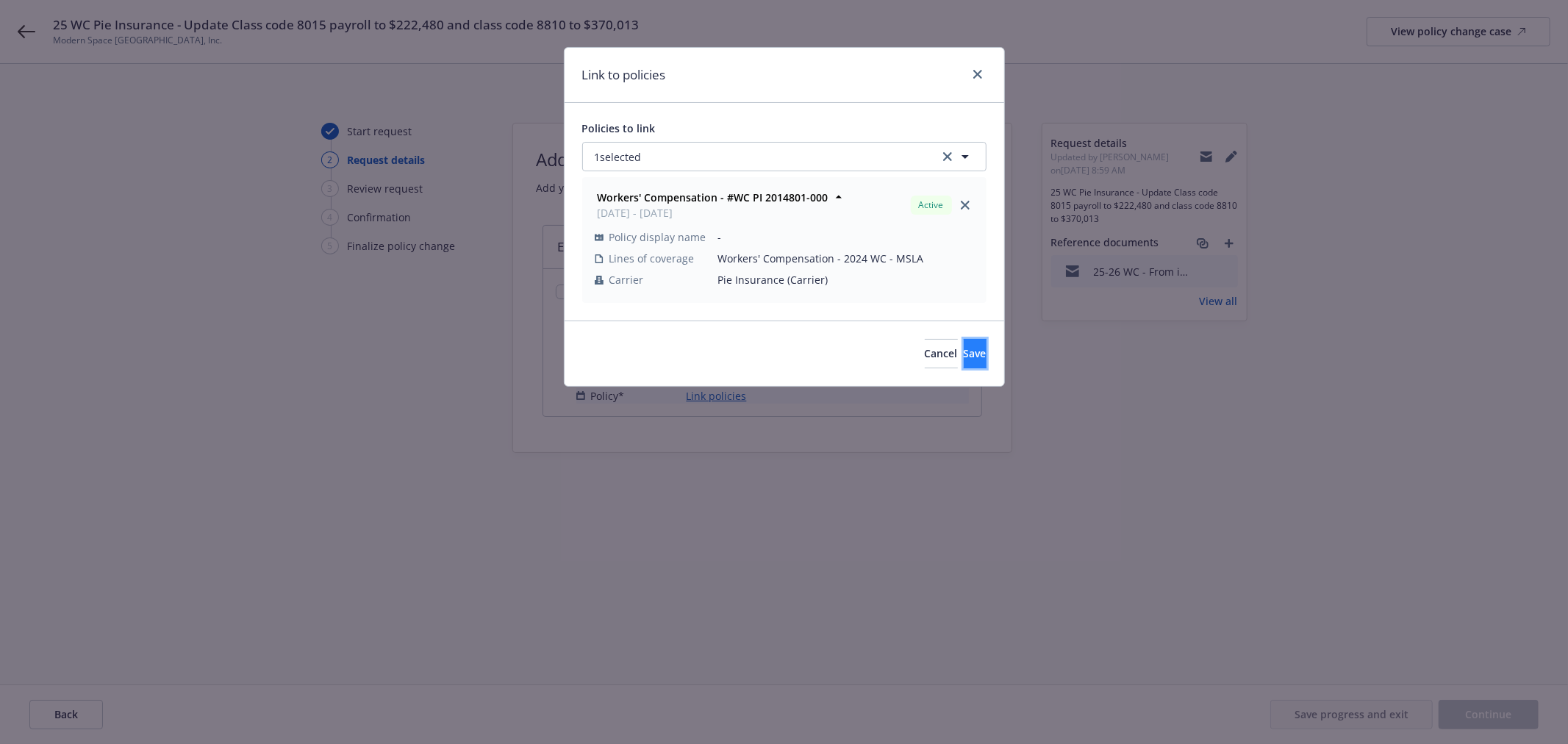
click at [967, 356] on button "Save" at bounding box center [975, 353] width 23 height 29
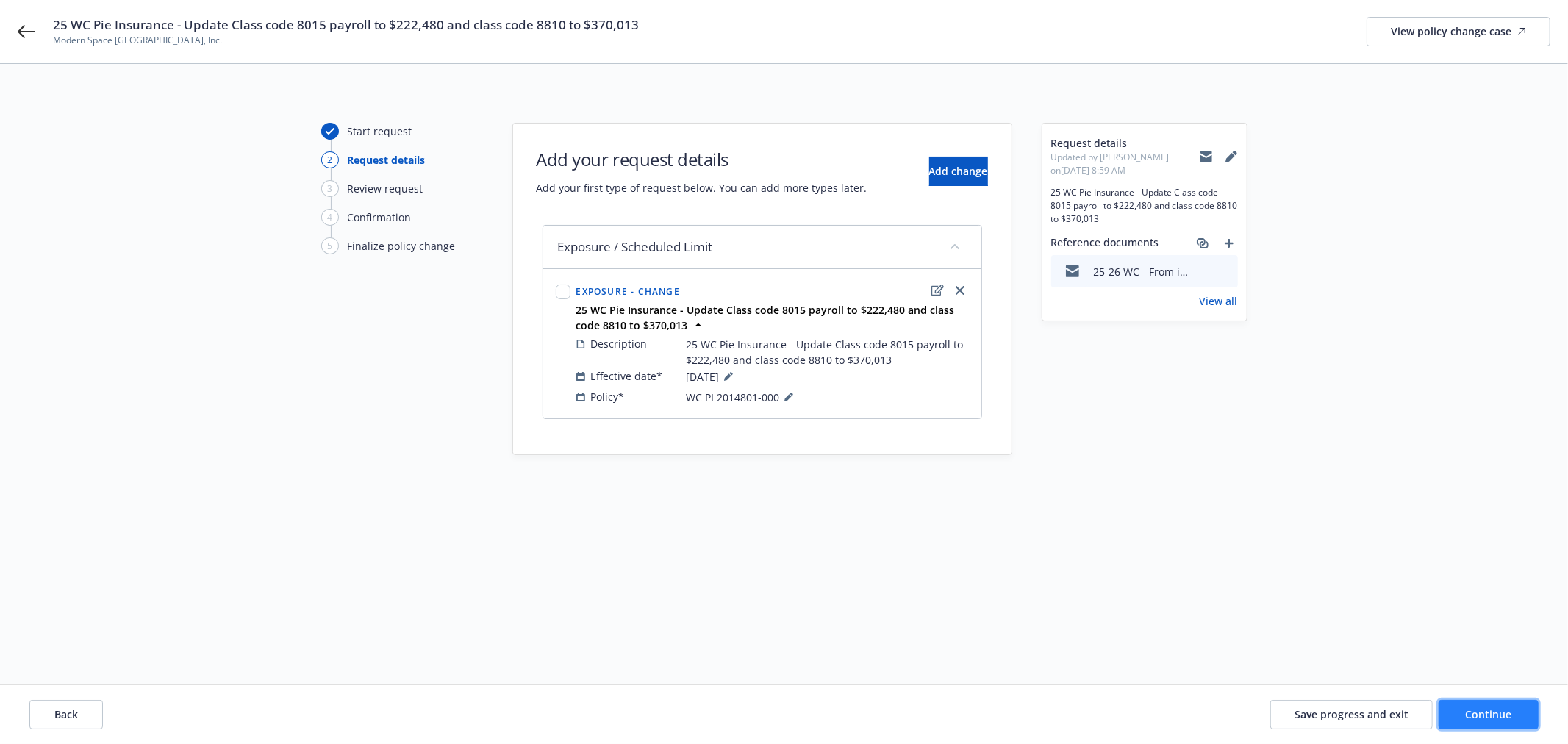
click at [1490, 719] on span "Continue" at bounding box center [1489, 714] width 46 height 14
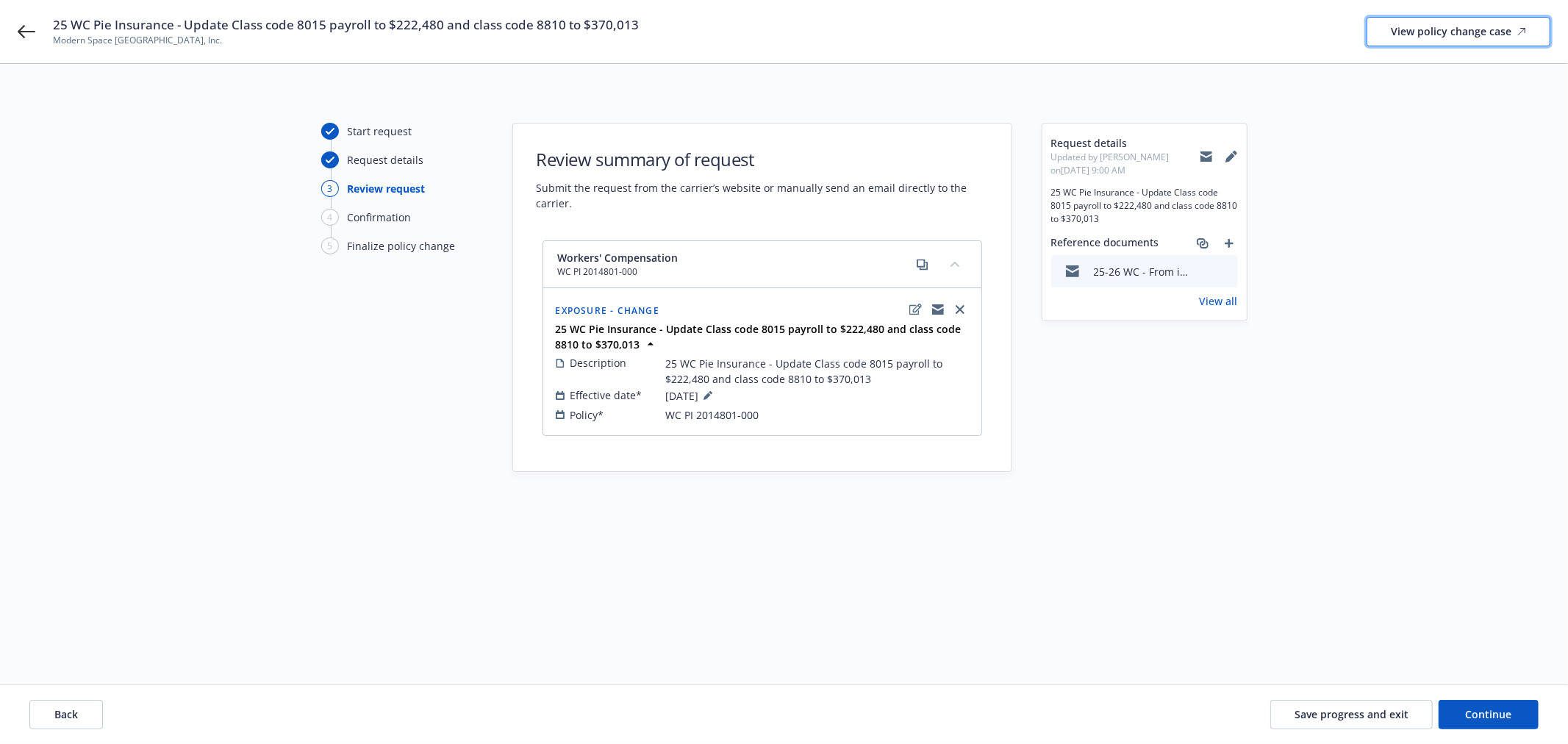
click at [1483, 34] on div "View policy change case" at bounding box center [1458, 31] width 135 height 28
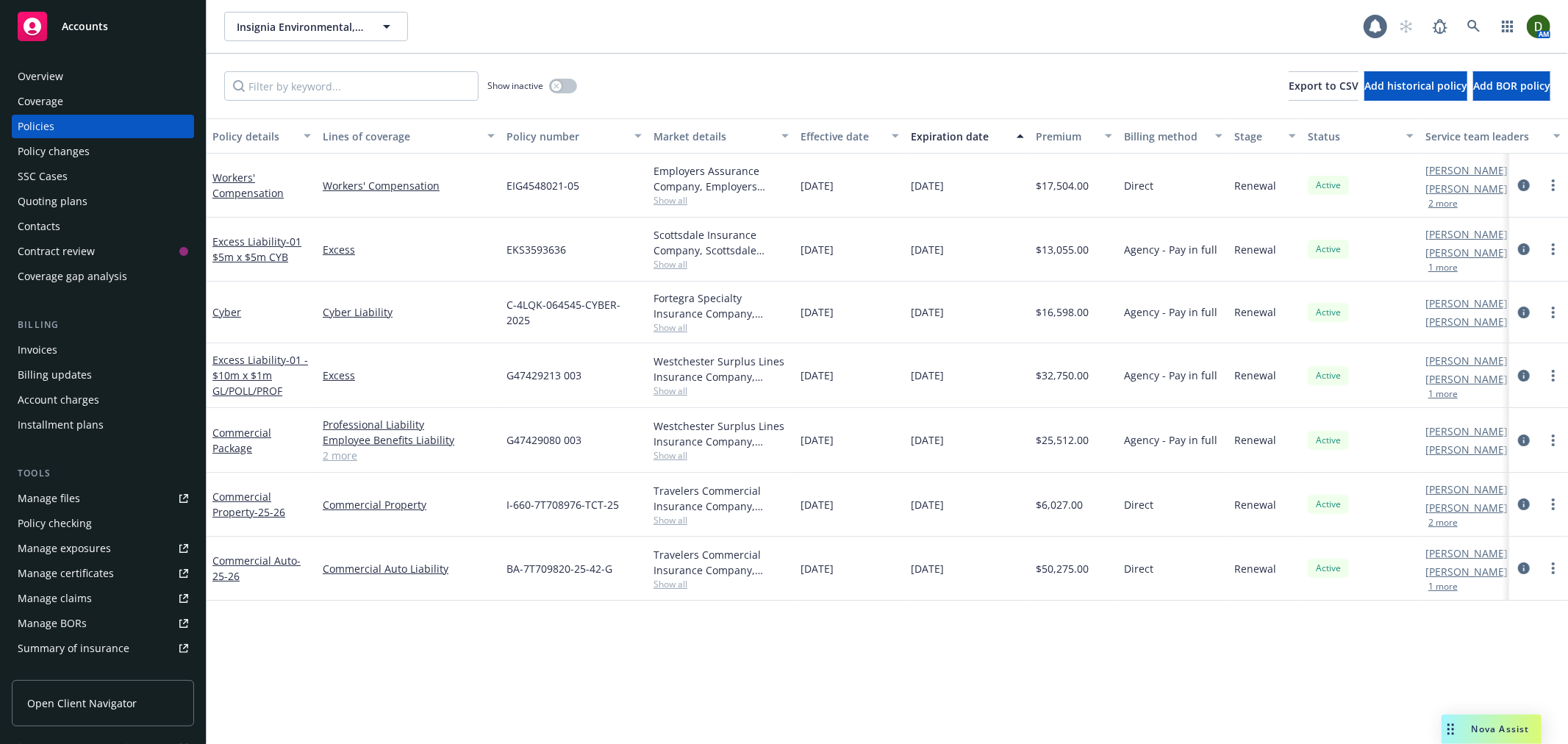
click at [92, 82] on div "Overview" at bounding box center [103, 77] width 171 height 24
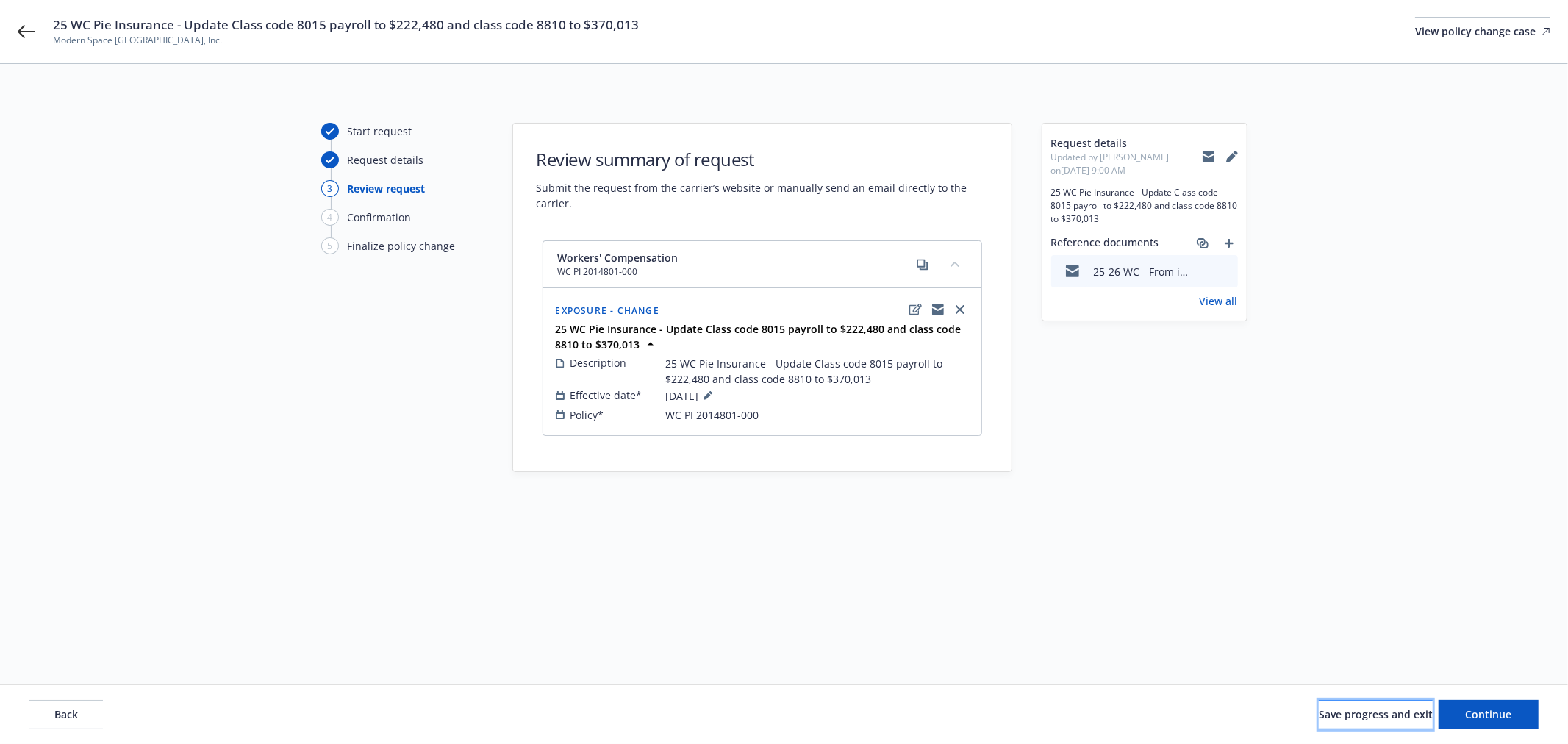
click at [1318, 717] on button "Save progress and exit" at bounding box center [1375, 714] width 114 height 29
